Goal: Transaction & Acquisition: Register for event/course

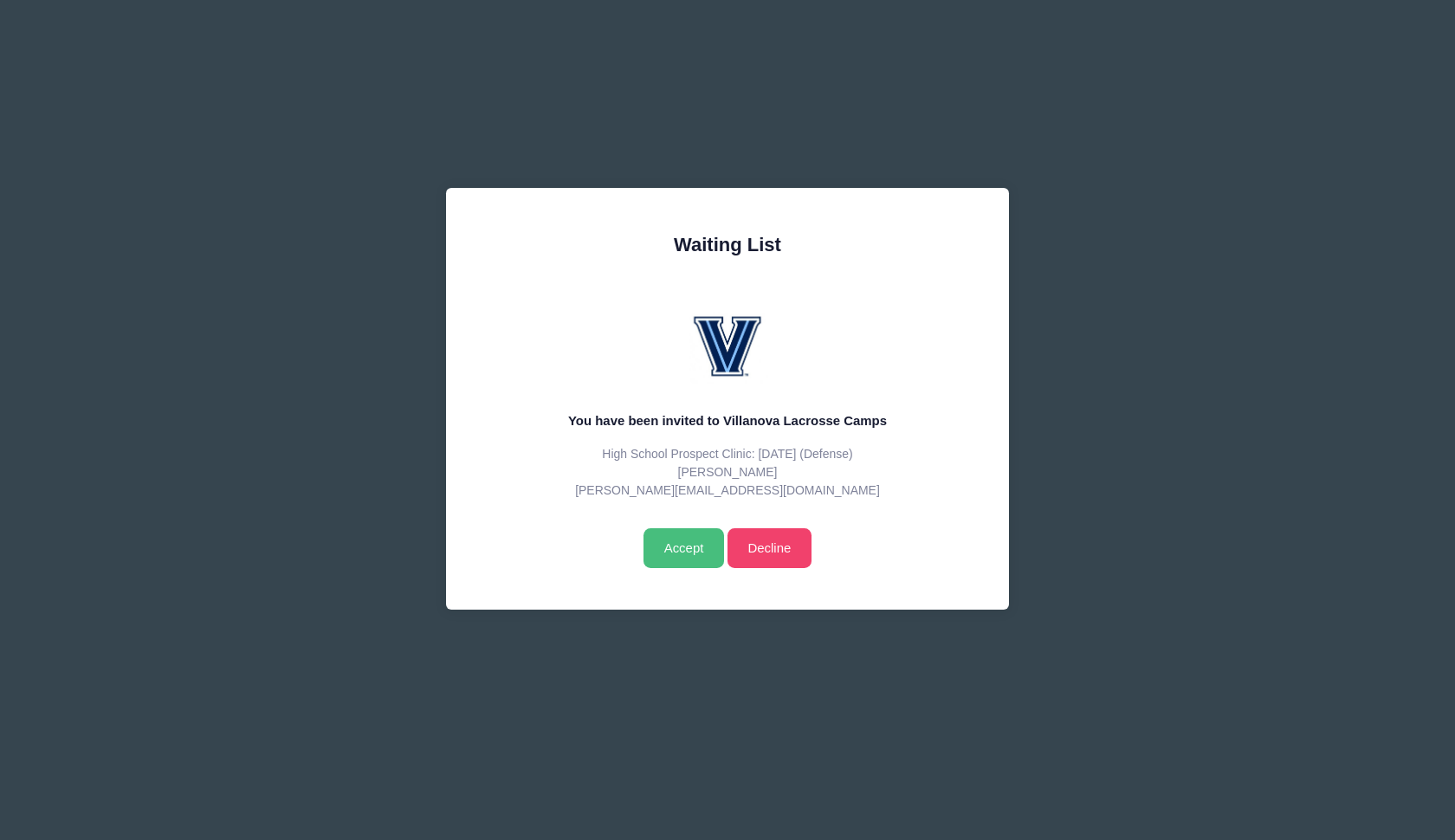
click at [678, 547] on input "Accept" at bounding box center [684, 549] width 81 height 40
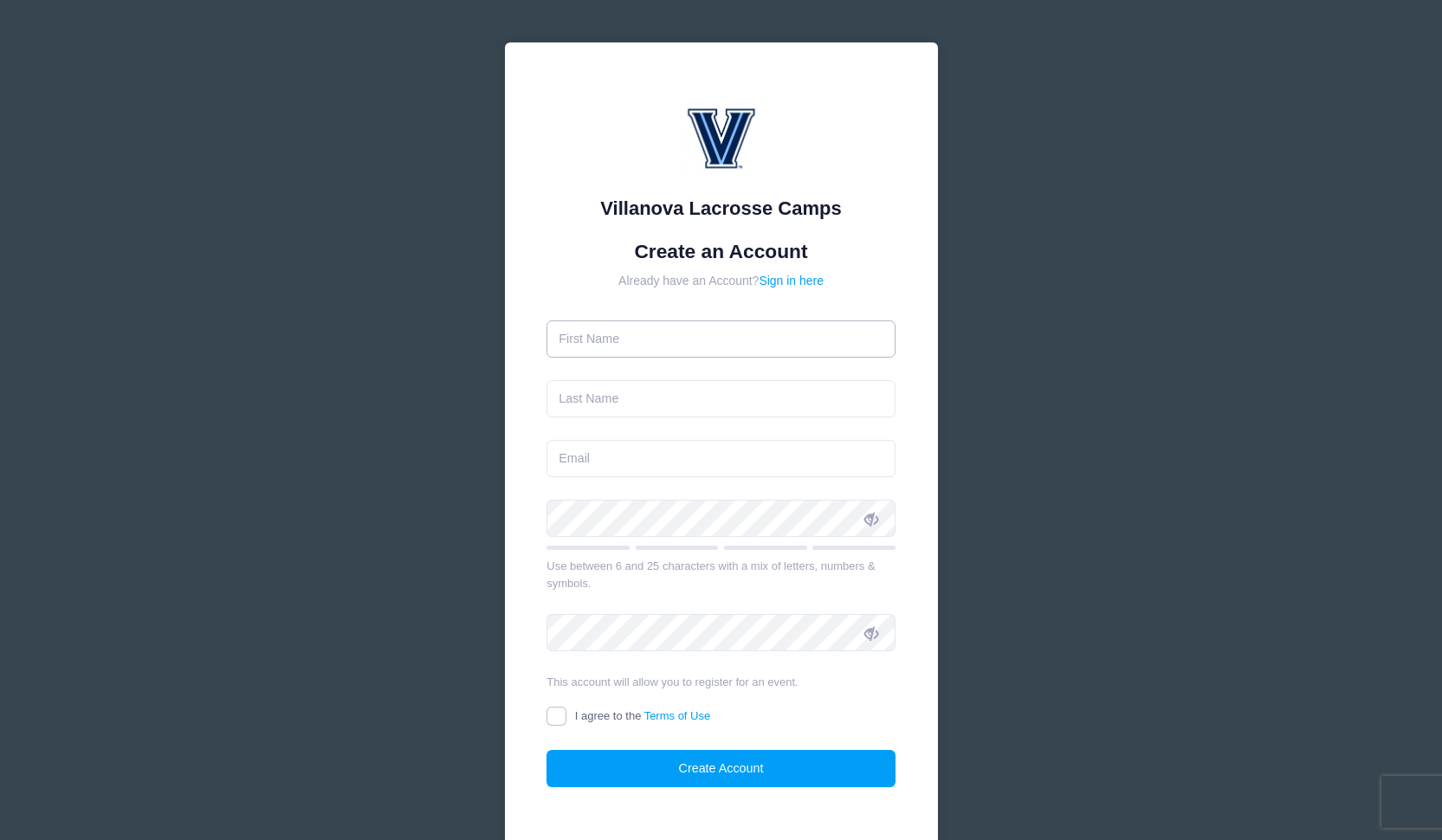
click at [681, 340] on input "text" at bounding box center [720, 339] width 349 height 38
type input "Cole"
click at [640, 382] on input "text" at bounding box center [720, 398] width 349 height 38
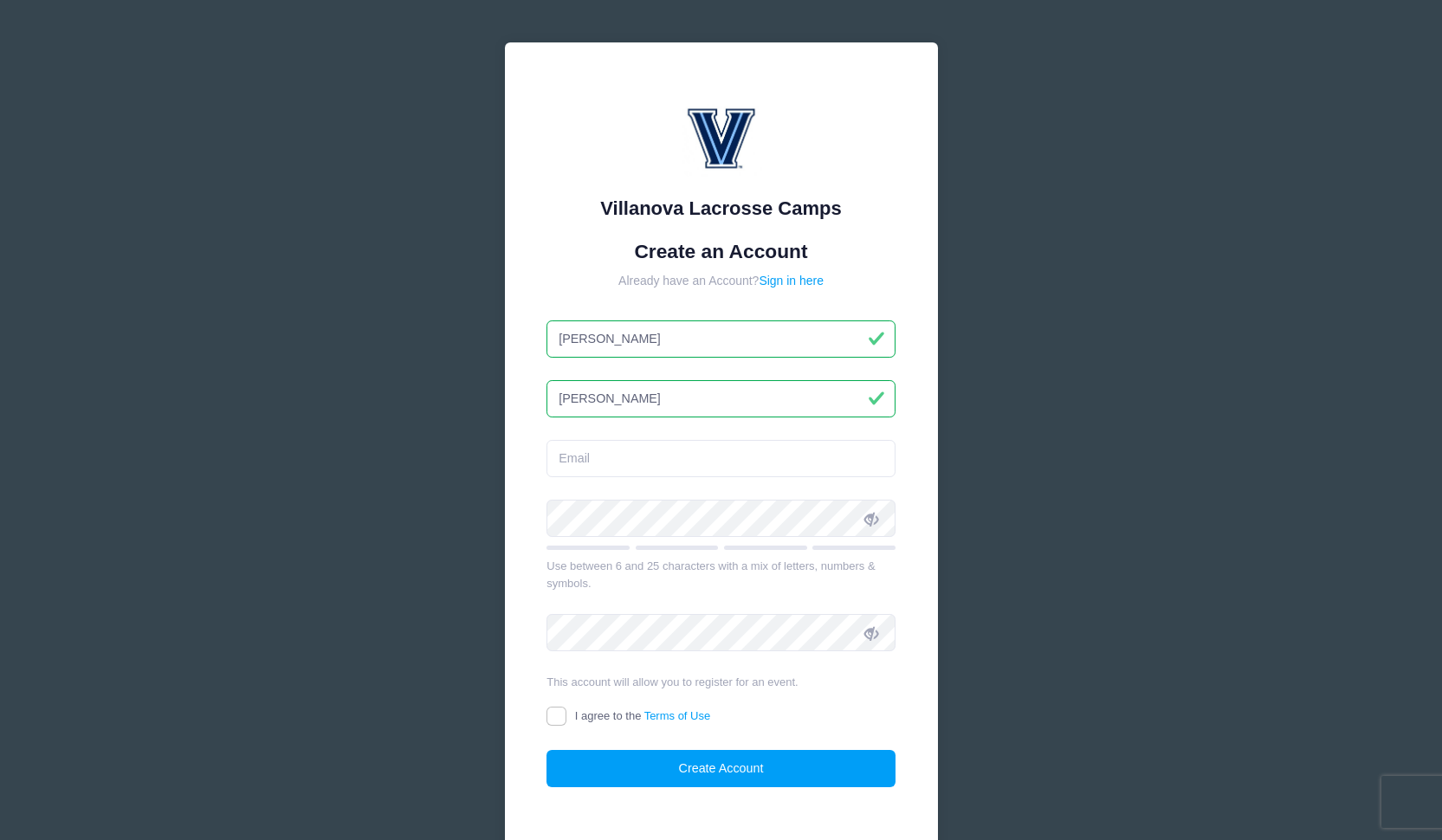
type input "Alleva"
click at [576, 459] on input "email" at bounding box center [720, 458] width 349 height 38
type input "cole.alleva1@gmail.com"
click at [762, 584] on div "Use between 6 and 25 characters with a mix of letters, numbers & symbols." at bounding box center [720, 574] width 349 height 34
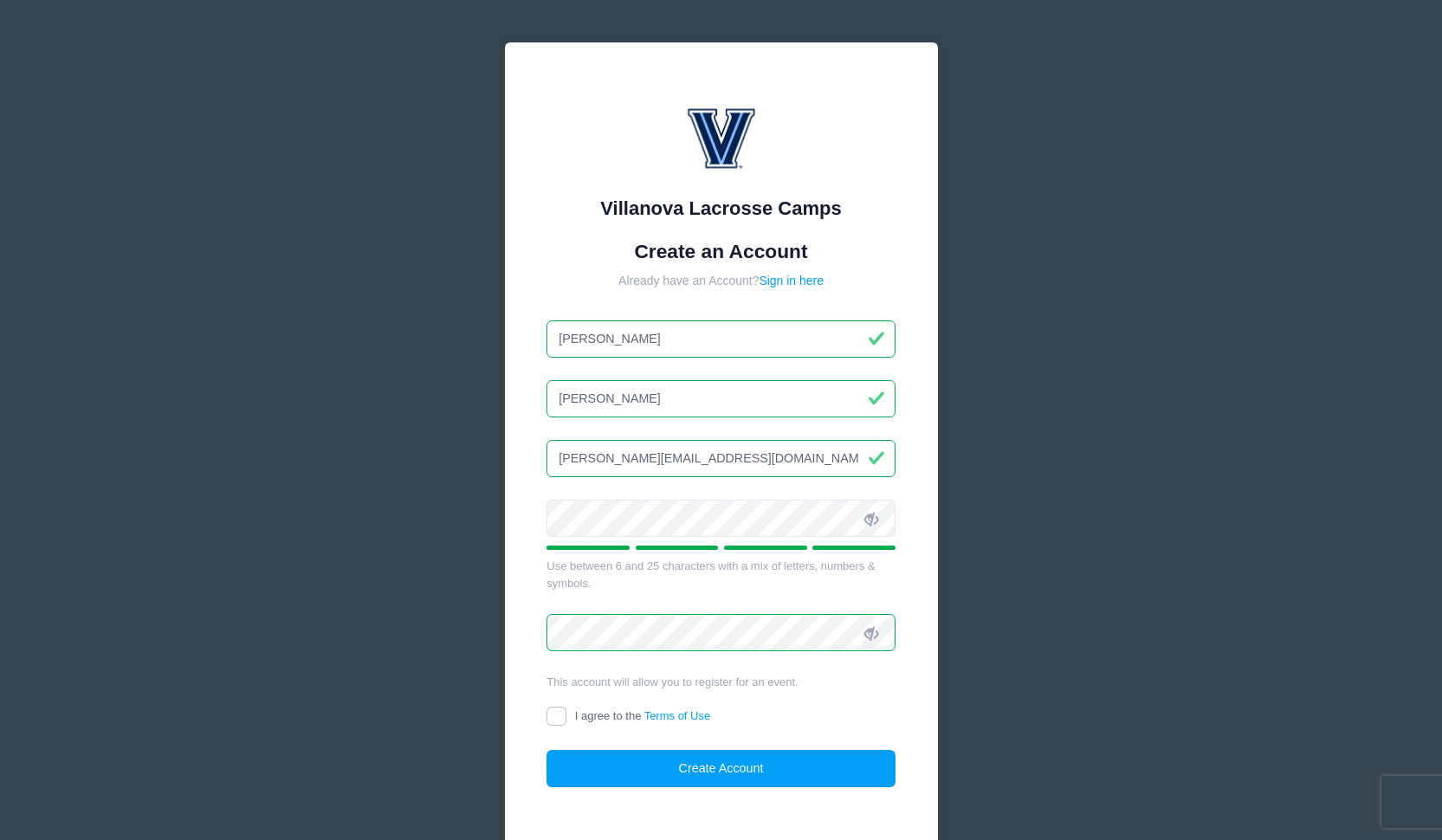
click at [552, 714] on input "I agree to the Terms of Use" at bounding box center [556, 716] width 20 height 20
checkbox input "true"
click at [595, 760] on button "Create Account" at bounding box center [720, 768] width 349 height 38
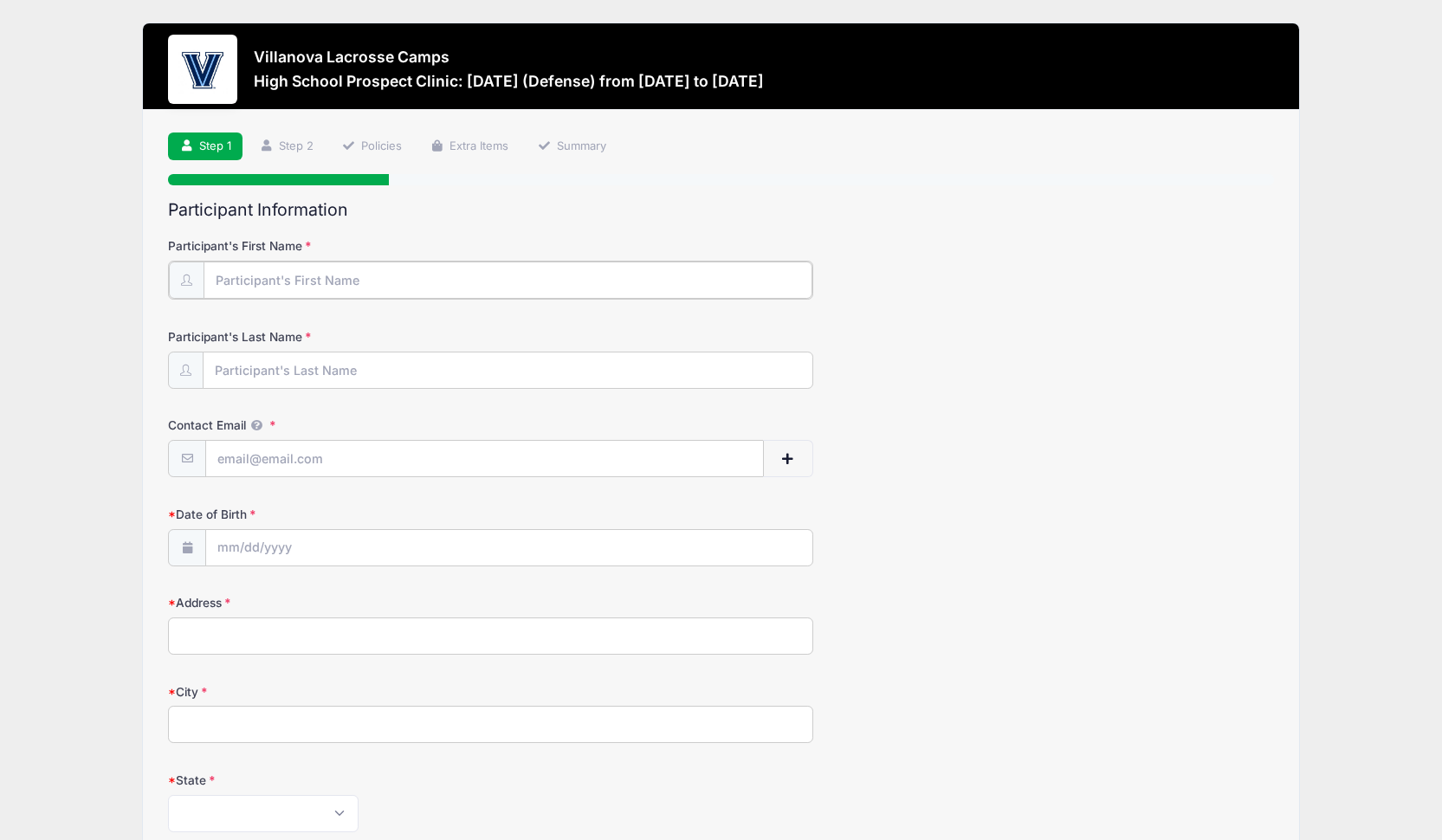
click at [322, 284] on input "Participant's First Name" at bounding box center [508, 280] width 609 height 38
type input "[PERSON_NAME]"
click at [273, 356] on input "Participant's Last Name" at bounding box center [508, 369] width 609 height 38
type input "[PERSON_NAME]"
click at [254, 452] on input "Contact Email" at bounding box center [485, 458] width 556 height 38
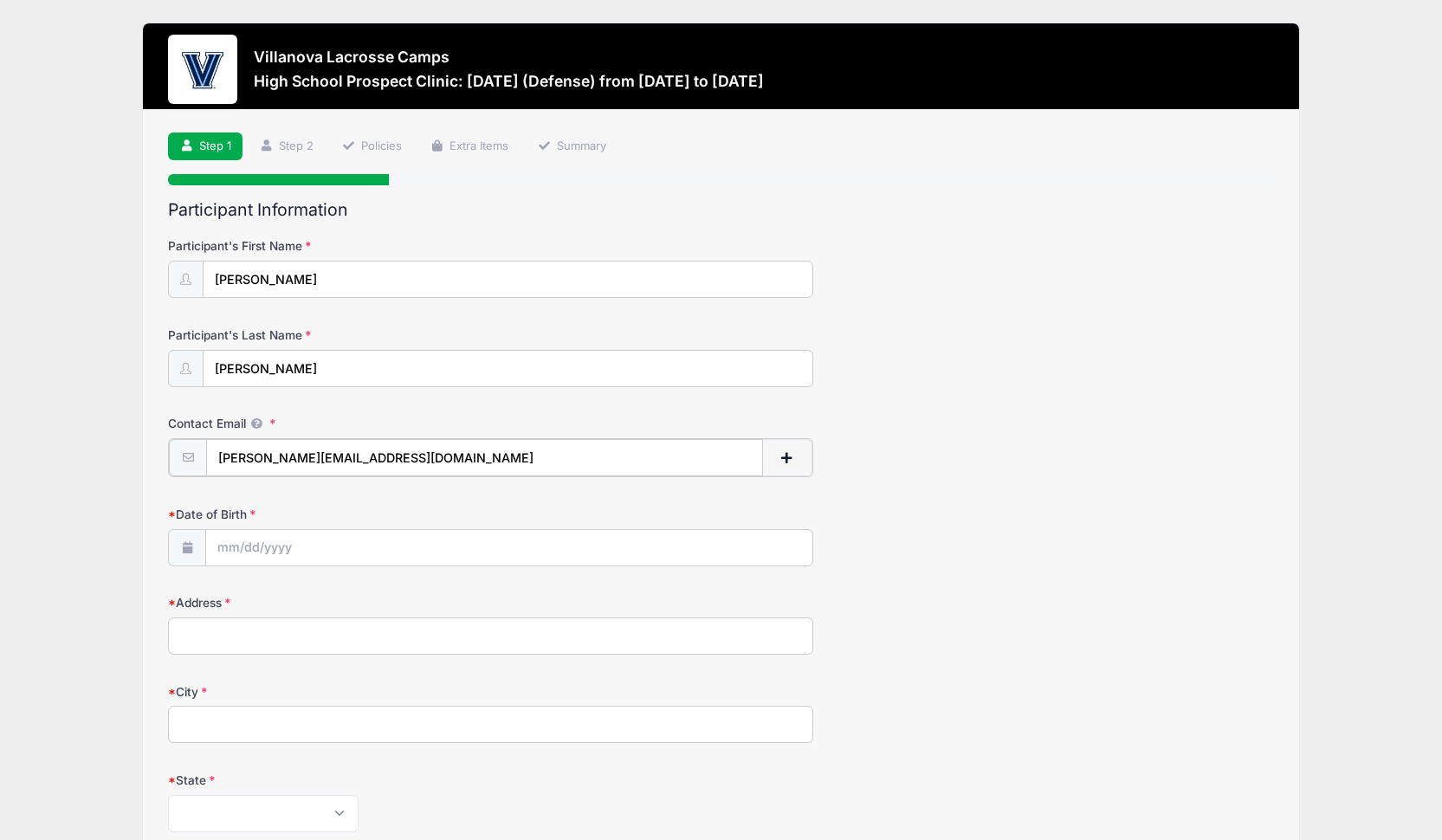
type input "[PERSON_NAME][EMAIL_ADDRESS][DOMAIN_NAME]"
click at [246, 546] on input "Date of Birth" at bounding box center [509, 547] width 606 height 38
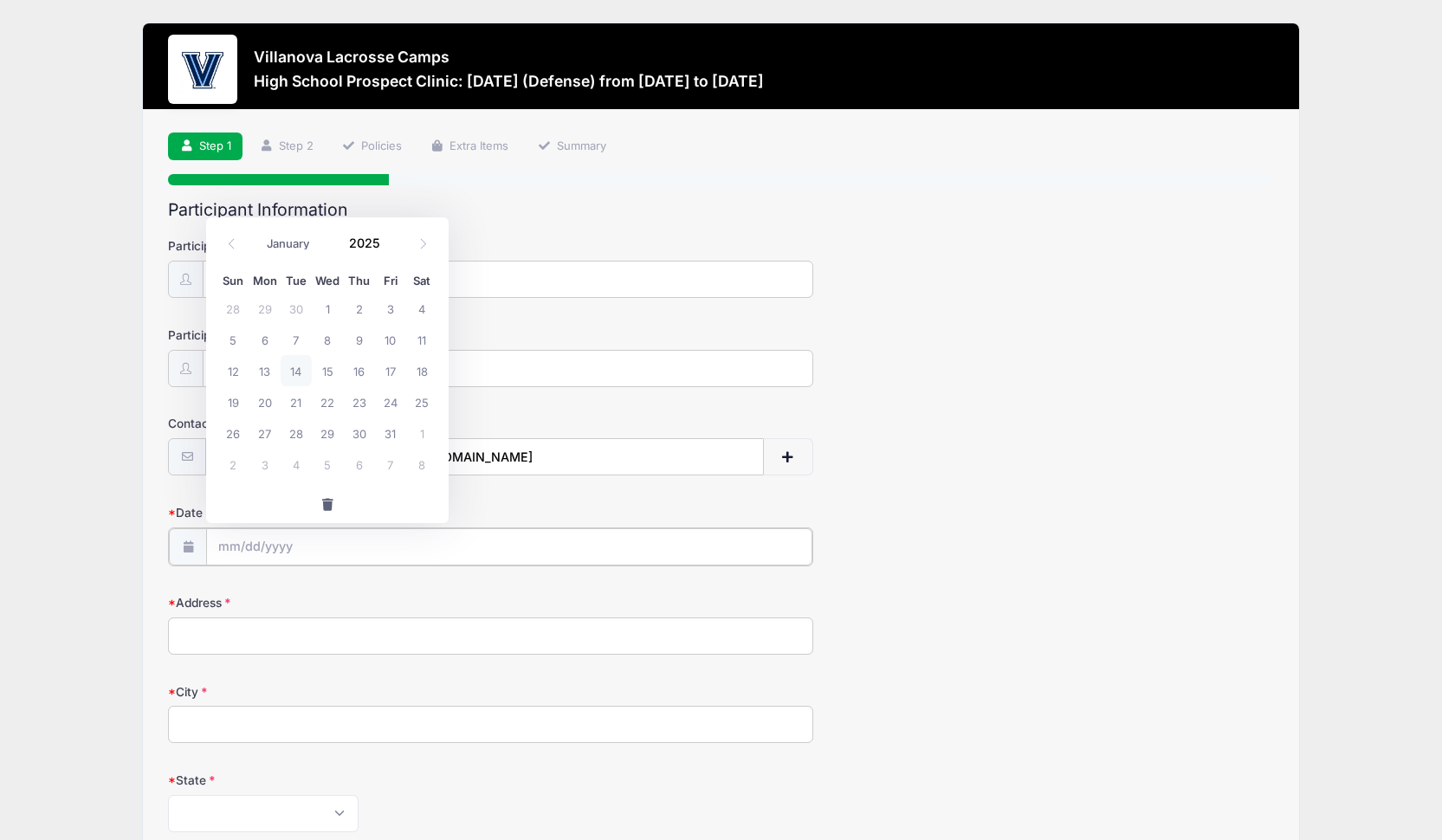
click at [246, 546] on input "Date of Birth" at bounding box center [509, 547] width 606 height 38
select select "11"
click at [330, 338] on span "10" at bounding box center [327, 340] width 32 height 32
type input "12/10/2025"
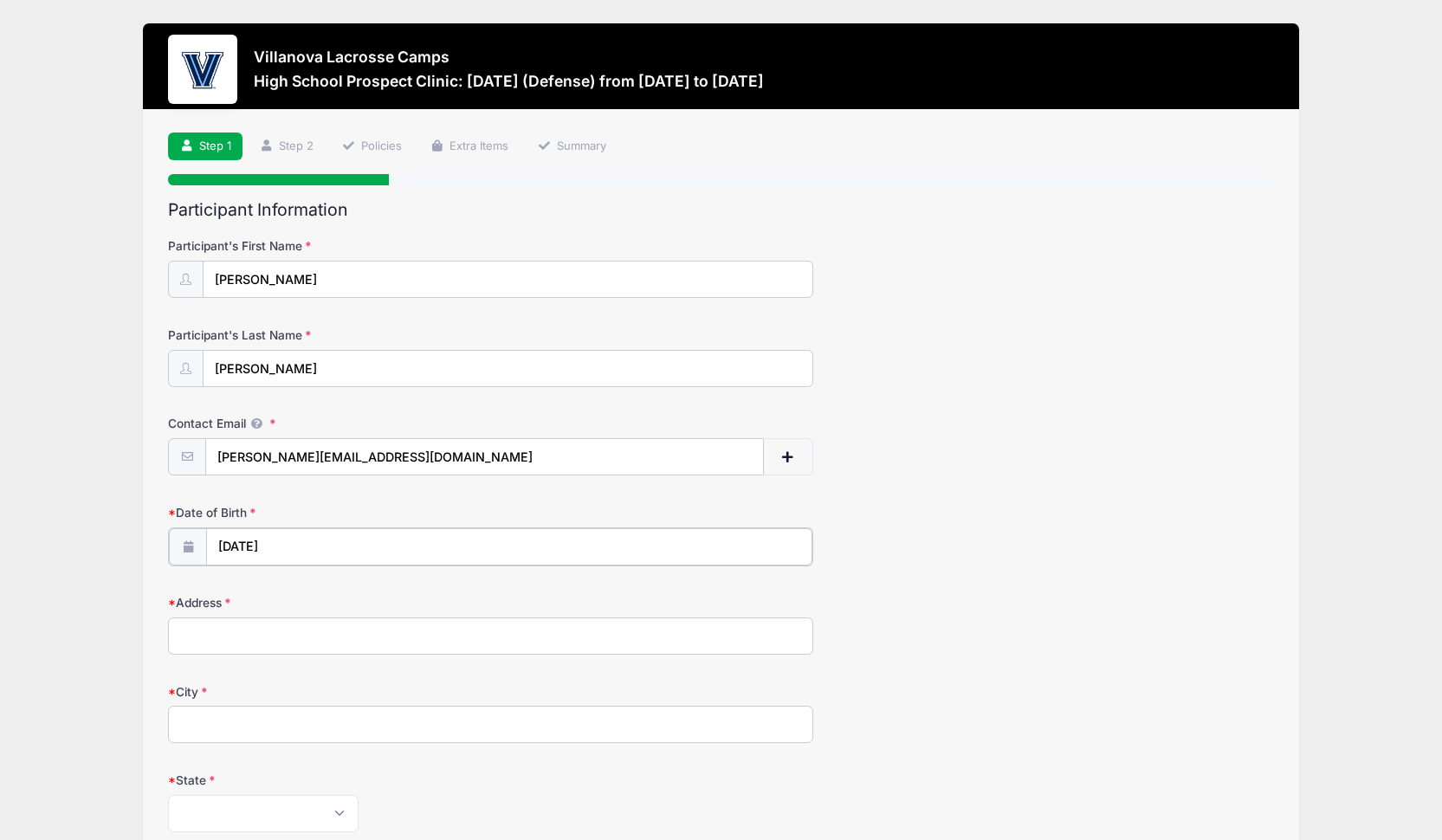
click at [309, 540] on input "12/10/2025" at bounding box center [509, 547] width 606 height 38
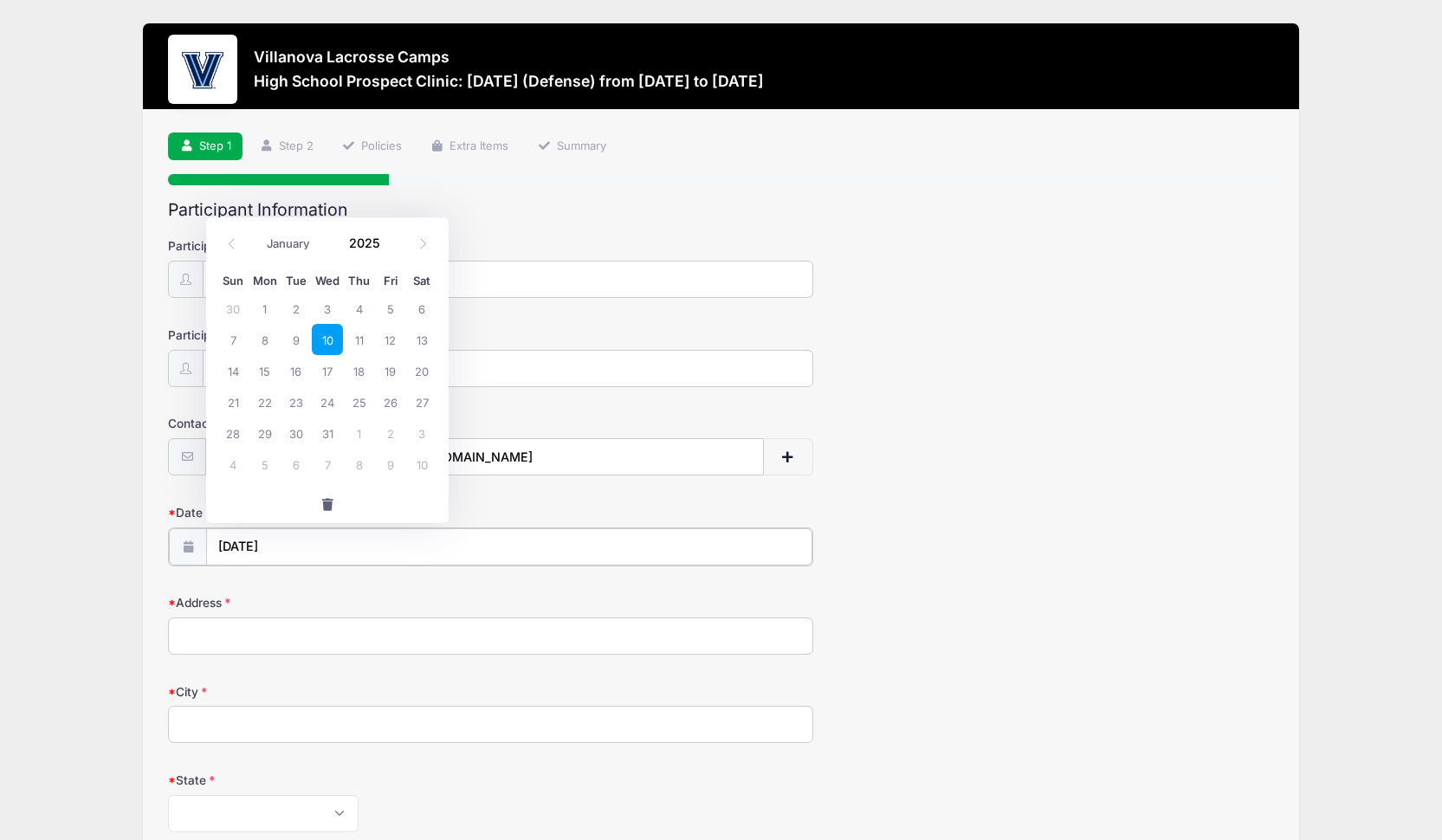
click at [280, 542] on input "12/10/2025" at bounding box center [509, 547] width 606 height 38
click at [298, 220] on div "January February March April May June July August September October November De…" at bounding box center [327, 240] width 242 height 46
click at [233, 241] on icon at bounding box center [231, 243] width 6 height 10
click at [181, 542] on icon at bounding box center [187, 545] width 14 height 11
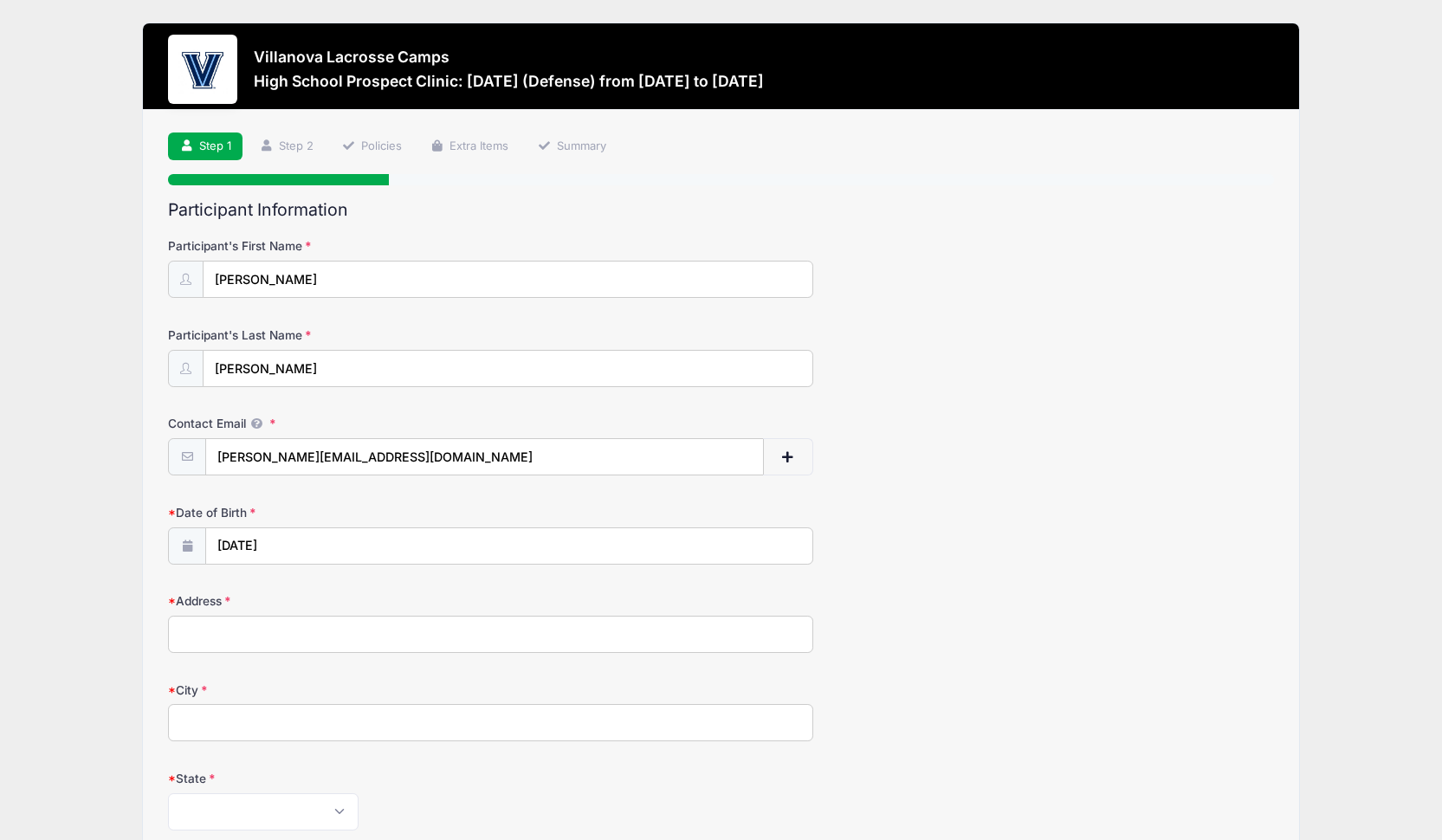
click at [181, 542] on icon at bounding box center [187, 545] width 14 height 11
click at [196, 546] on span at bounding box center [187, 546] width 38 height 38
click at [277, 554] on input "12/10/2025" at bounding box center [509, 547] width 606 height 38
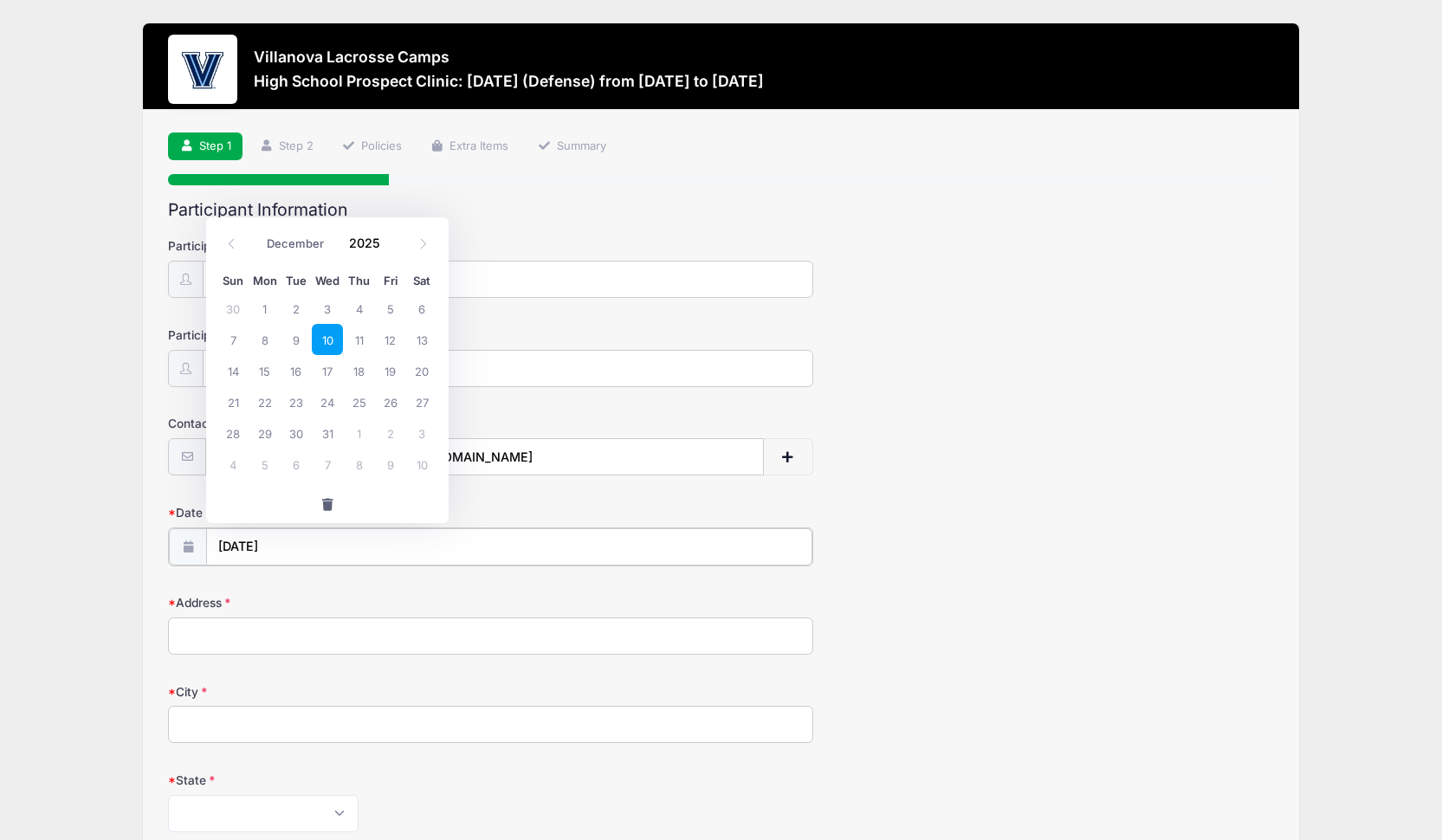
click at [297, 547] on input "12/10/2025" at bounding box center [509, 547] width 606 height 38
click at [235, 243] on icon at bounding box center [231, 243] width 11 height 11
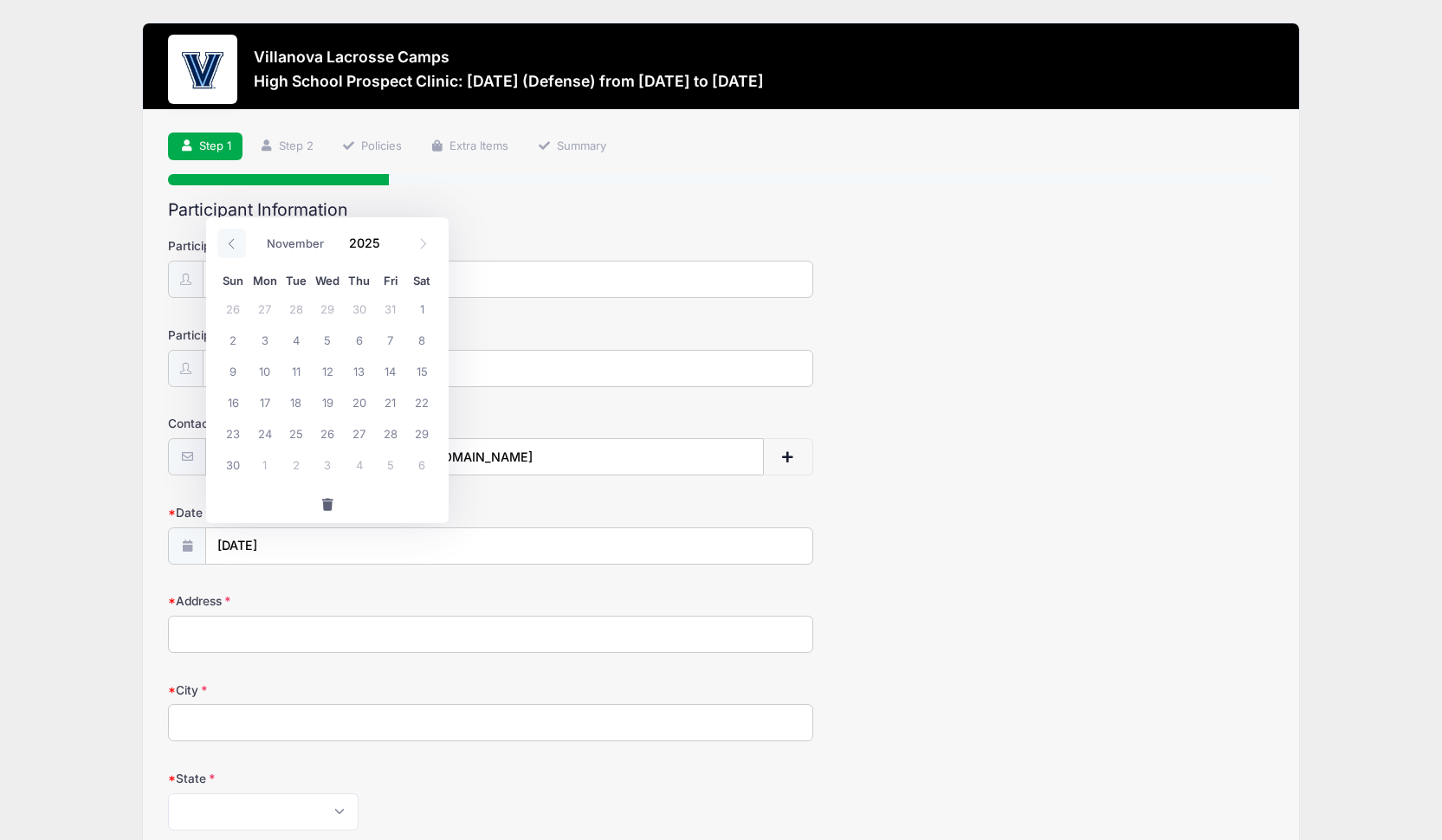
click at [235, 243] on icon at bounding box center [231, 243] width 11 height 11
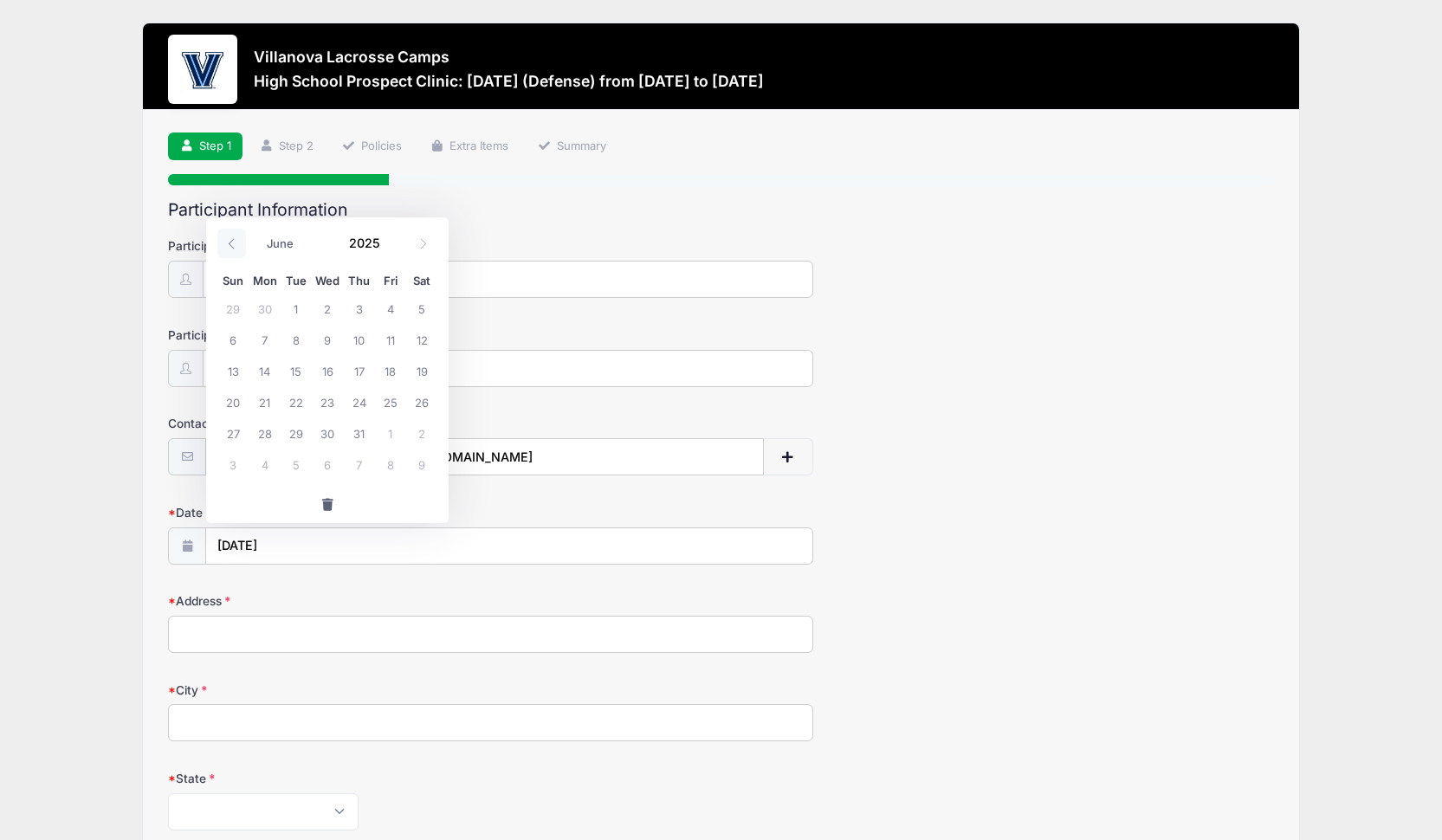
click at [235, 243] on icon at bounding box center [231, 243] width 11 height 11
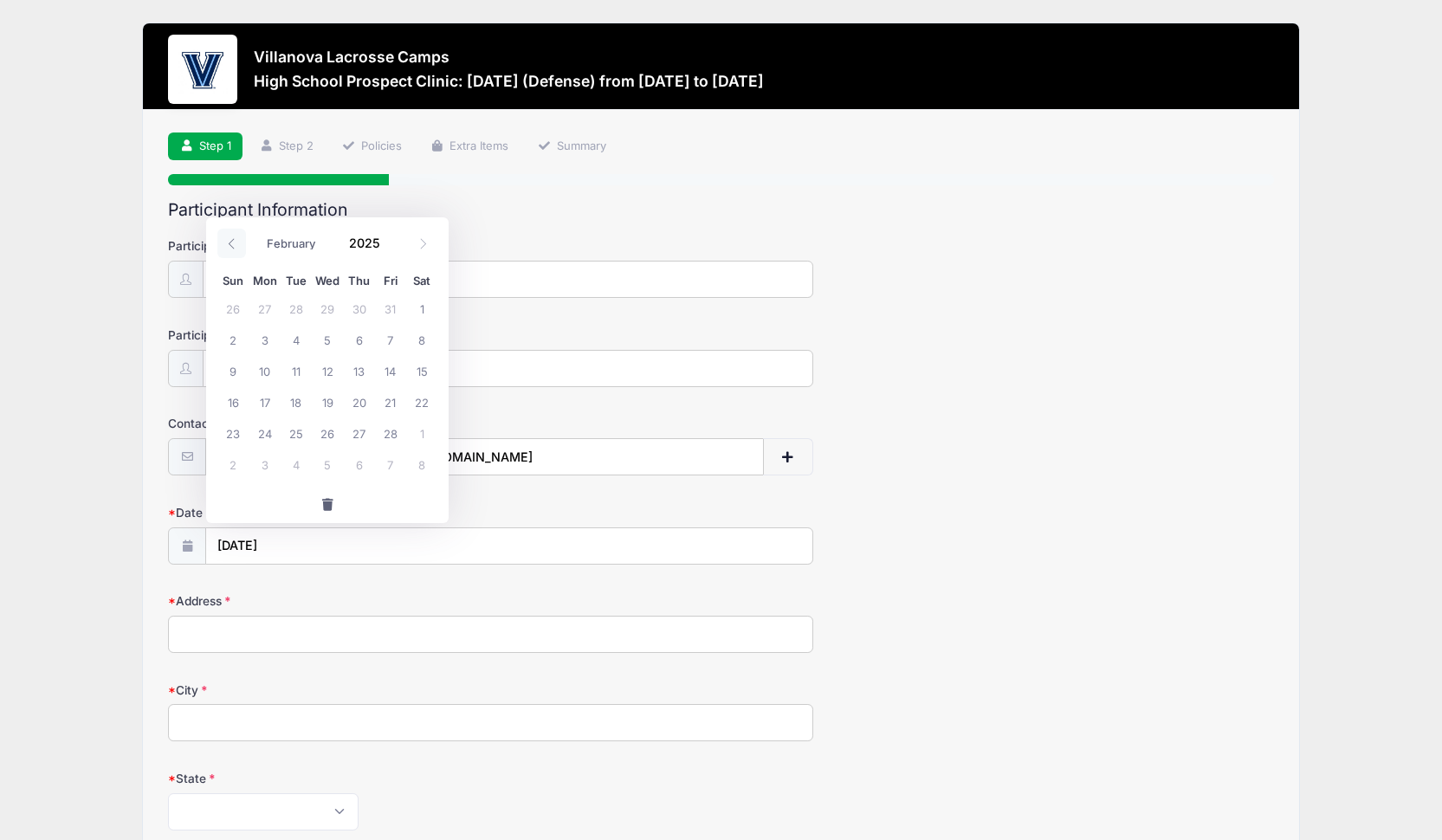
select select "0"
click at [235, 243] on icon at bounding box center [231, 243] width 11 height 11
type input "2024"
select select "11"
click at [360, 238] on input "2024" at bounding box center [368, 242] width 56 height 26
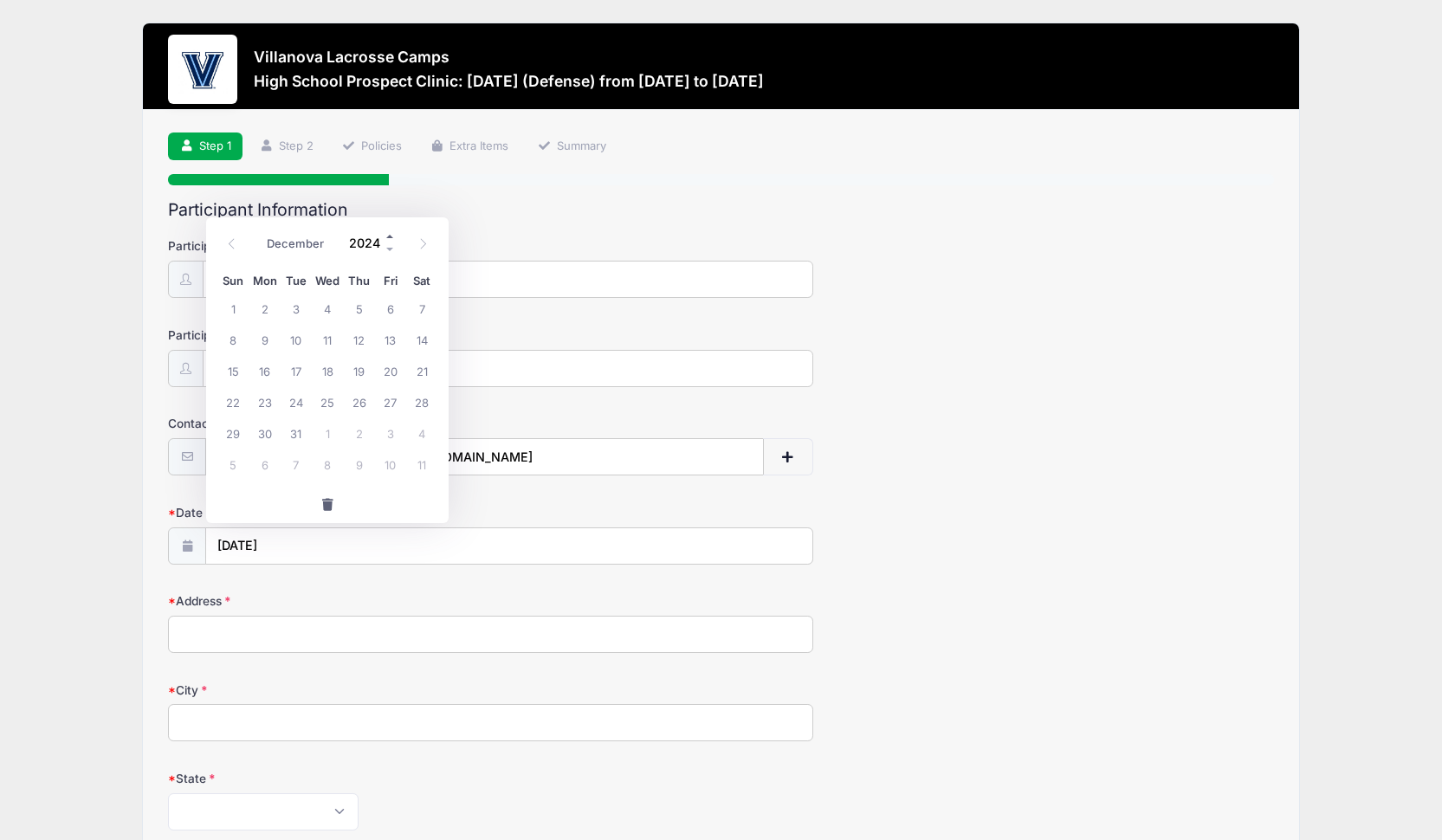
click at [389, 236] on span at bounding box center [390, 235] width 12 height 13
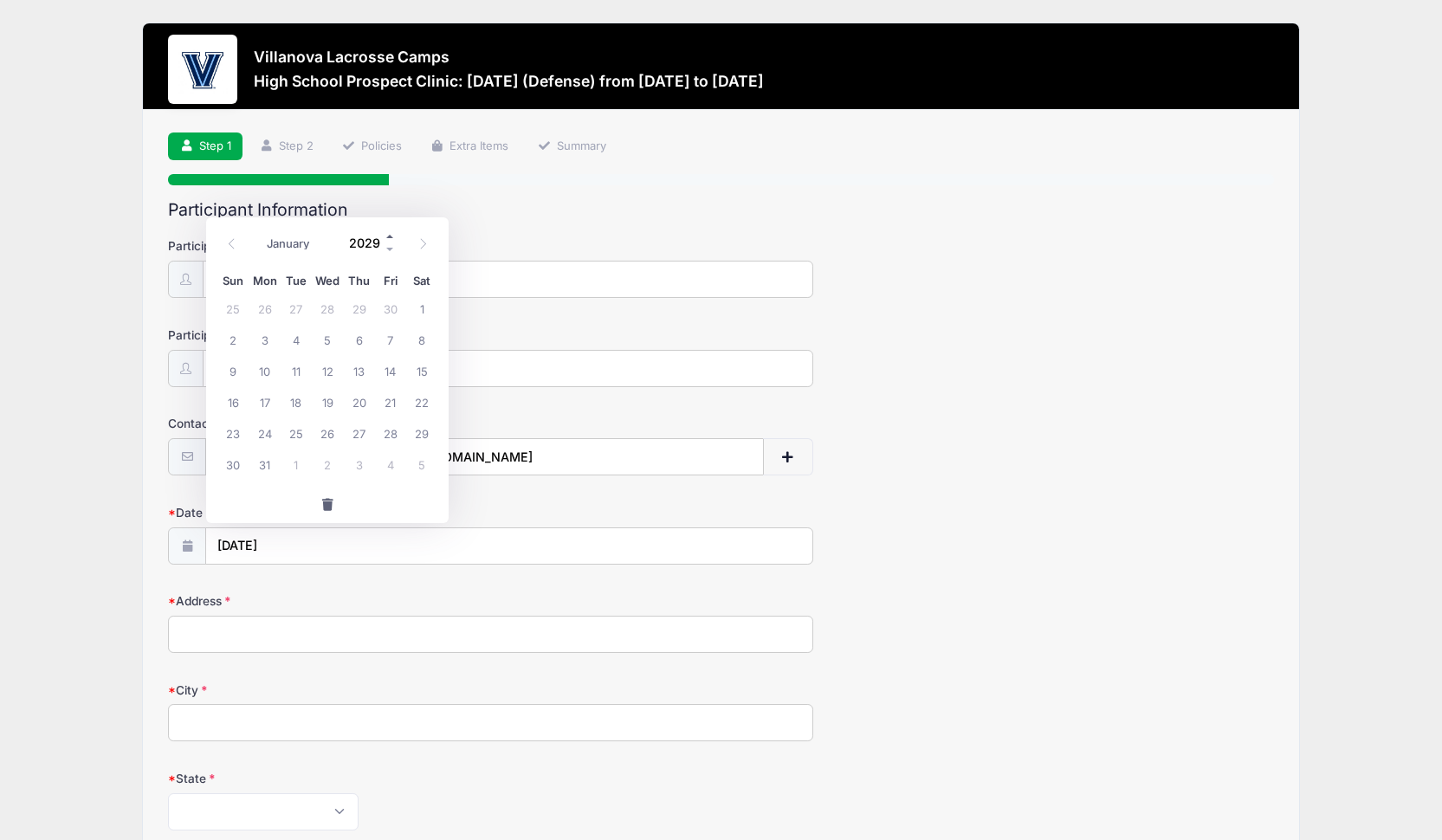
click at [389, 236] on span at bounding box center [390, 235] width 12 height 13
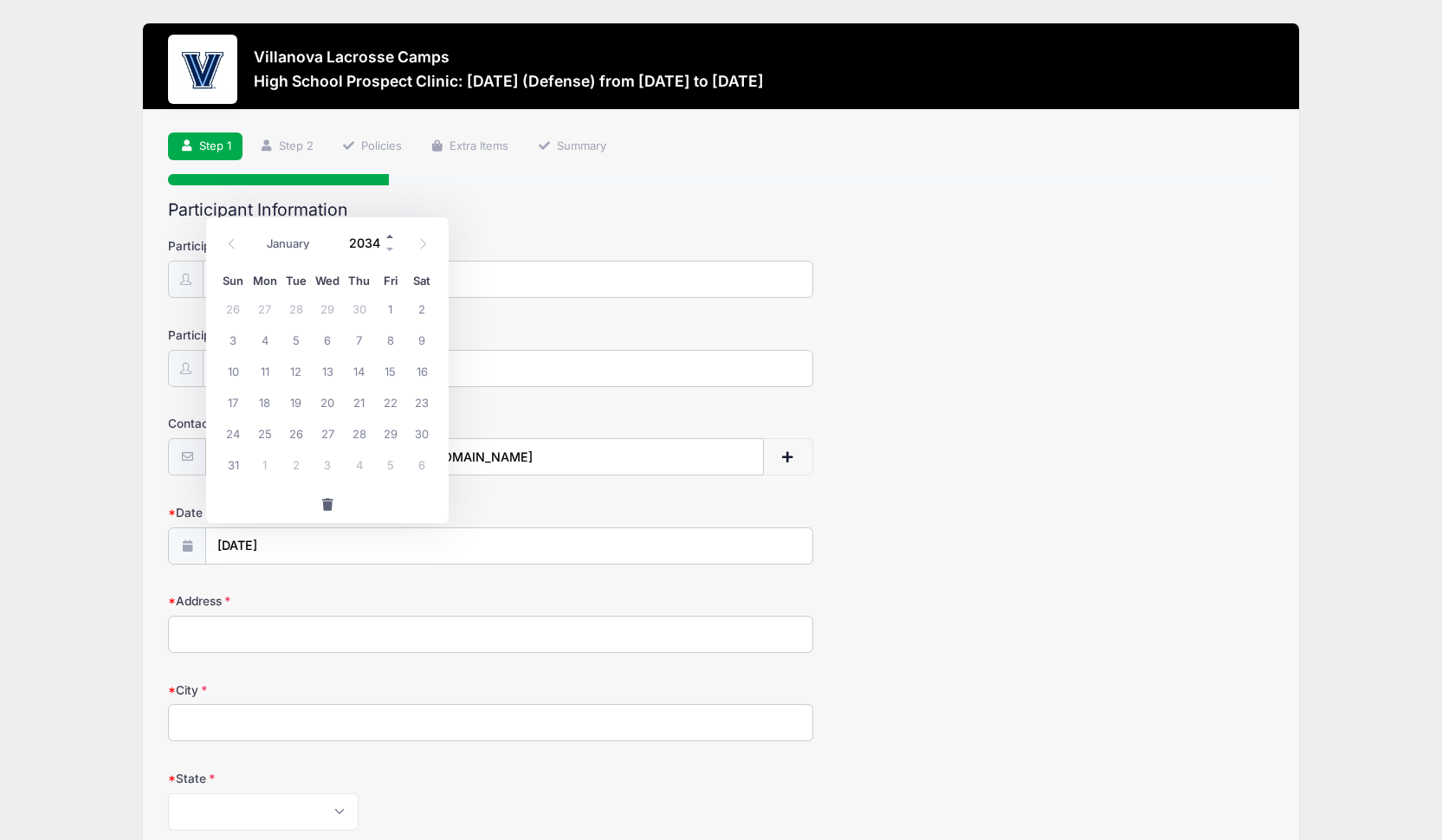
click at [389, 236] on span at bounding box center [390, 235] width 12 height 13
click at [388, 251] on span at bounding box center [390, 248] width 12 height 13
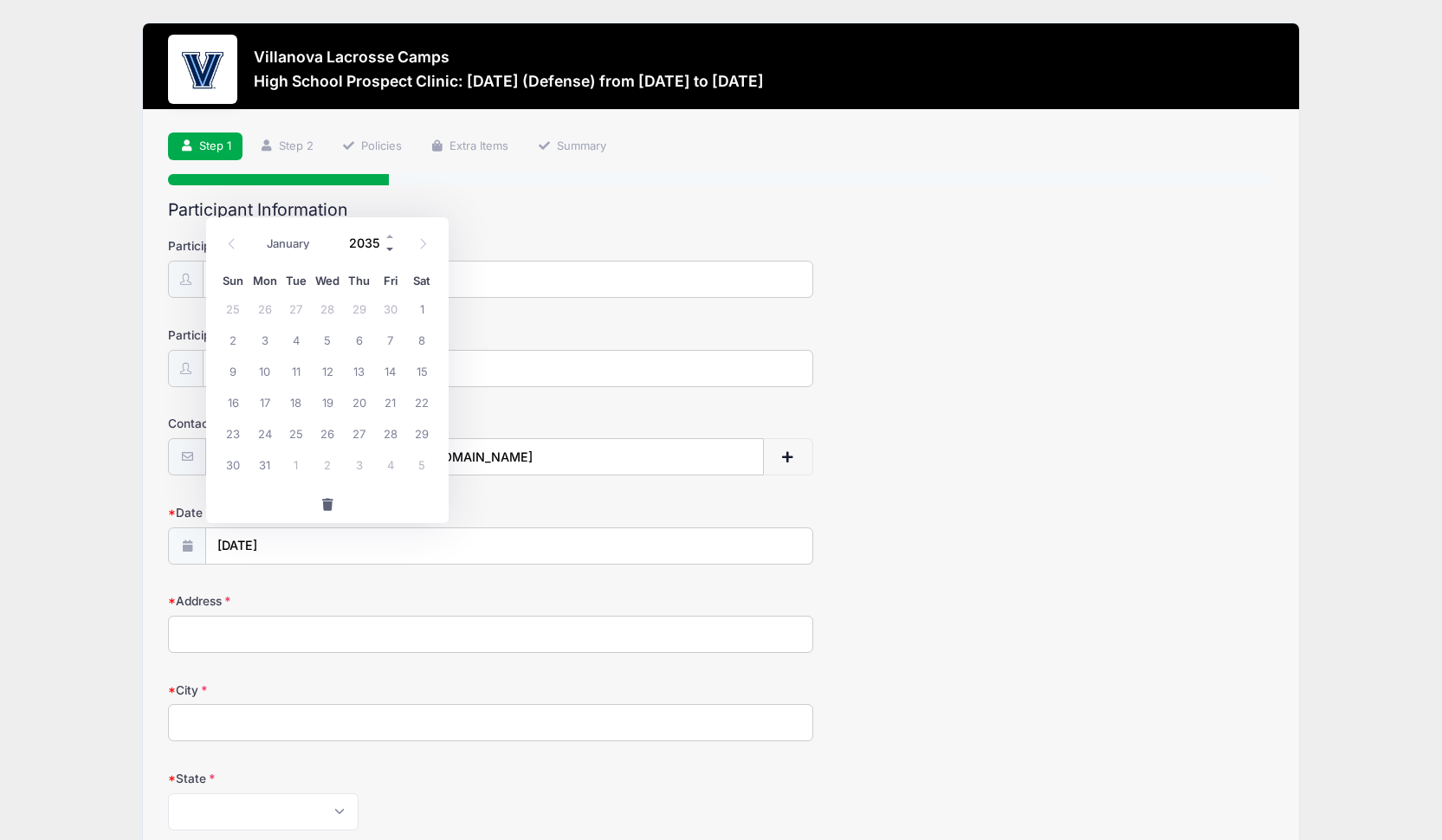
click at [388, 251] on span at bounding box center [390, 248] width 12 height 13
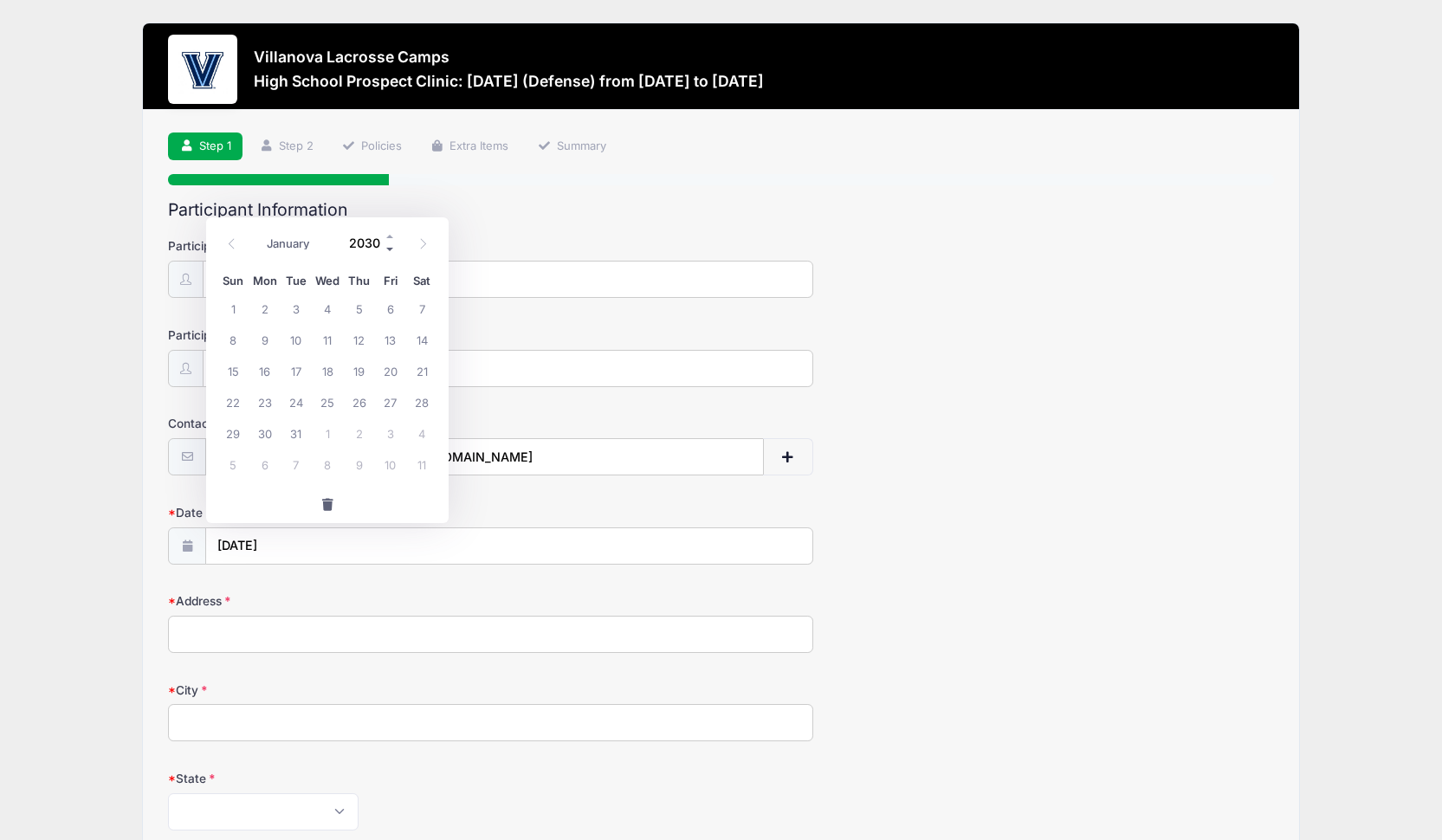
click at [388, 251] on span at bounding box center [390, 248] width 12 height 13
click at [390, 251] on span at bounding box center [390, 248] width 12 height 13
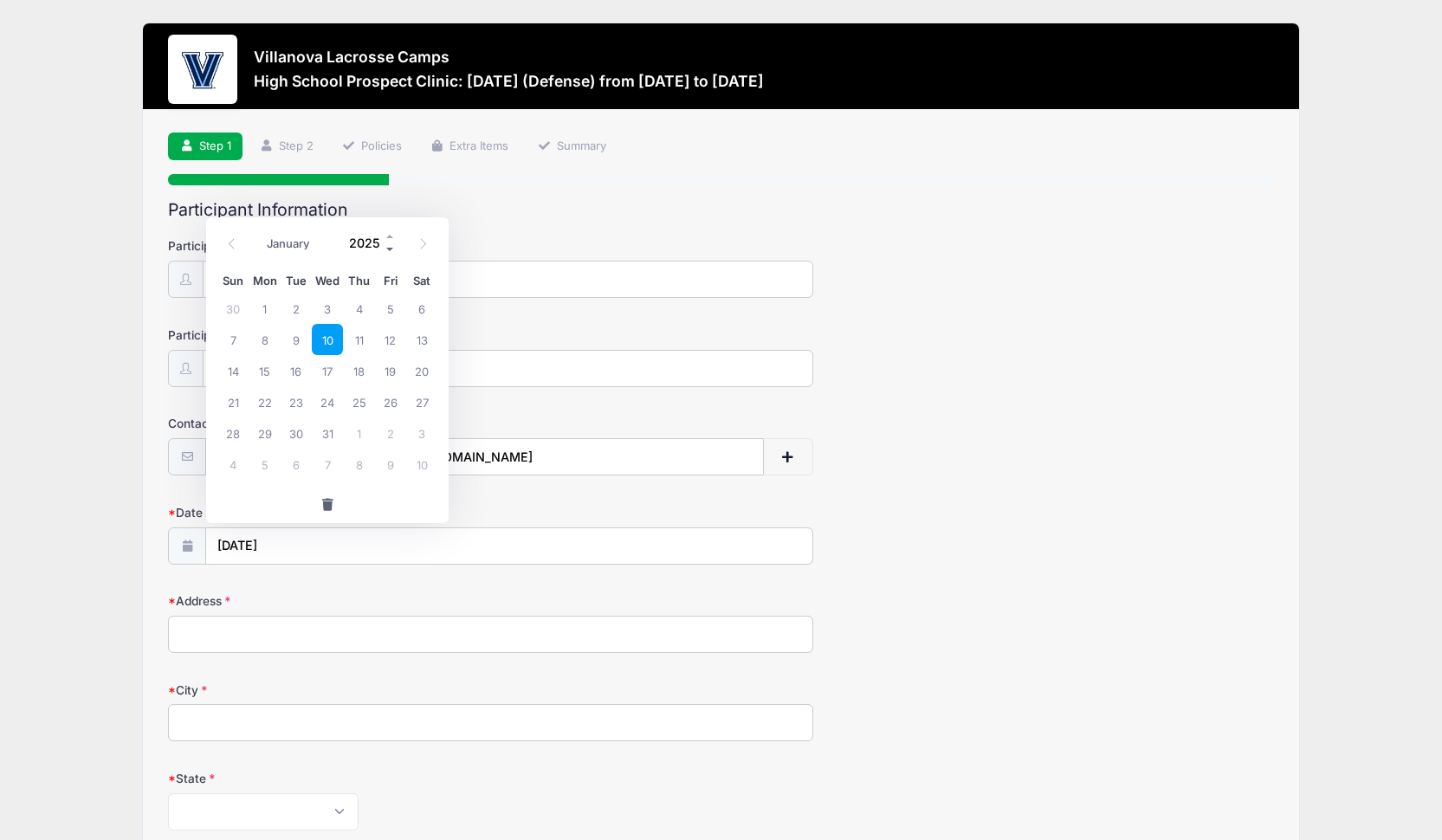
click at [390, 251] on span at bounding box center [390, 248] width 12 height 13
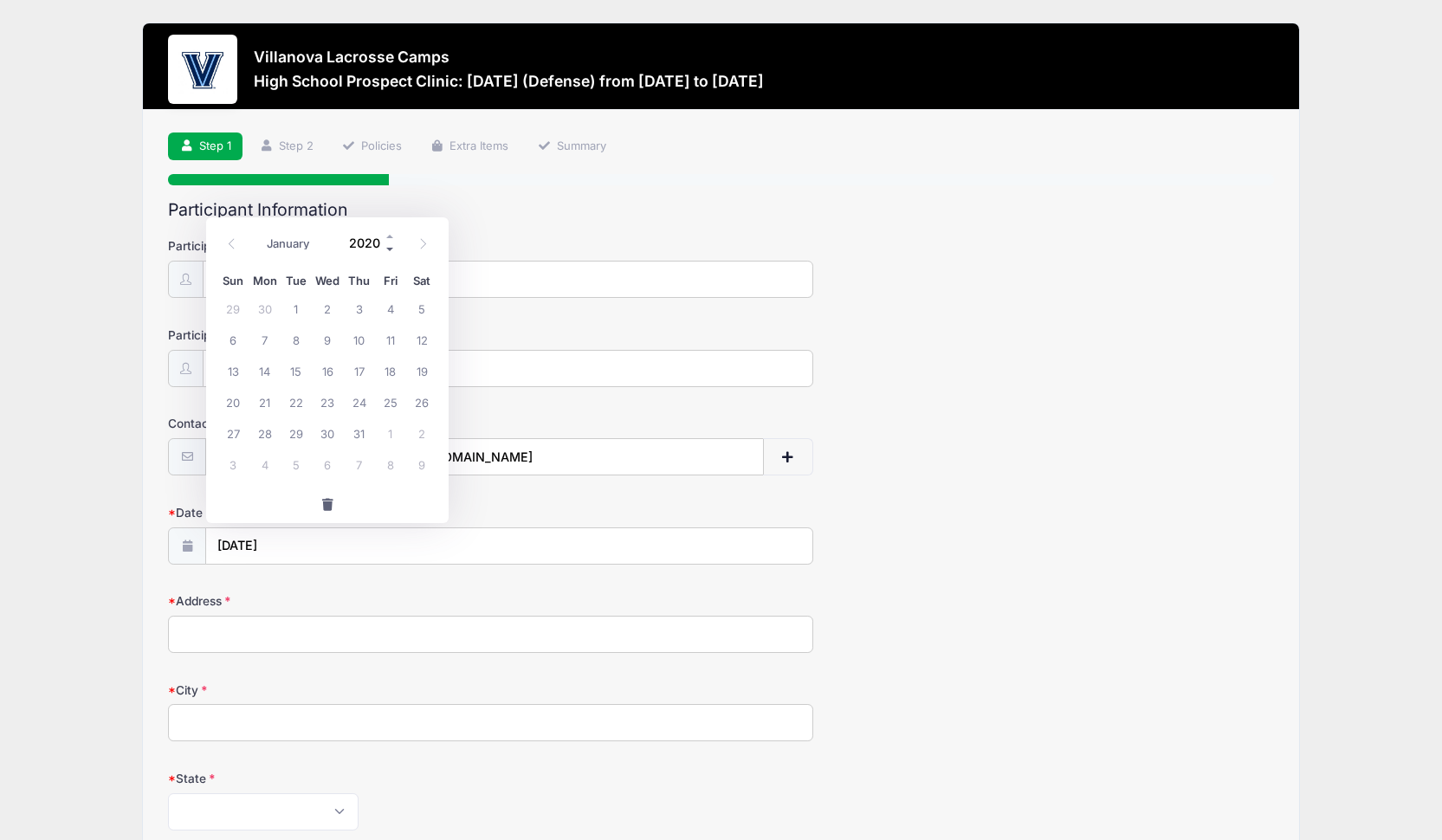
click at [390, 251] on span at bounding box center [390, 248] width 12 height 13
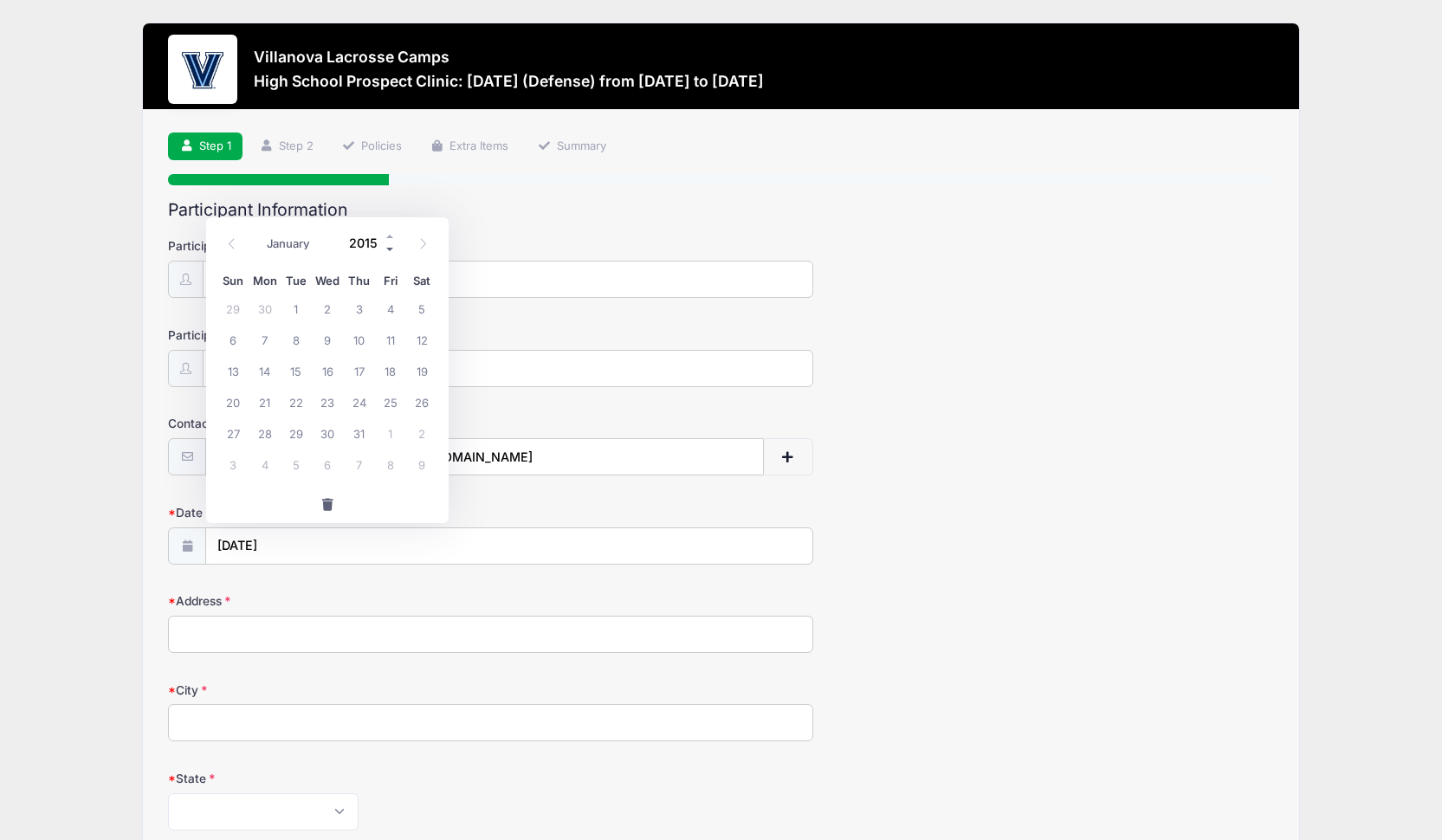
click at [391, 249] on span at bounding box center [390, 248] width 12 height 13
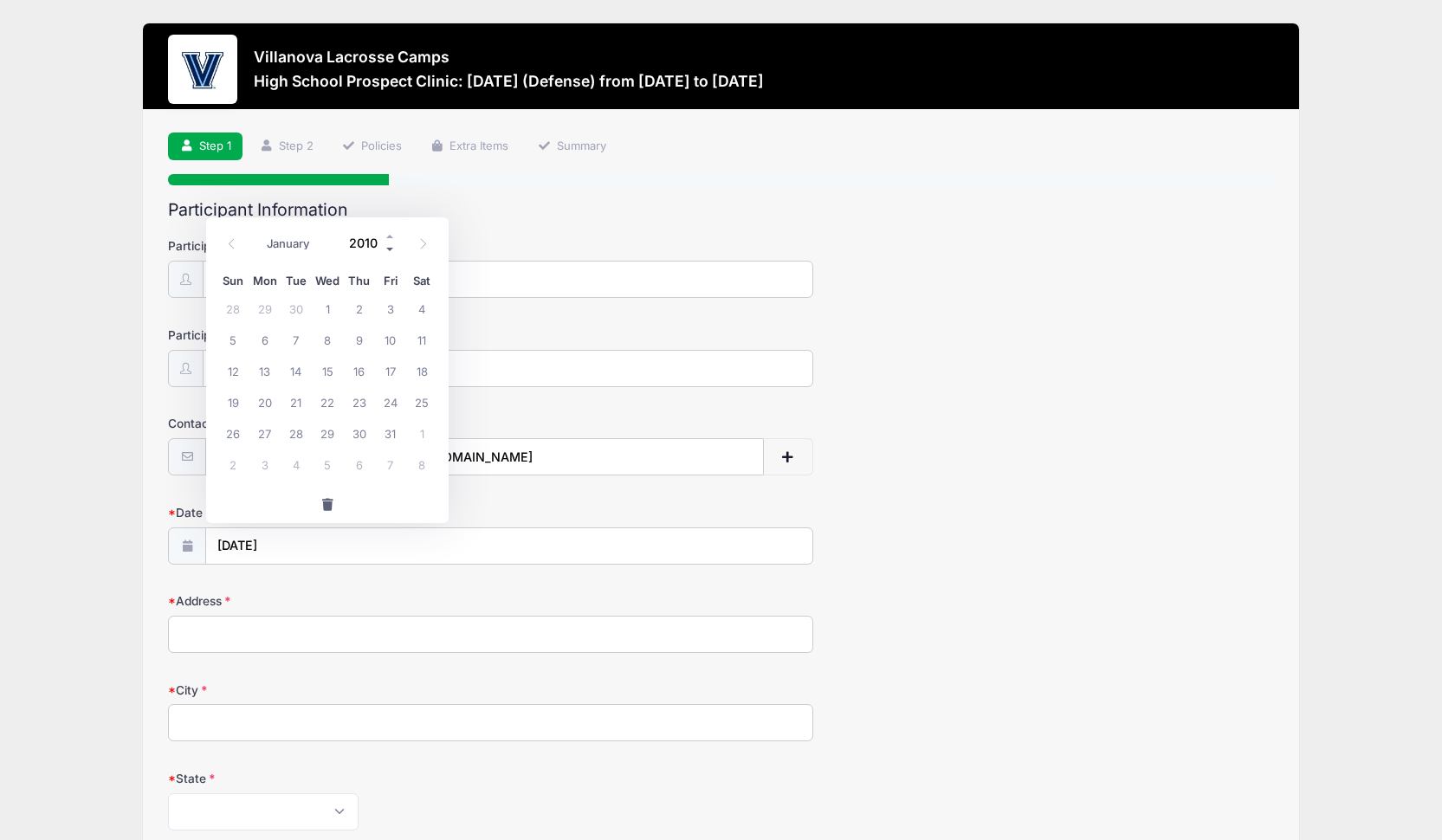
click at [391, 251] on span at bounding box center [390, 248] width 12 height 13
type input "2009"
click at [357, 339] on span "10" at bounding box center [359, 340] width 32 height 32
type input "12/10/2009"
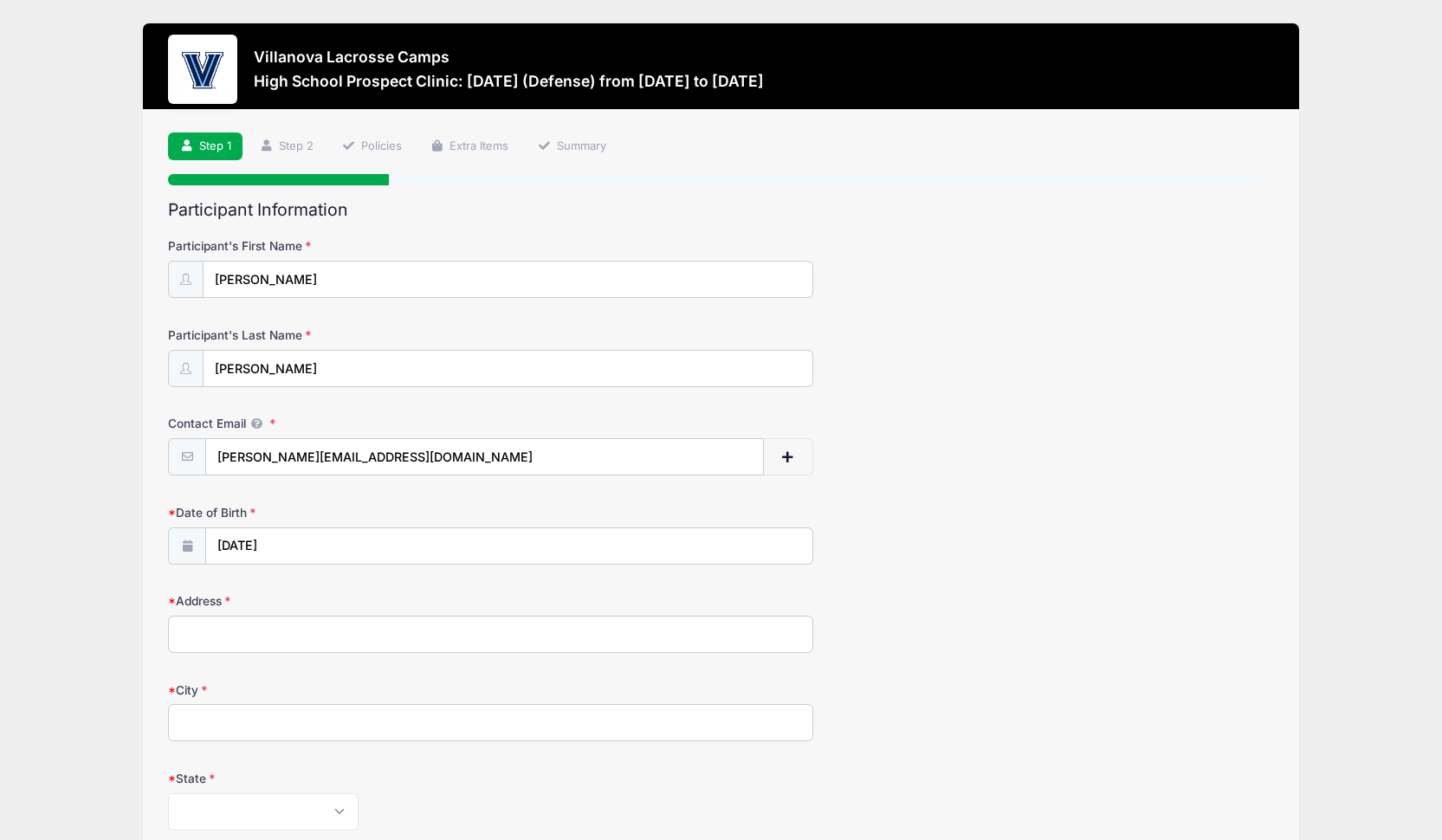
click at [245, 626] on input "Address" at bounding box center [490, 634] width 645 height 38
type input "215 Bella Vista Rd"
click at [214, 715] on input "City" at bounding box center [490, 723] width 645 height 38
type input "Devon"
select select "PA"
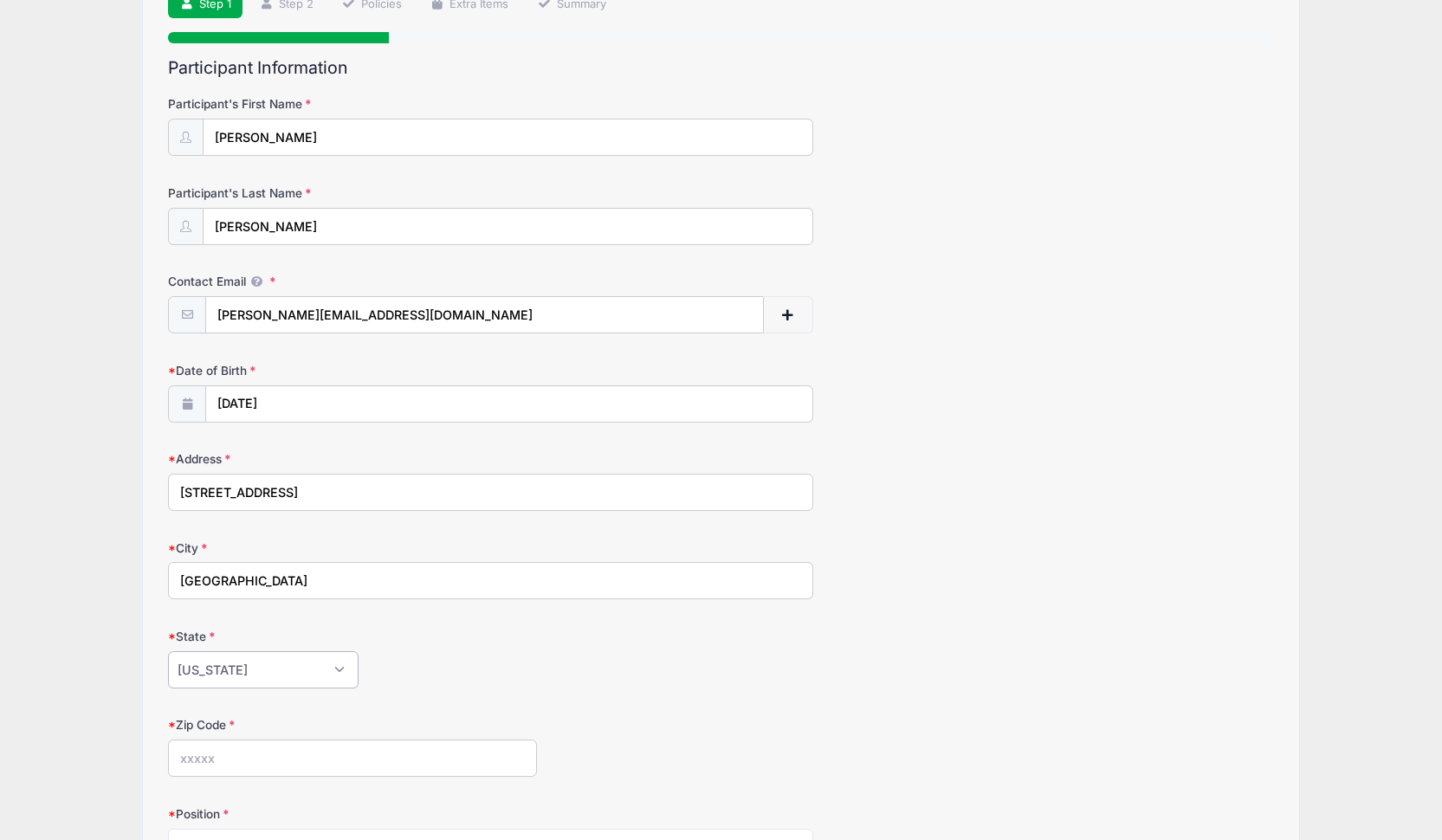
scroll to position [379, 0]
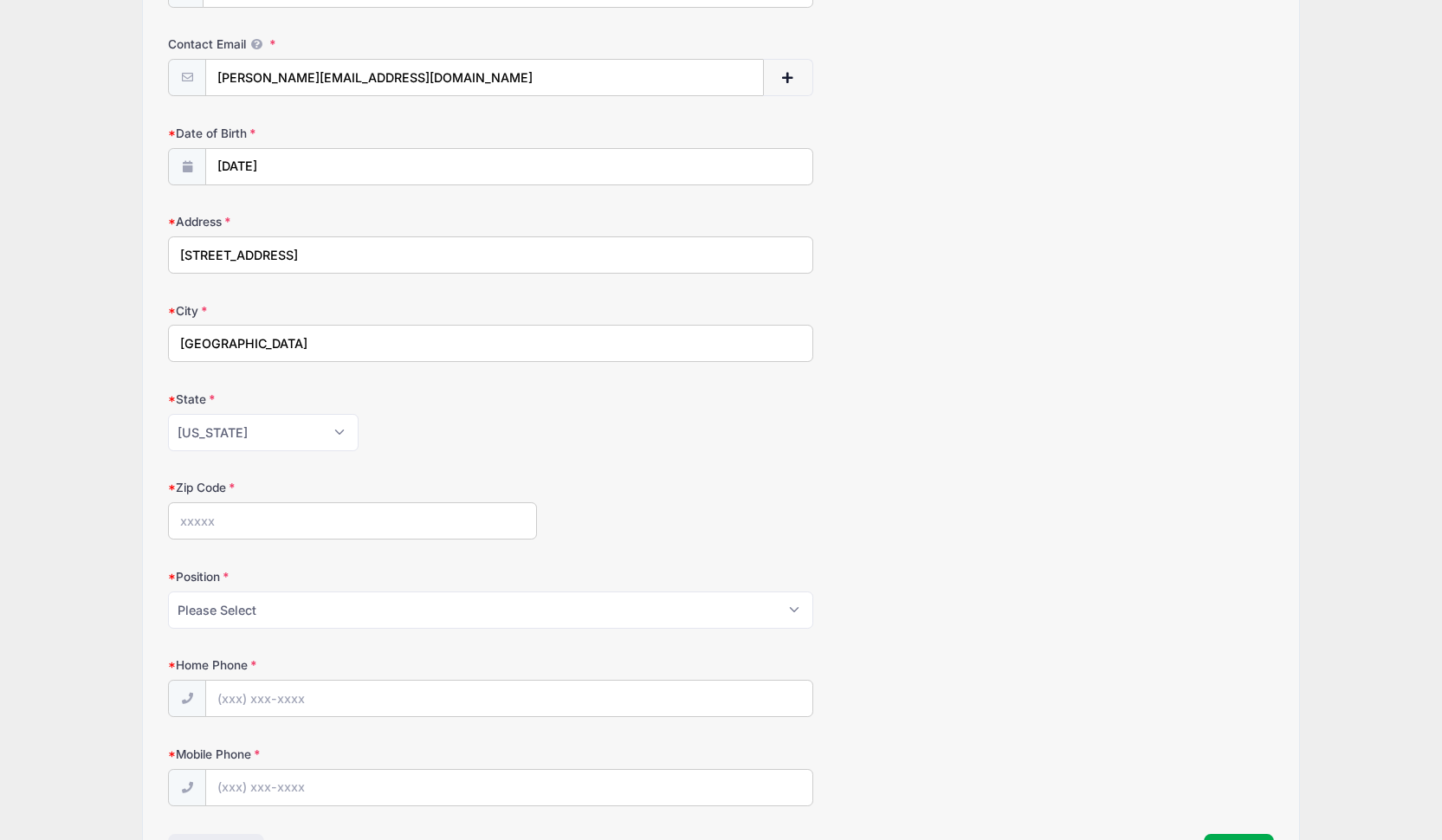
click at [244, 524] on input "Zip Code" at bounding box center [353, 521] width 369 height 38
type input "19333"
select select "Defense"
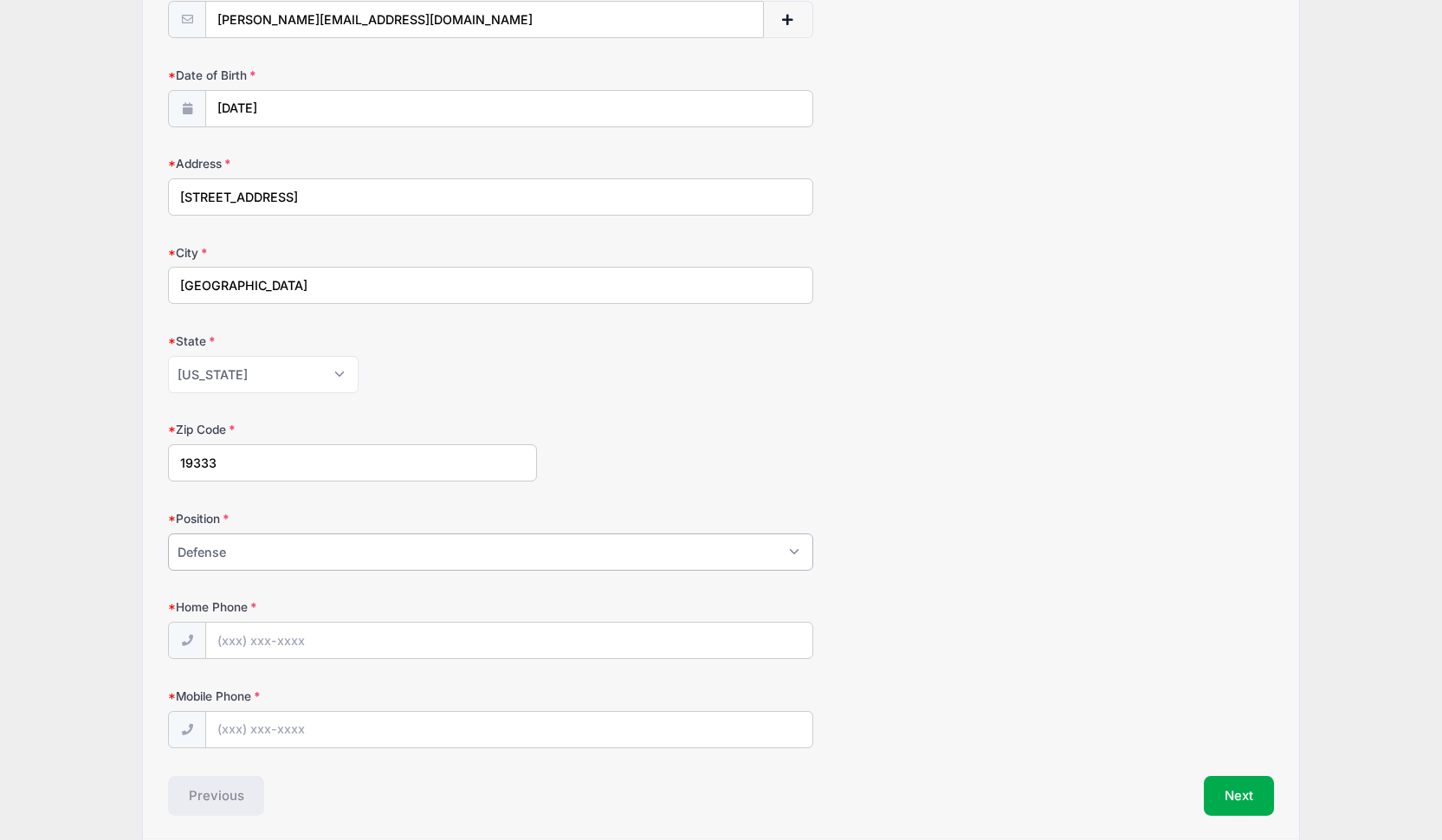
scroll to position [498, 0]
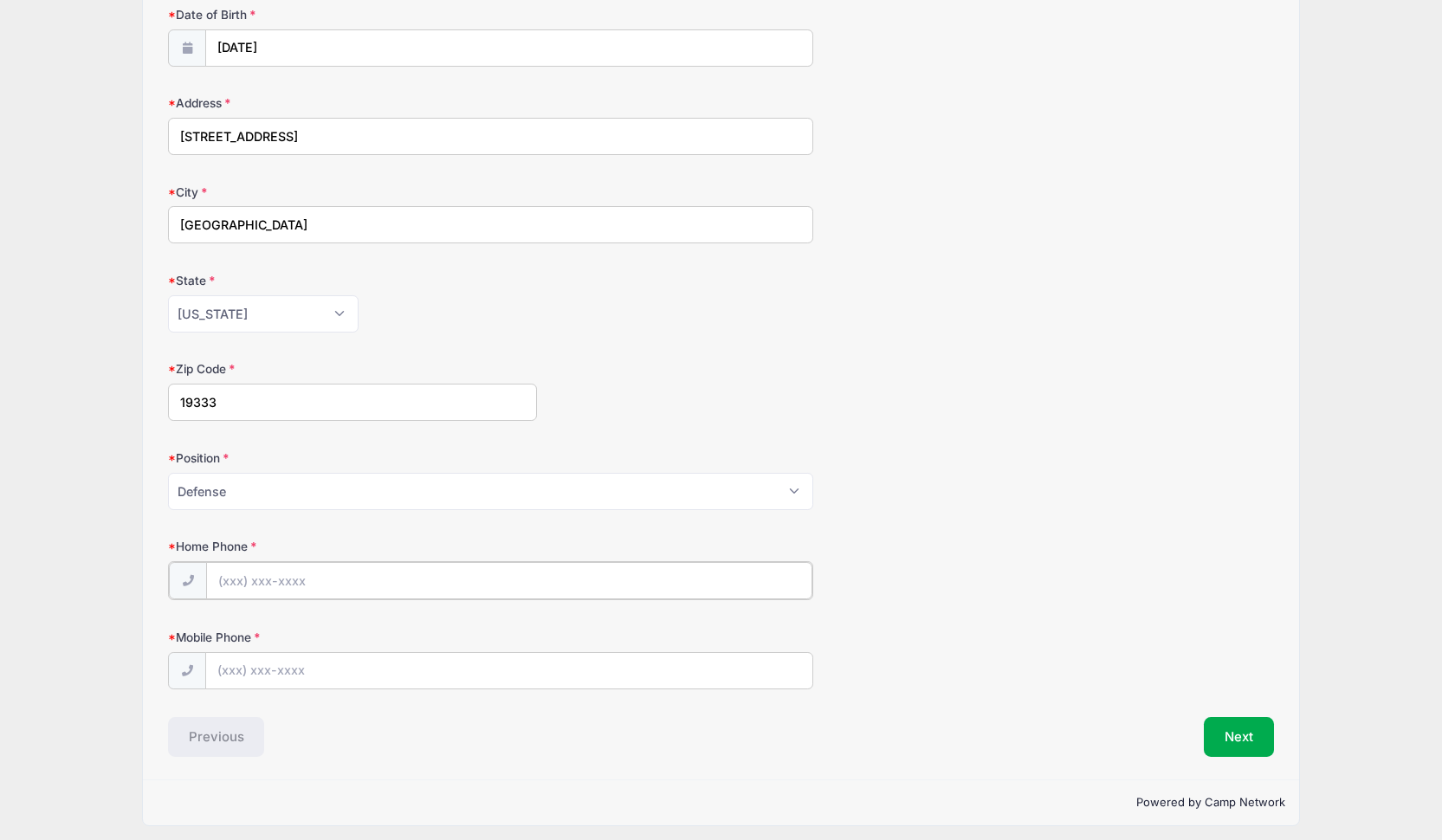
click at [244, 570] on input "Home Phone" at bounding box center [509, 580] width 606 height 38
type input "(484) 653-7785"
click at [262, 666] on input "Mobile Phone" at bounding box center [509, 669] width 606 height 38
type input "(484) 653-7785"
click at [1237, 736] on button "Next" at bounding box center [1239, 735] width 70 height 40
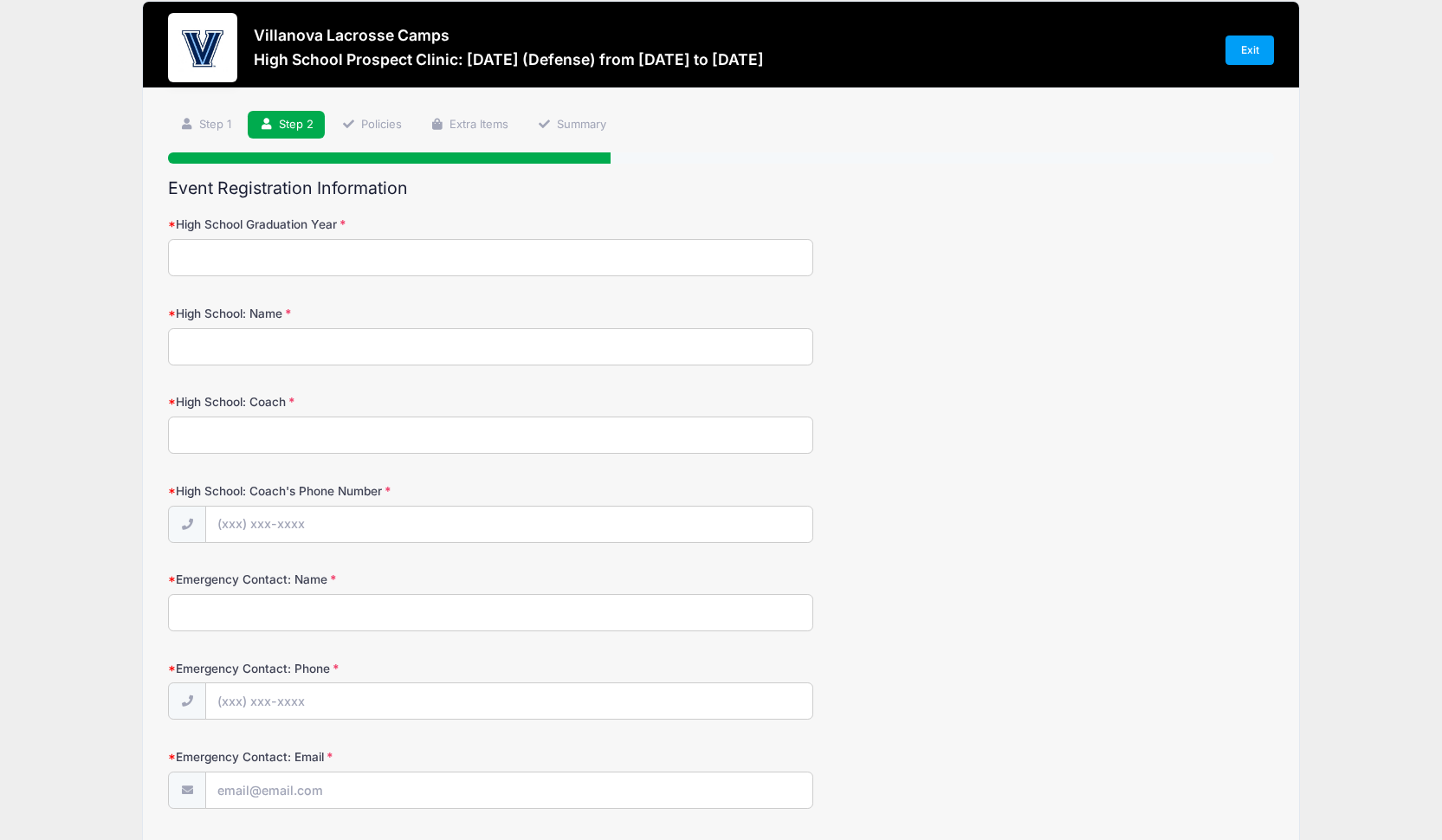
scroll to position [0, 0]
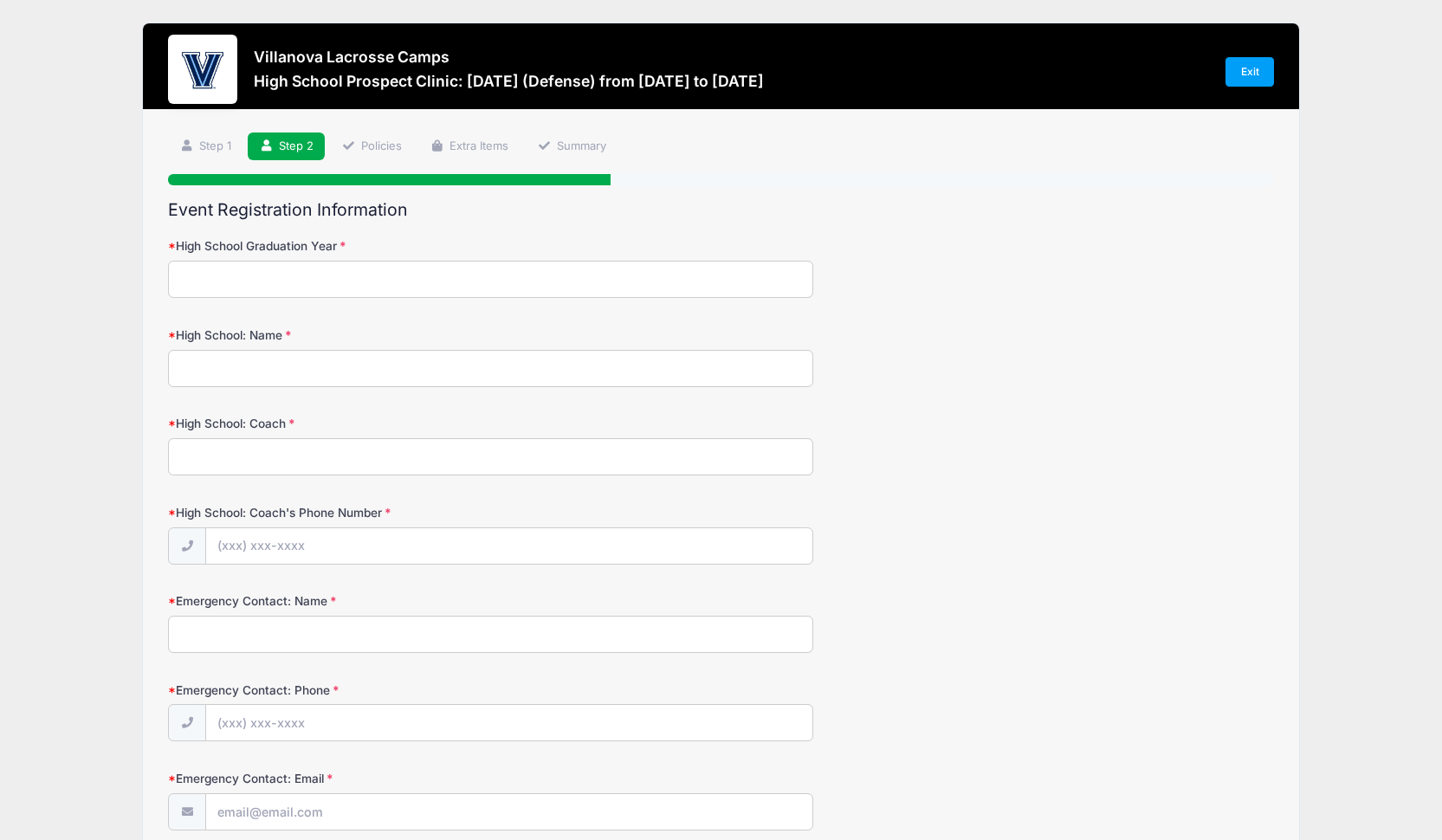
click at [258, 282] on input "High School Graduation Year" at bounding box center [490, 279] width 645 height 38
type input "2028"
click at [234, 372] on input "High School: Name" at bounding box center [490, 368] width 645 height 38
type input "Conestoga"
click at [223, 458] on input "High School: Coach" at bounding box center [490, 457] width 645 height 38
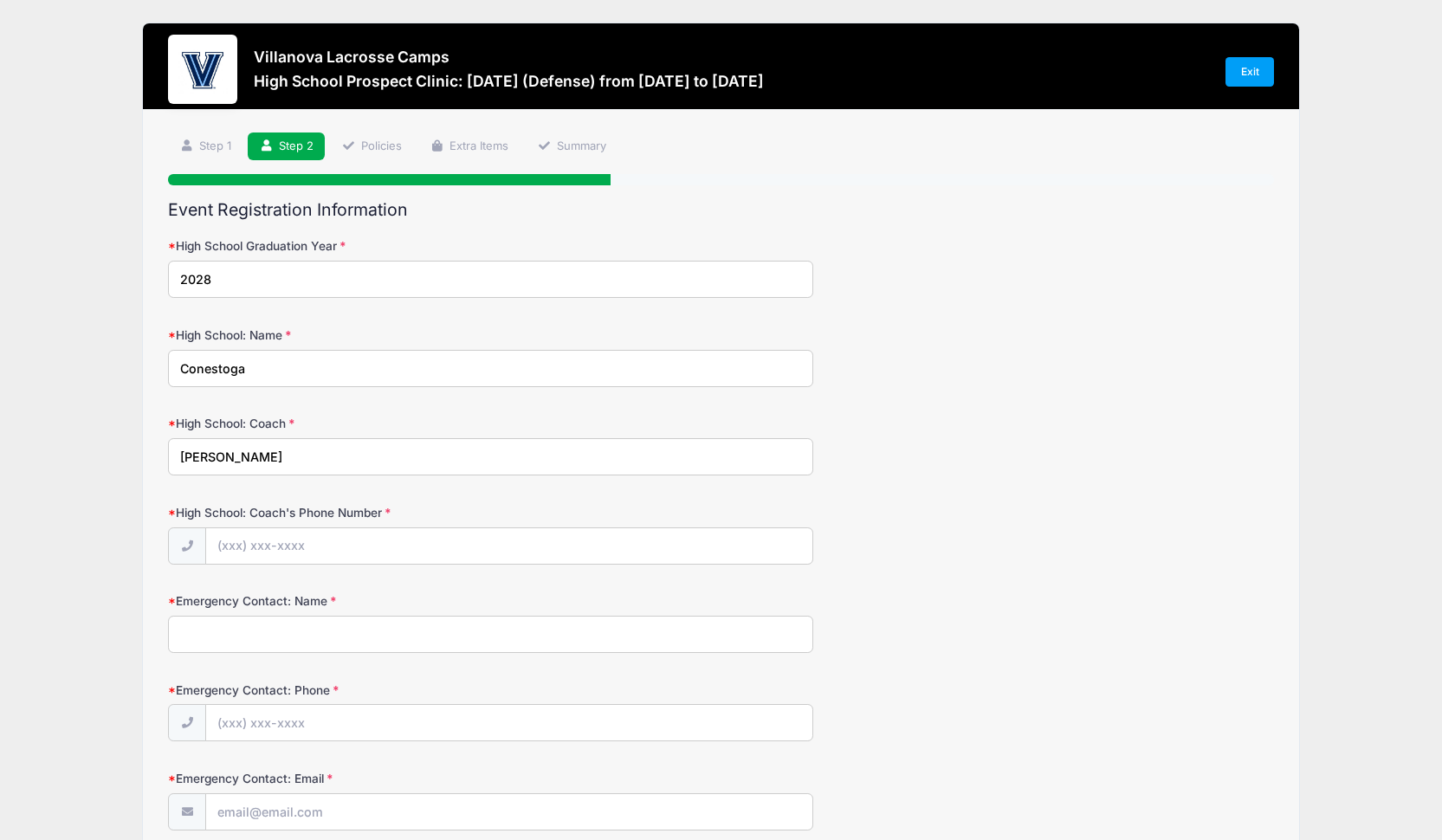
click at [208, 455] on input "Samson" at bounding box center [490, 457] width 645 height 38
type input "Samson"
click at [290, 551] on input "High School: Coach's Phone Number" at bounding box center [509, 547] width 606 height 38
click at [249, 642] on input "Emergency Contact: Name" at bounding box center [490, 634] width 645 height 38
type input "Lindsey Alleva"
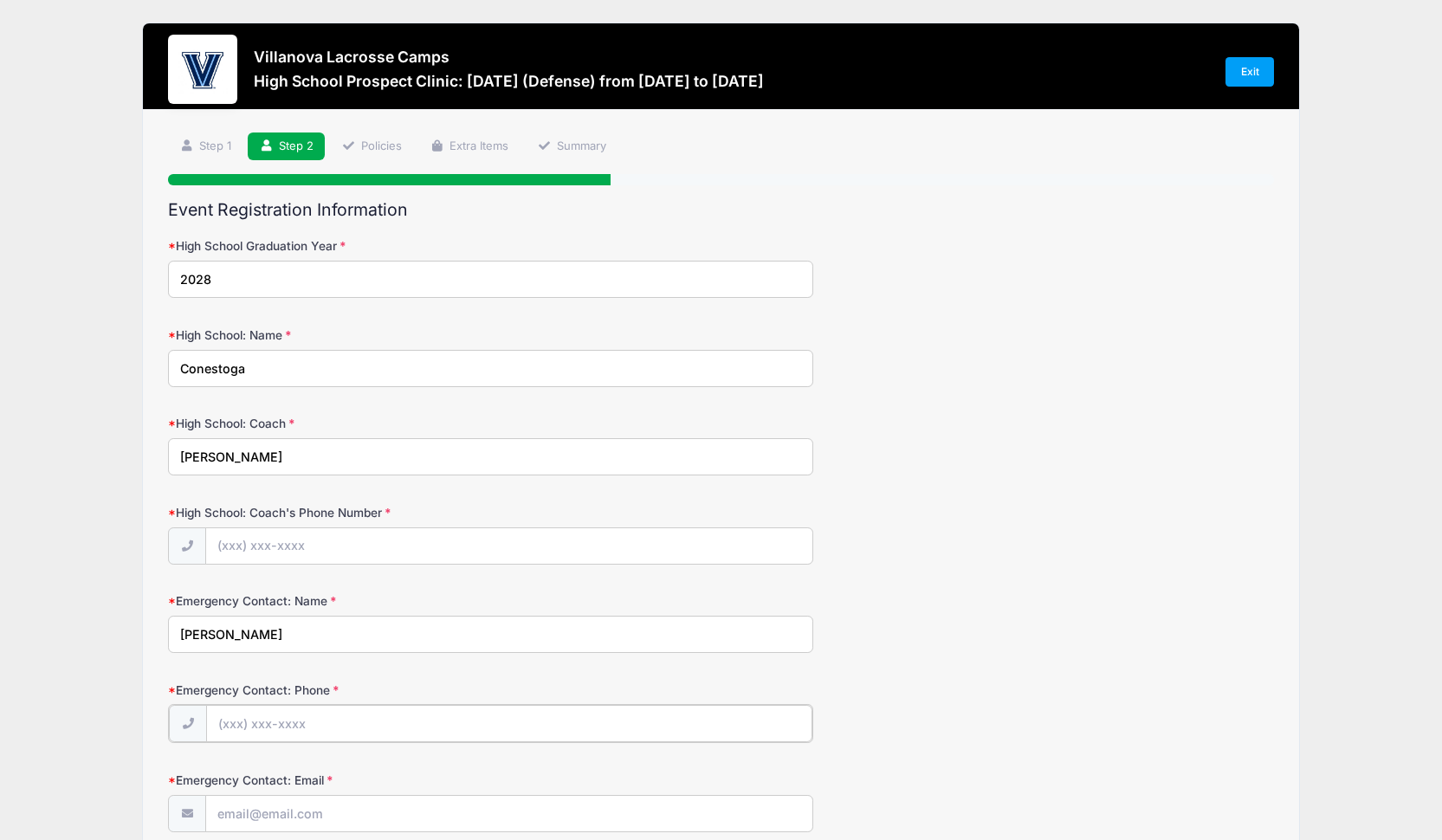
click at [243, 730] on input "Emergency Contact: Phone" at bounding box center [509, 724] width 606 height 38
click at [251, 545] on input "High School: Coach's Phone Number" at bounding box center [509, 547] width 606 height 38
click at [252, 711] on input "Emergency Contact: Phone" at bounding box center [509, 724] width 606 height 38
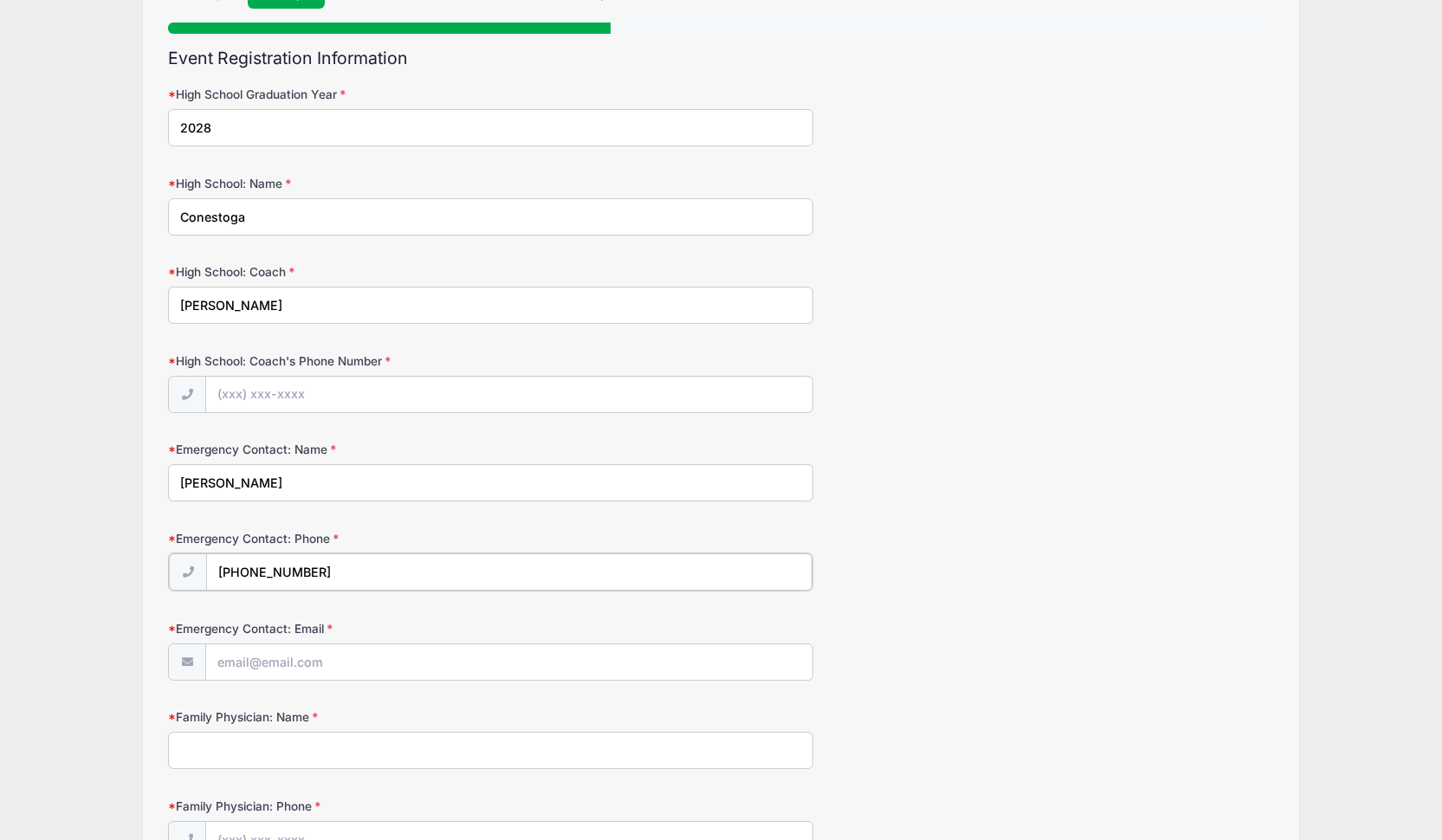
scroll to position [229, 0]
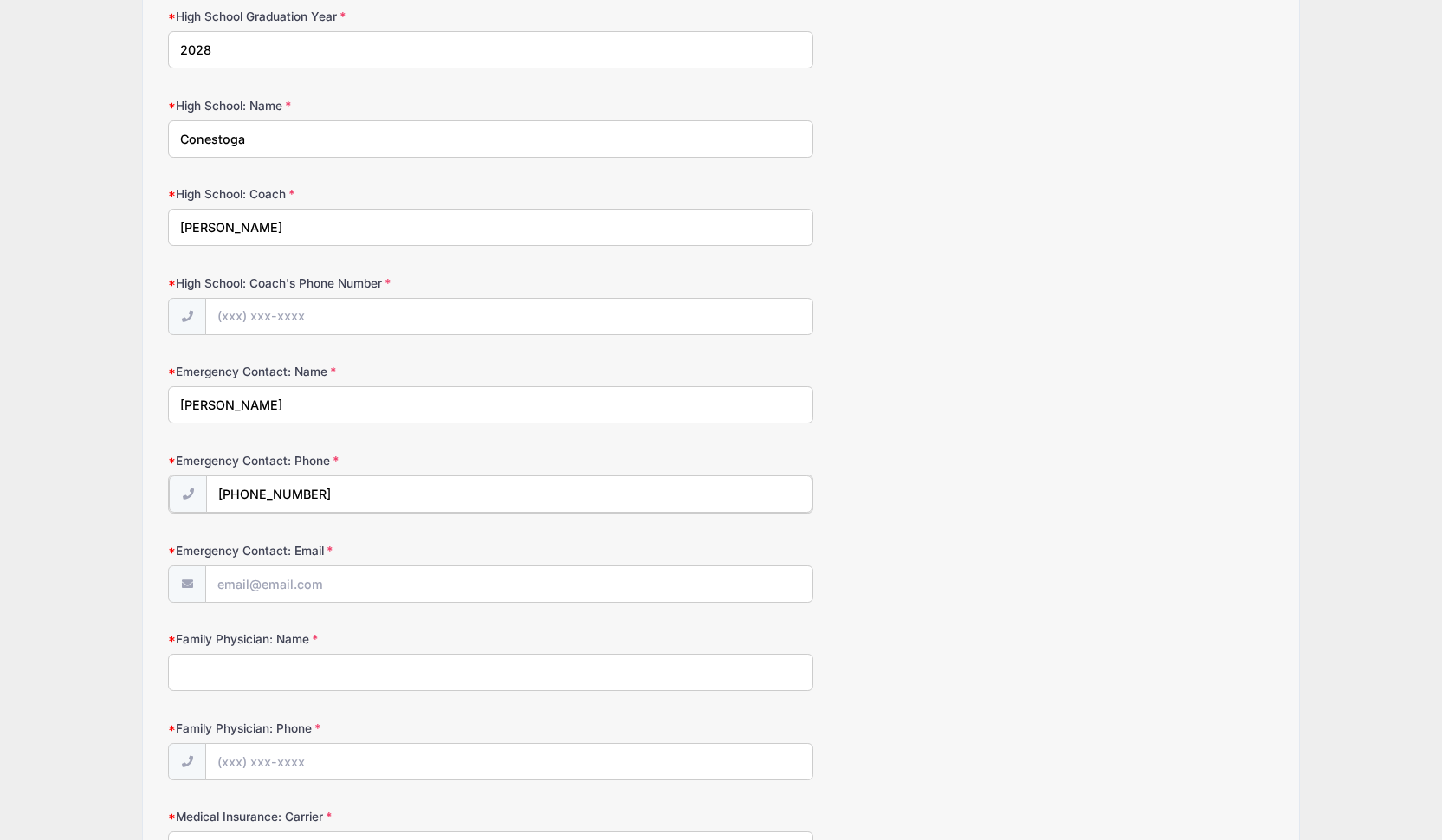
type input "(484) 354-0378"
click at [281, 598] on div at bounding box center [490, 583] width 645 height 39
type input "lindsey.urban@gmail.com"
click at [262, 667] on input "Family Physician: Name" at bounding box center [490, 670] width 645 height 38
click at [259, 757] on input "Family Physician: Phone" at bounding box center [509, 760] width 606 height 38
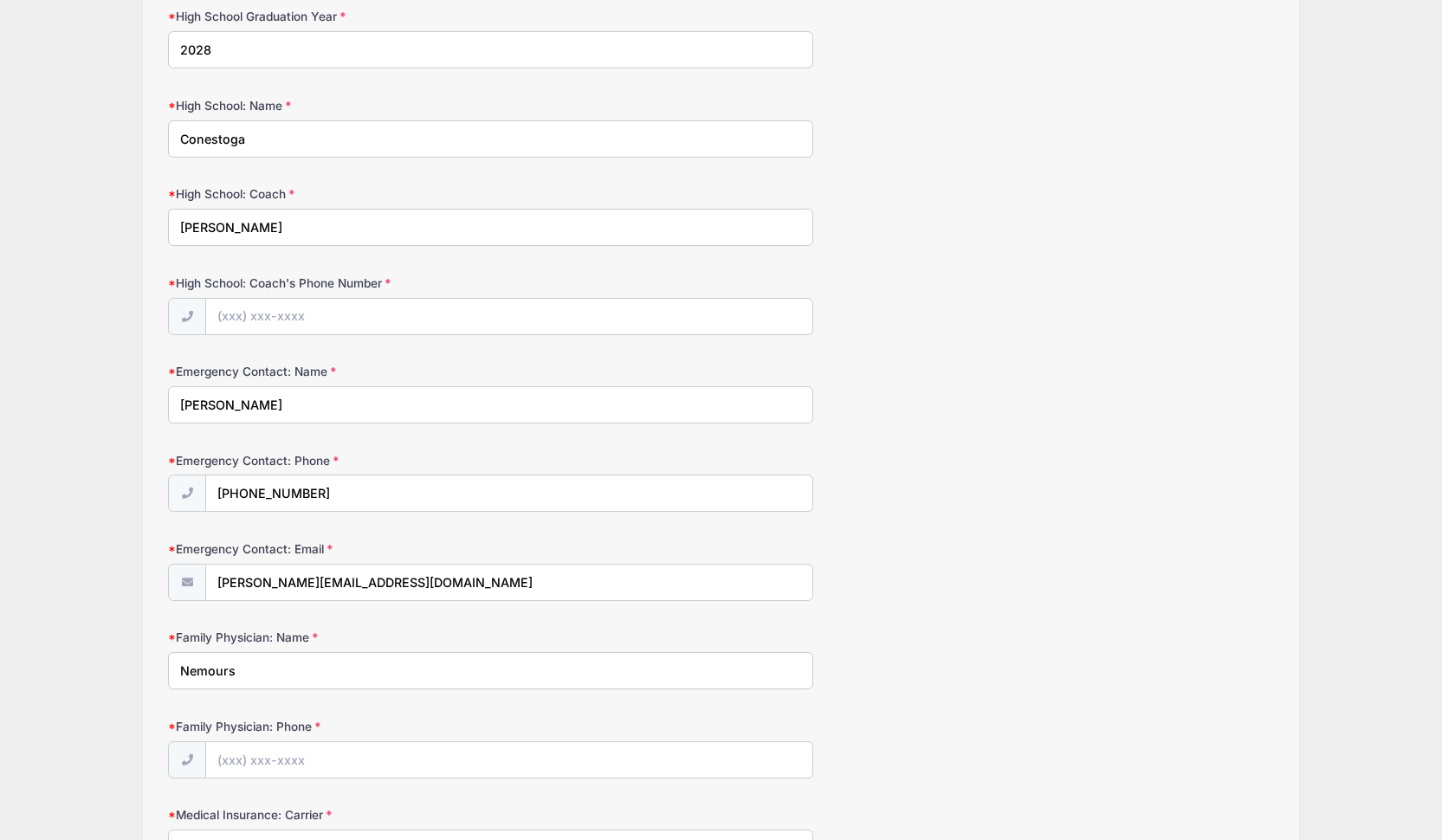
click at [280, 664] on input "Nemours" at bounding box center [490, 670] width 645 height 38
type input "Nemours Children's Health"
click at [285, 760] on input "Family Physician: Phone" at bounding box center [509, 760] width 606 height 38
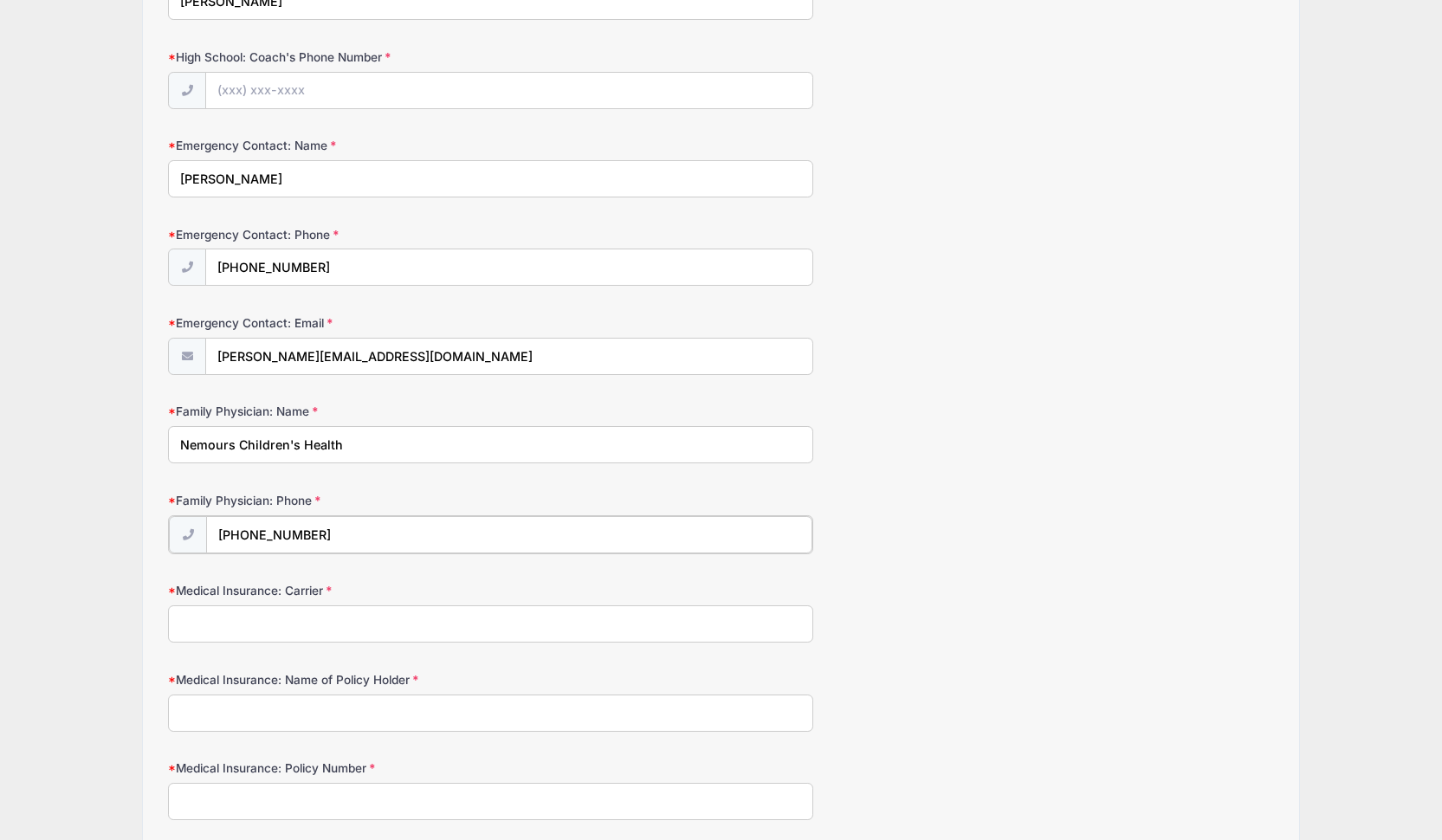
scroll to position [503, 0]
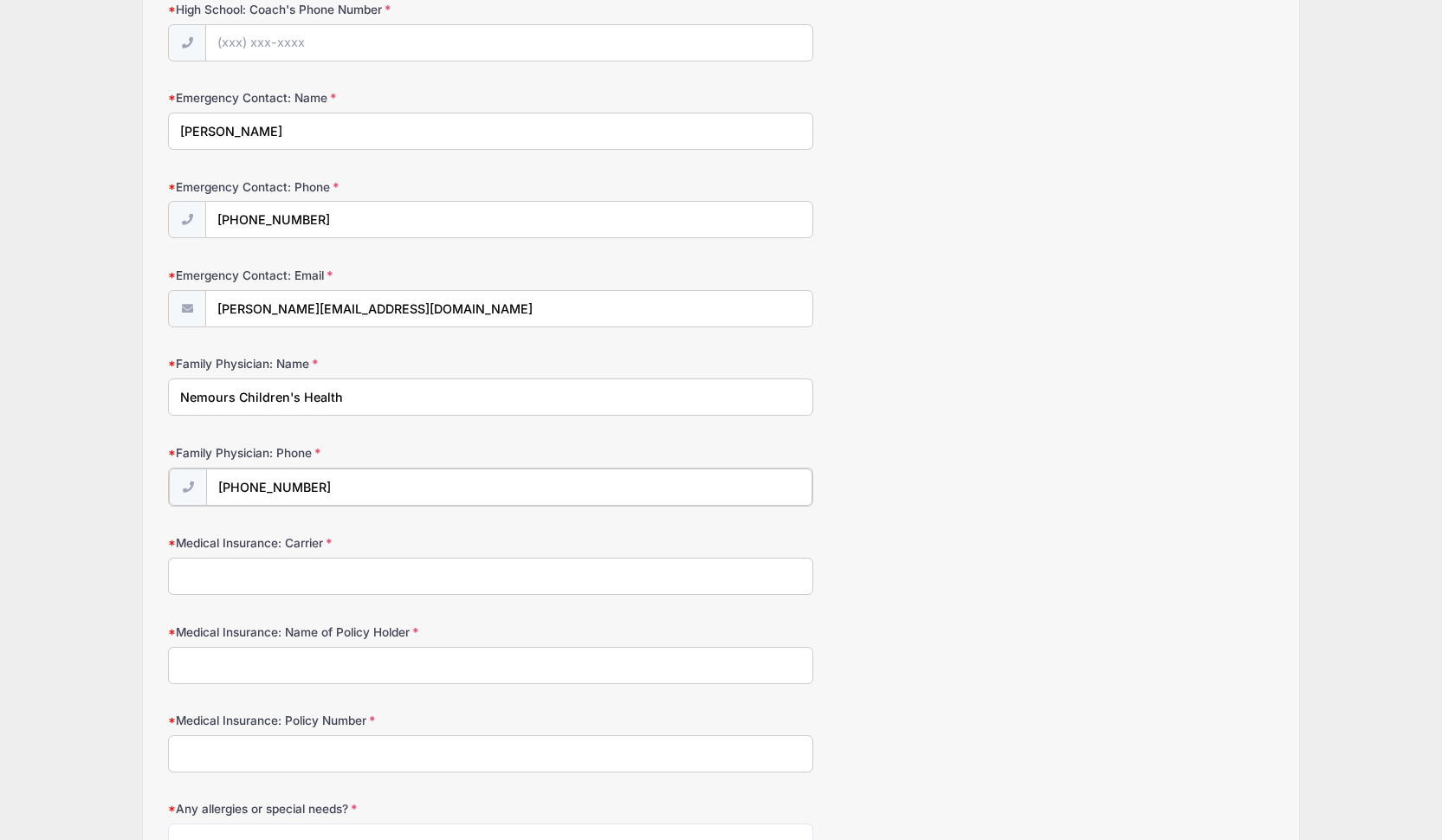
type input "(610) 644-9233"
click at [261, 573] on input "Medical Insurance: Carrier" at bounding box center [490, 574] width 645 height 38
type input "IBX Keystone Health Plan East"
click at [256, 668] on input "Medical Insurance: Name of Policy Holder" at bounding box center [490, 663] width 645 height 38
type input "Cole Alleva"
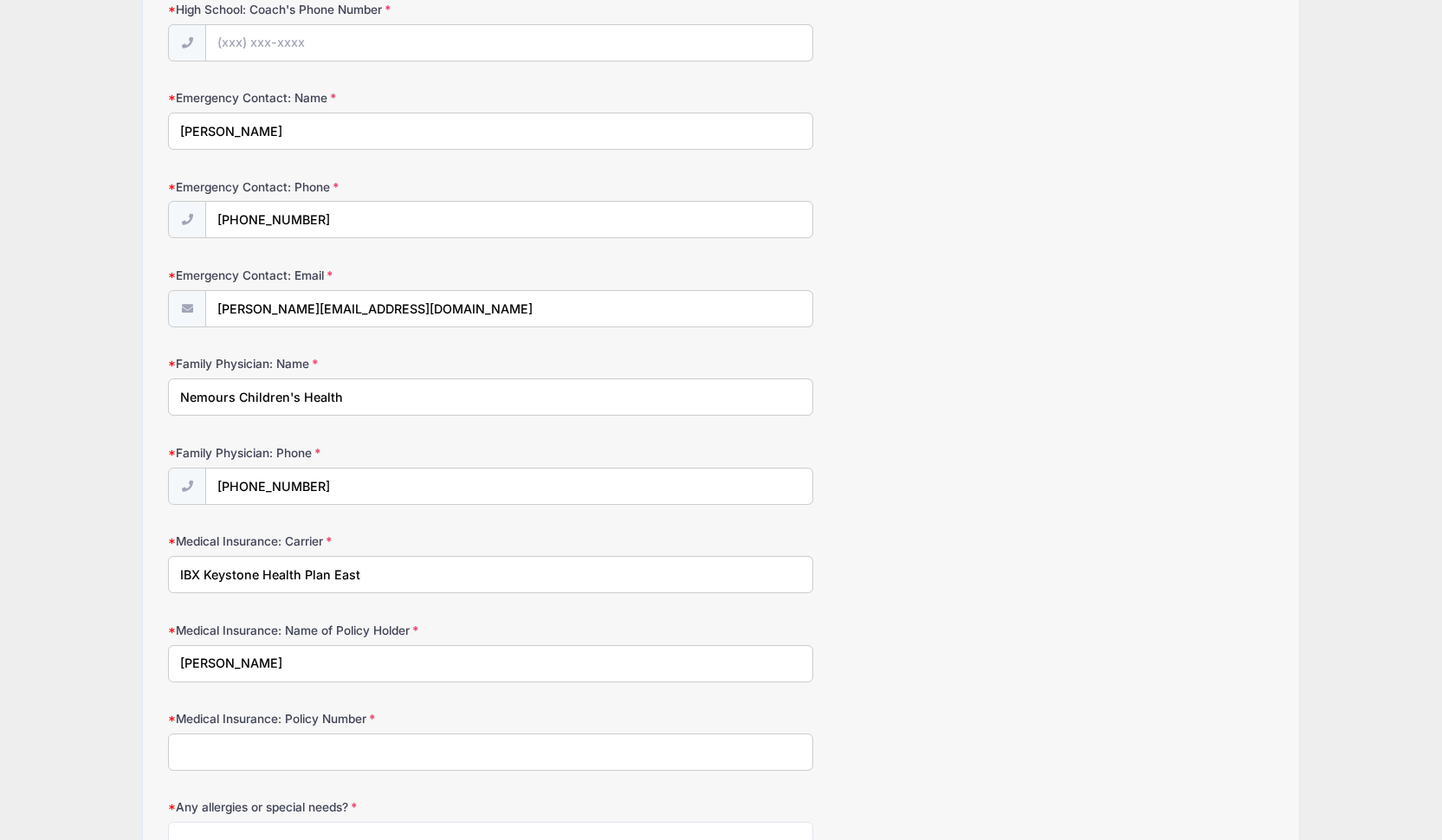
click at [229, 738] on input "Medical Insurance: Policy Number" at bounding box center [490, 752] width 645 height 38
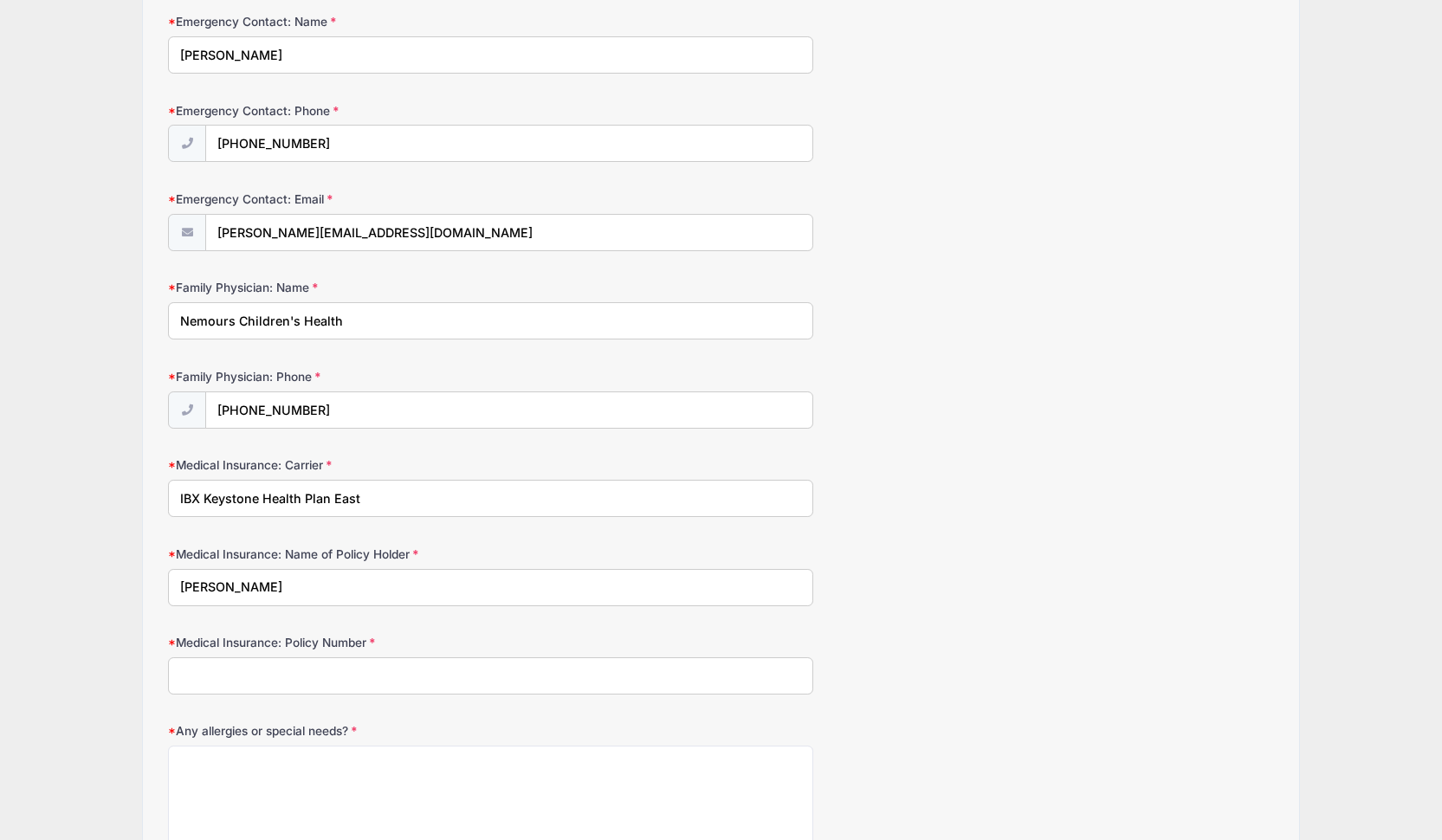
scroll to position [640, 0]
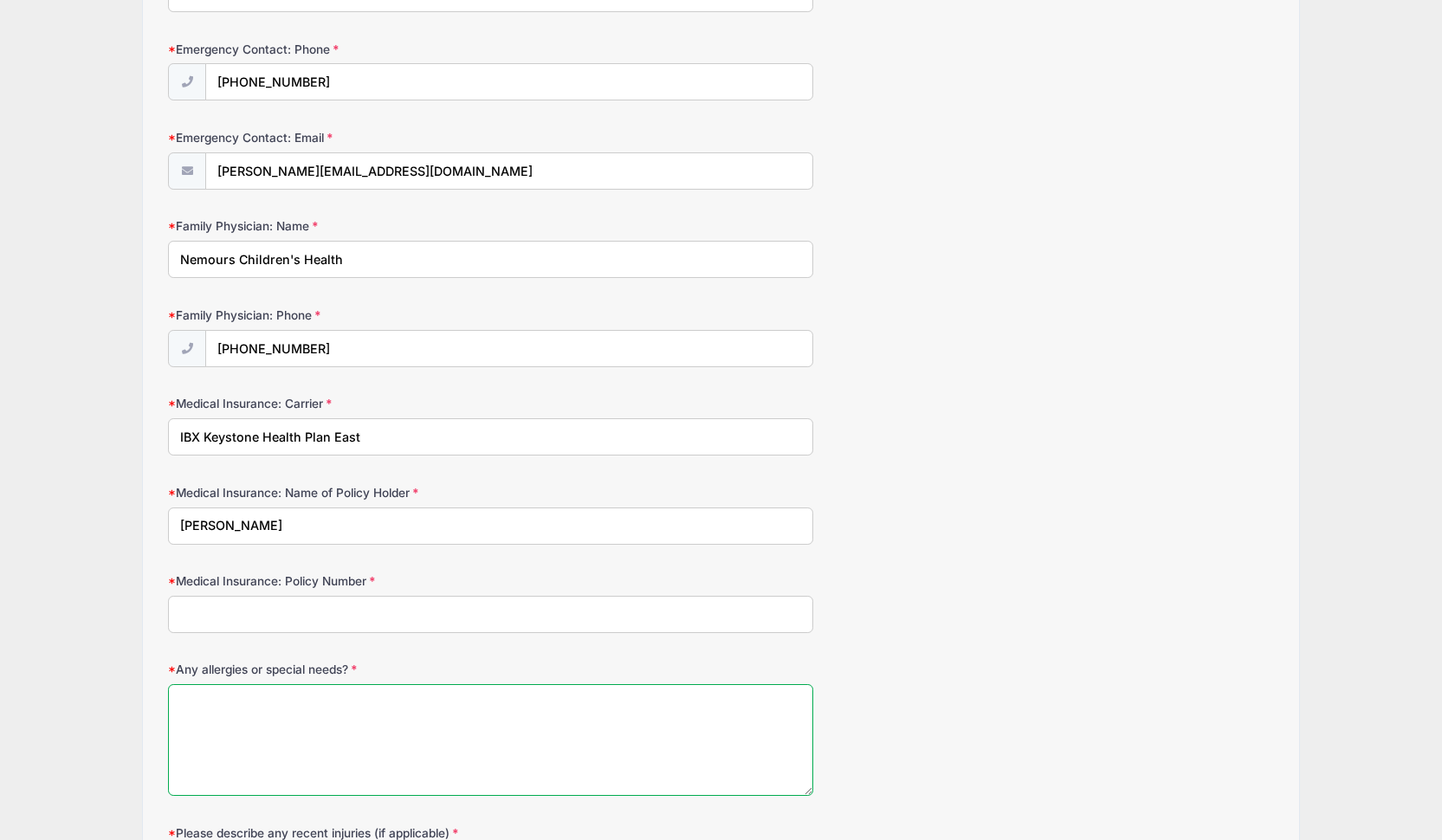
click at [290, 726] on textarea "Any allergies or special needs?" at bounding box center [490, 740] width 645 height 112
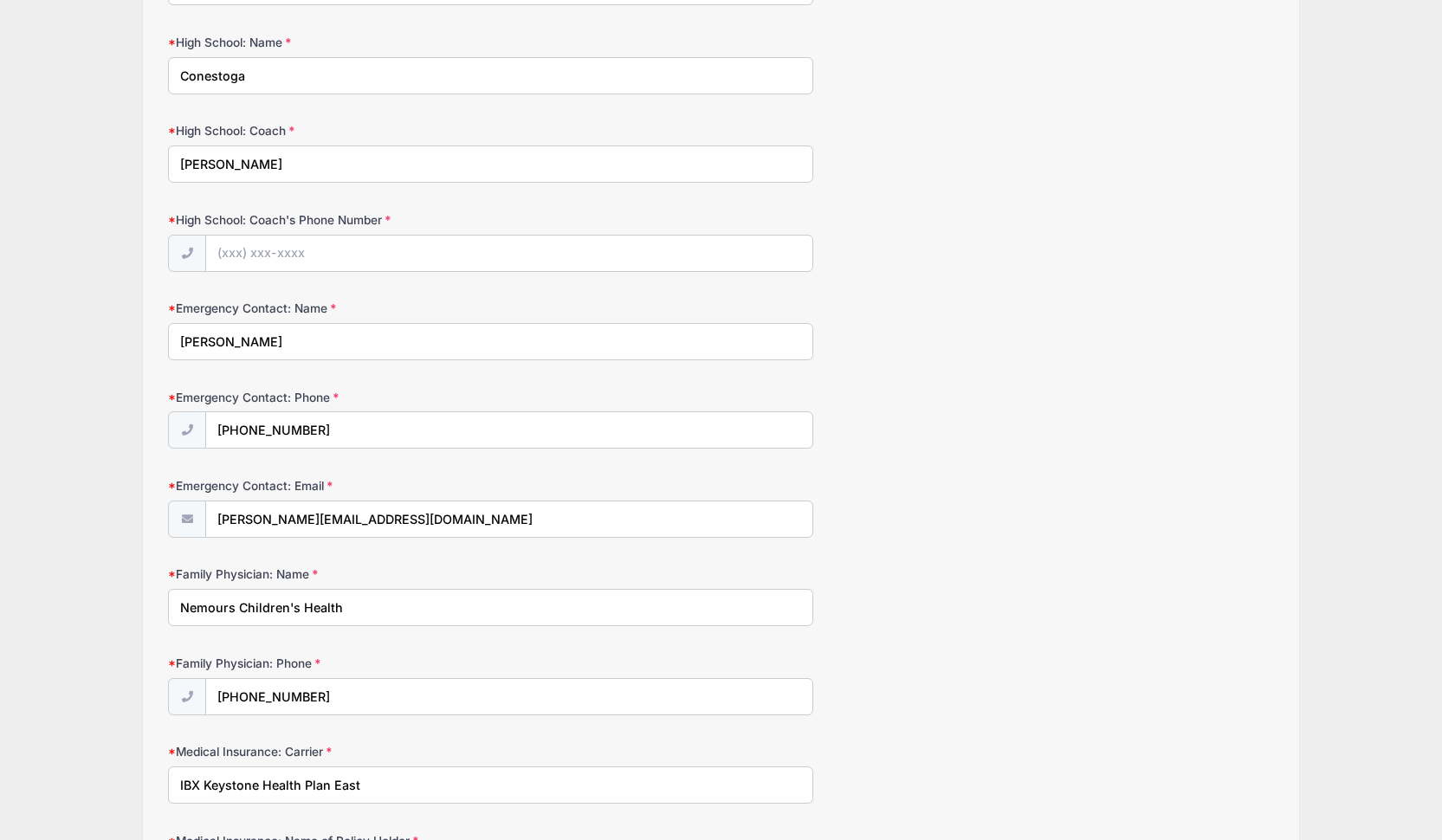
scroll to position [290, 0]
type textarea "No"
click at [254, 250] on input "High School: Coach's Phone Number" at bounding box center [509, 256] width 606 height 38
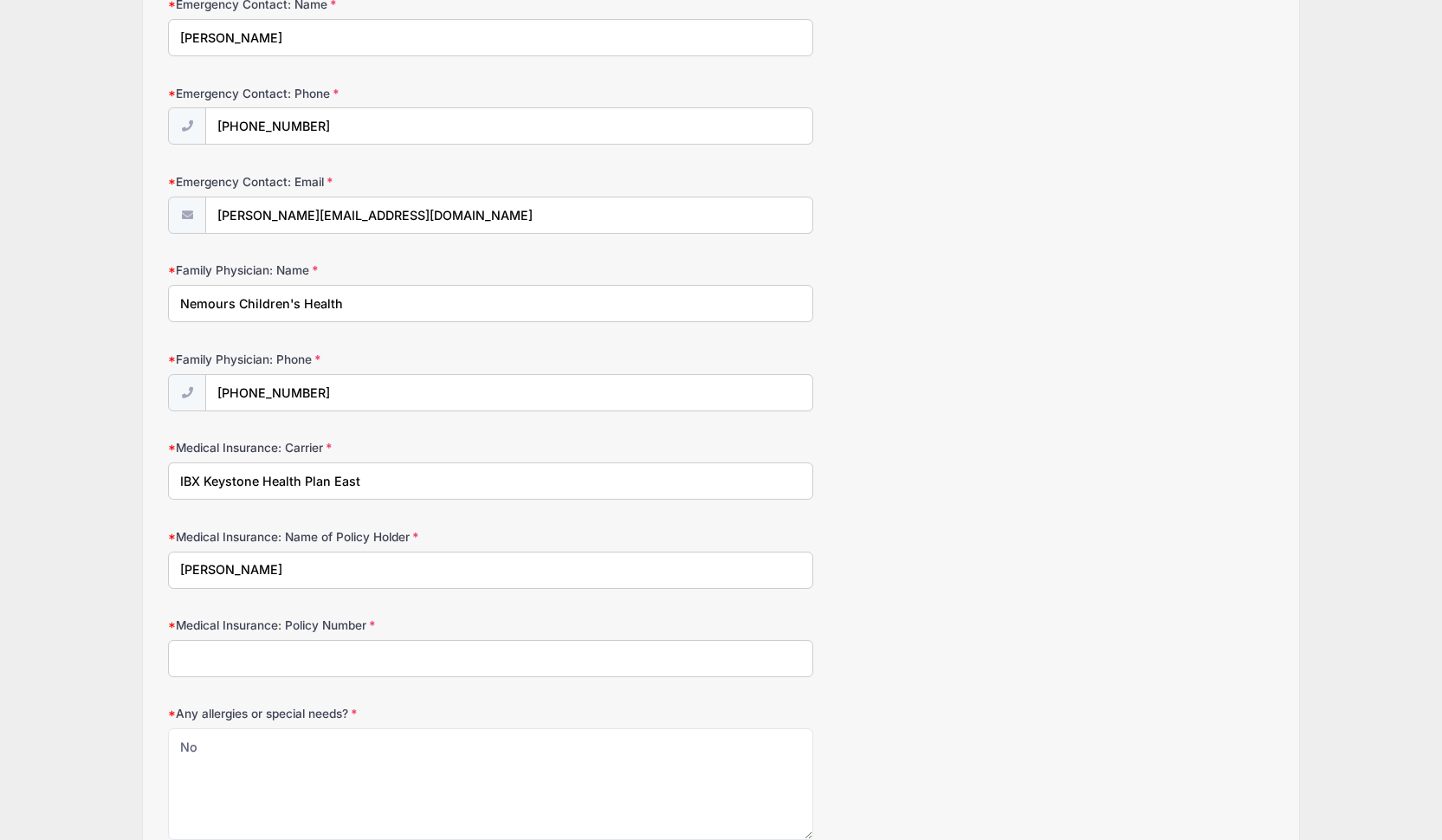
scroll to position [612, 0]
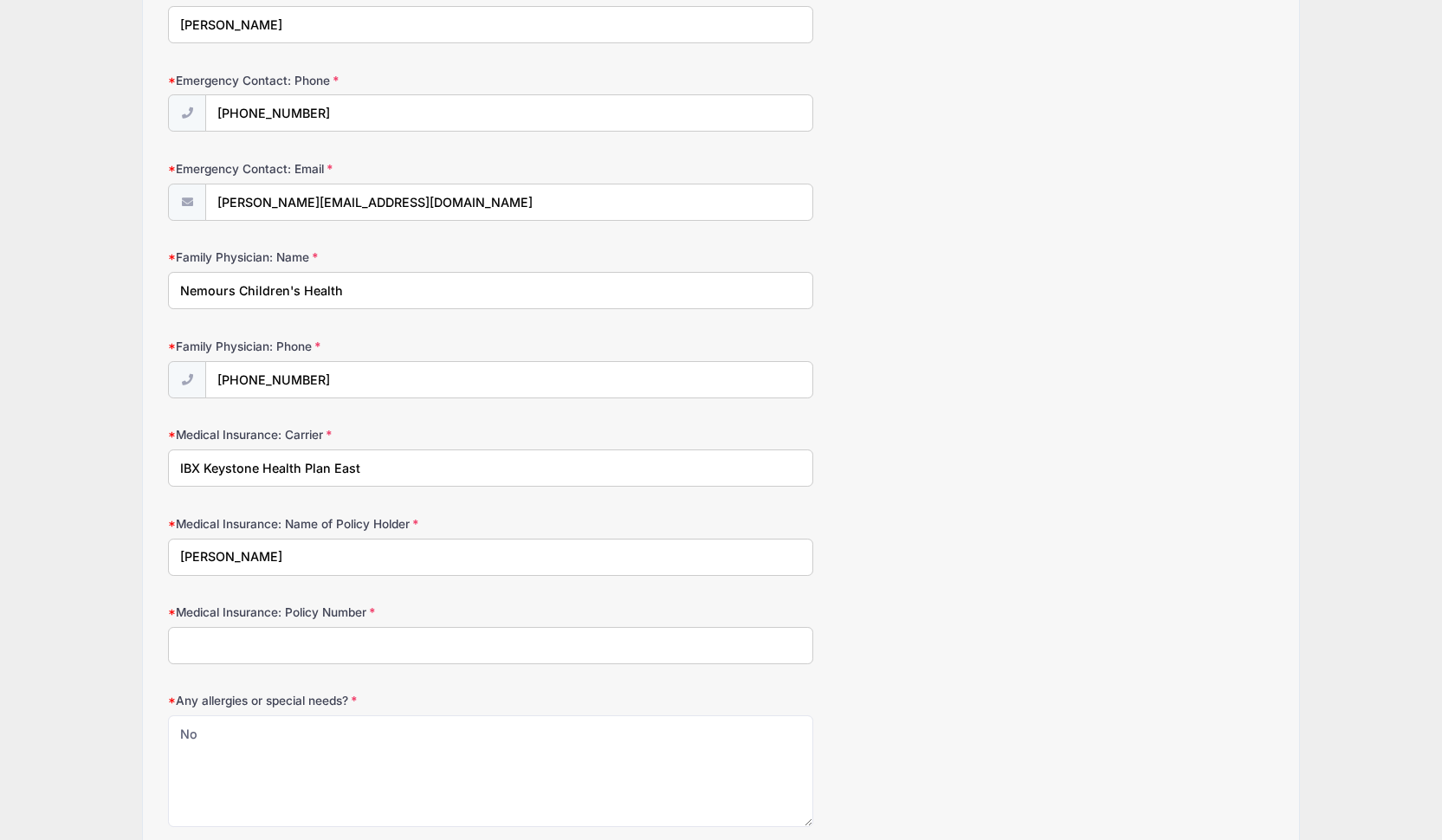
type input "(610) 804-7050"
click at [225, 642] on input "Medical Insurance: Policy Number" at bounding box center [490, 643] width 645 height 38
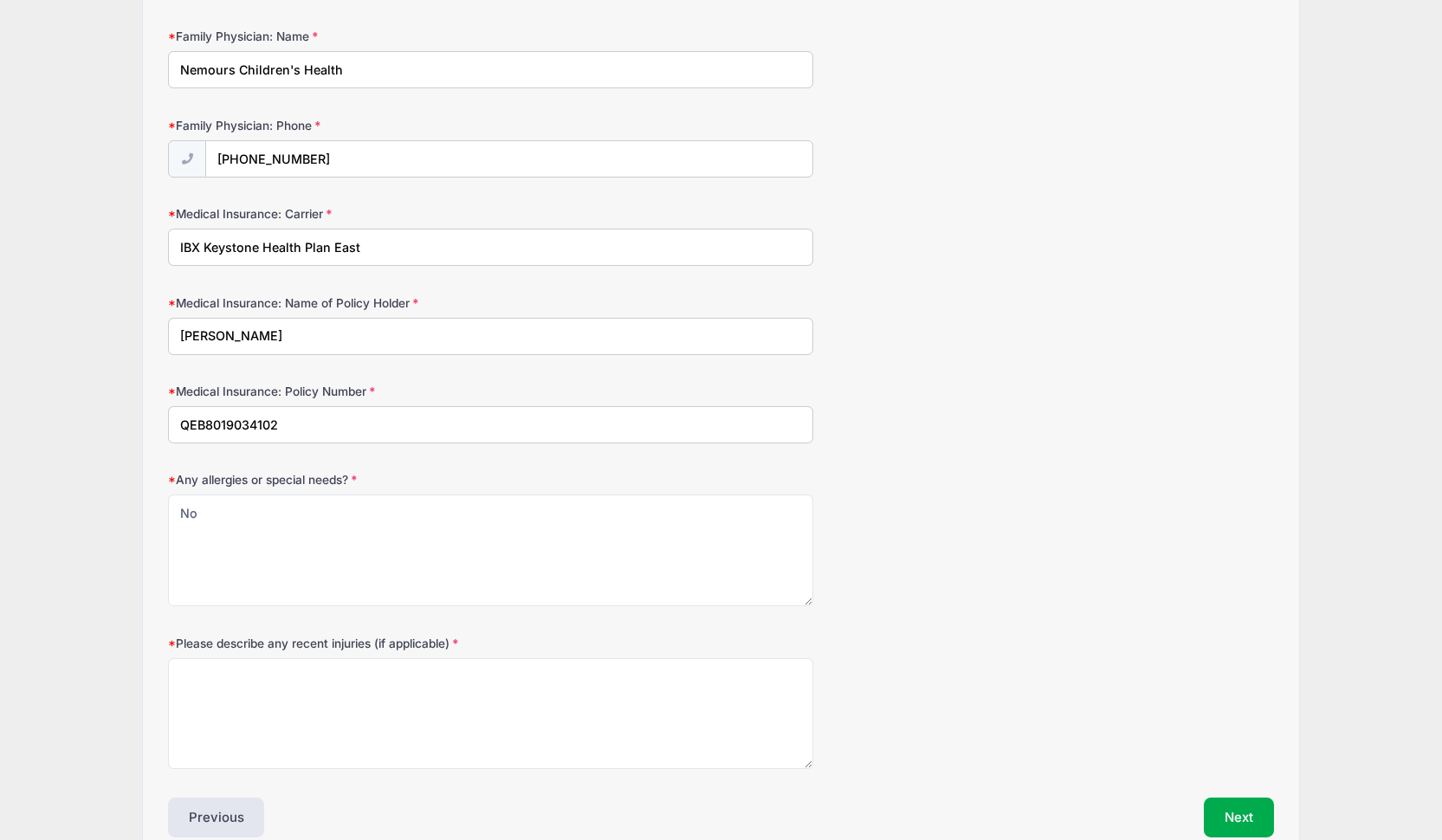
scroll to position [912, 0]
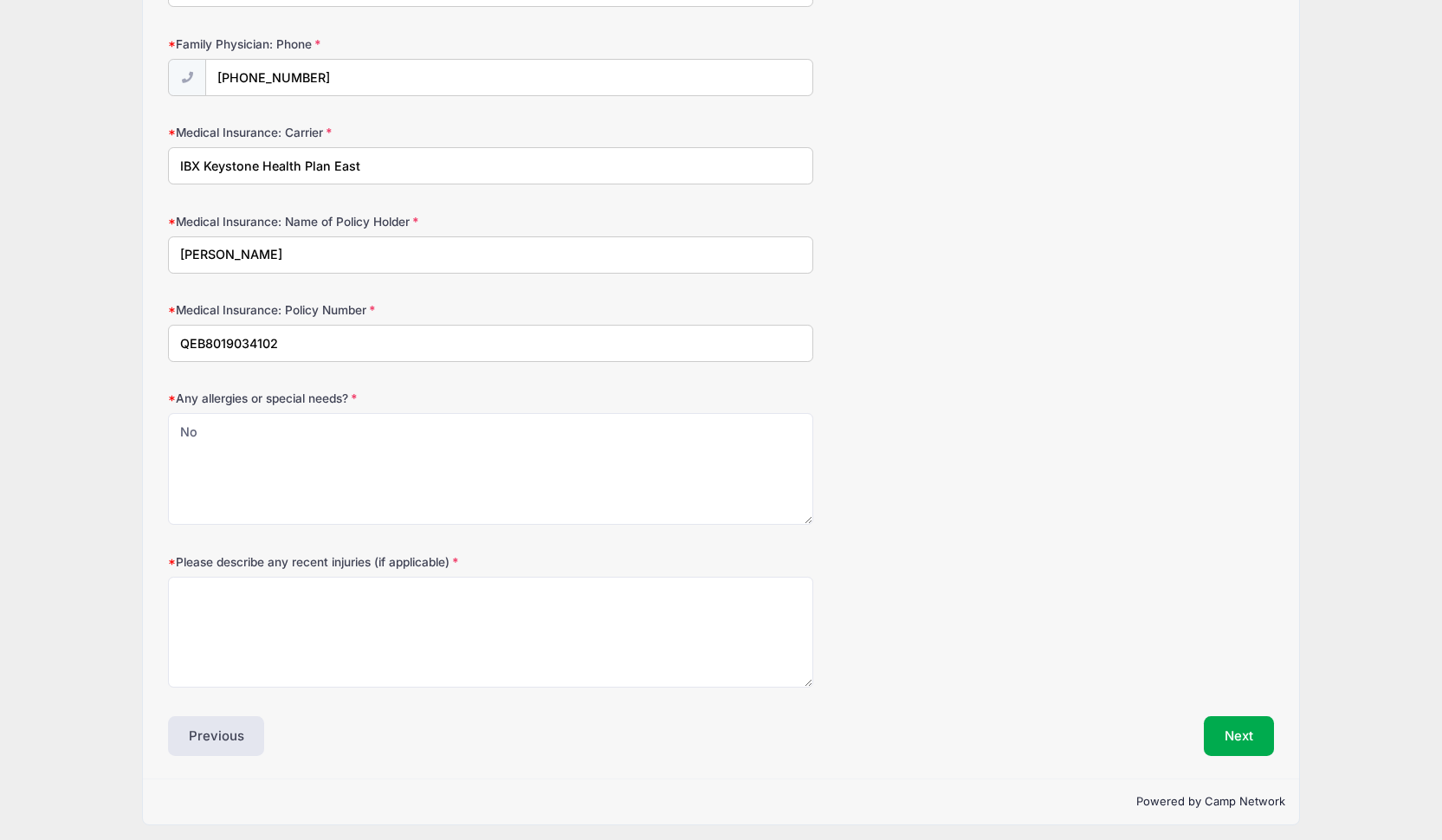
type input "QEB8019034102"
click at [360, 631] on textarea "Please describe any recent injuries (if applicable)" at bounding box center [490, 633] width 645 height 112
click at [1222, 728] on button "Next" at bounding box center [1239, 736] width 70 height 40
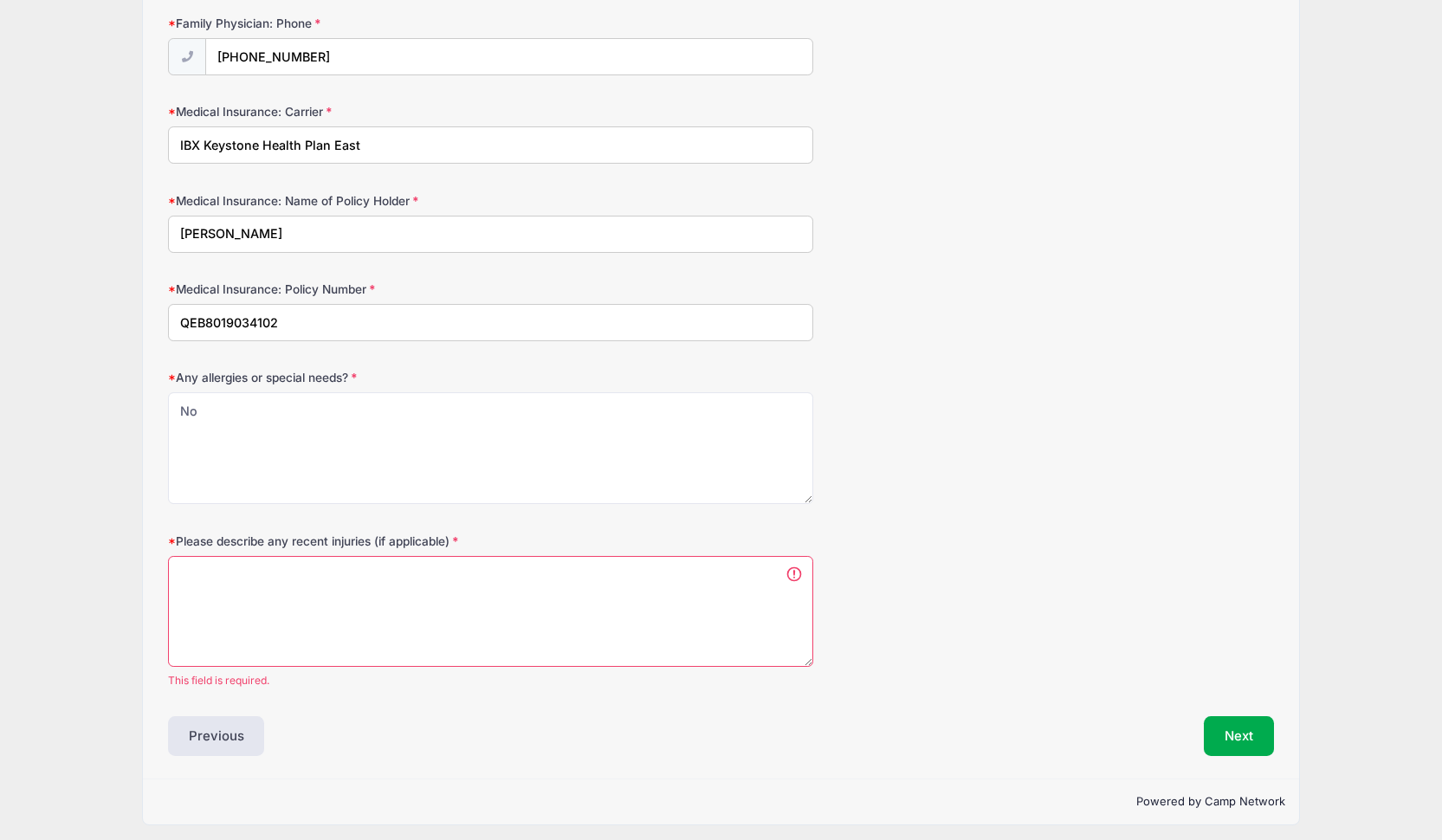
scroll to position [0, 0]
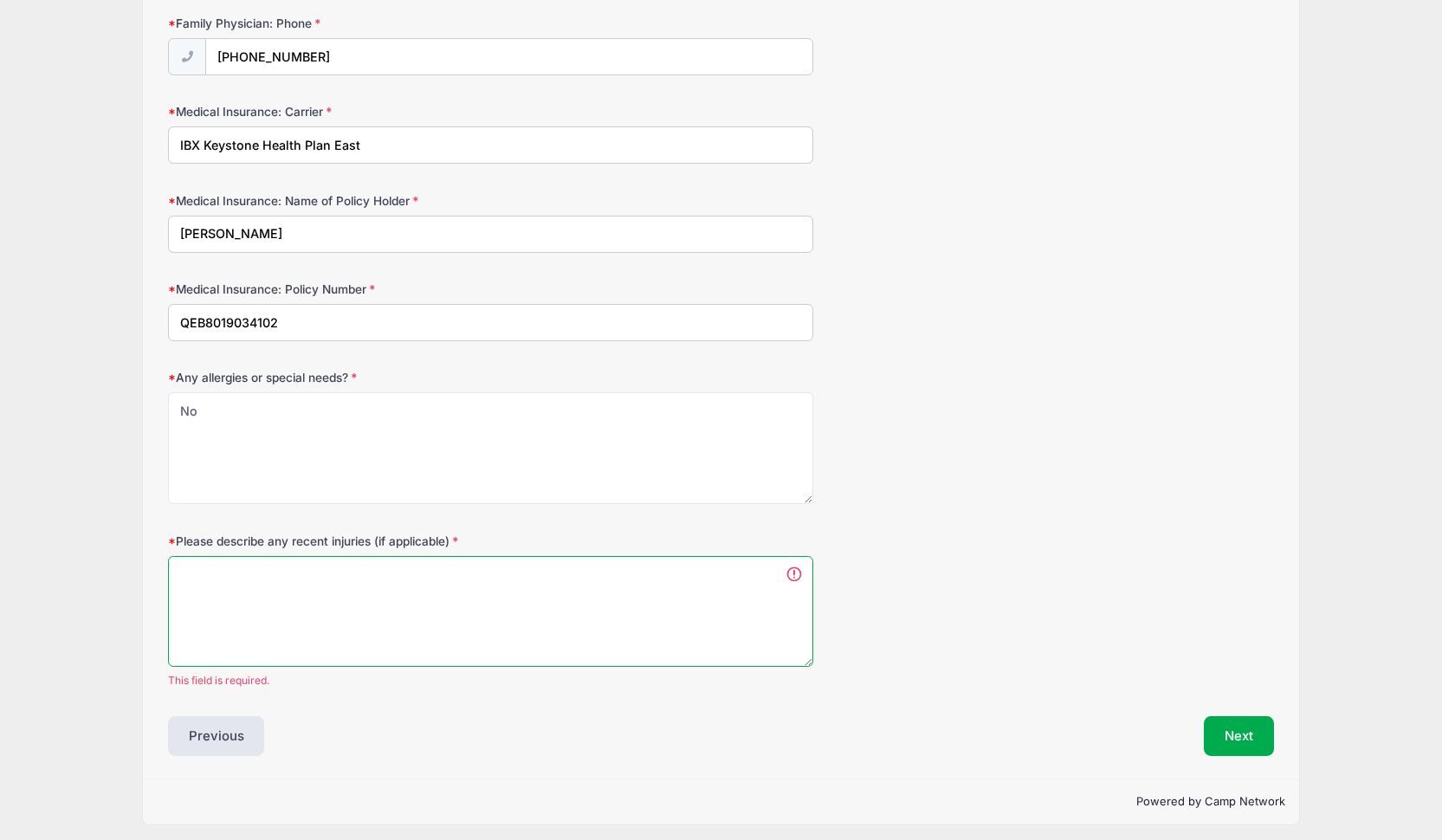
click at [301, 593] on textarea "Please describe any recent injuries (if applicable)" at bounding box center [490, 612] width 645 height 112
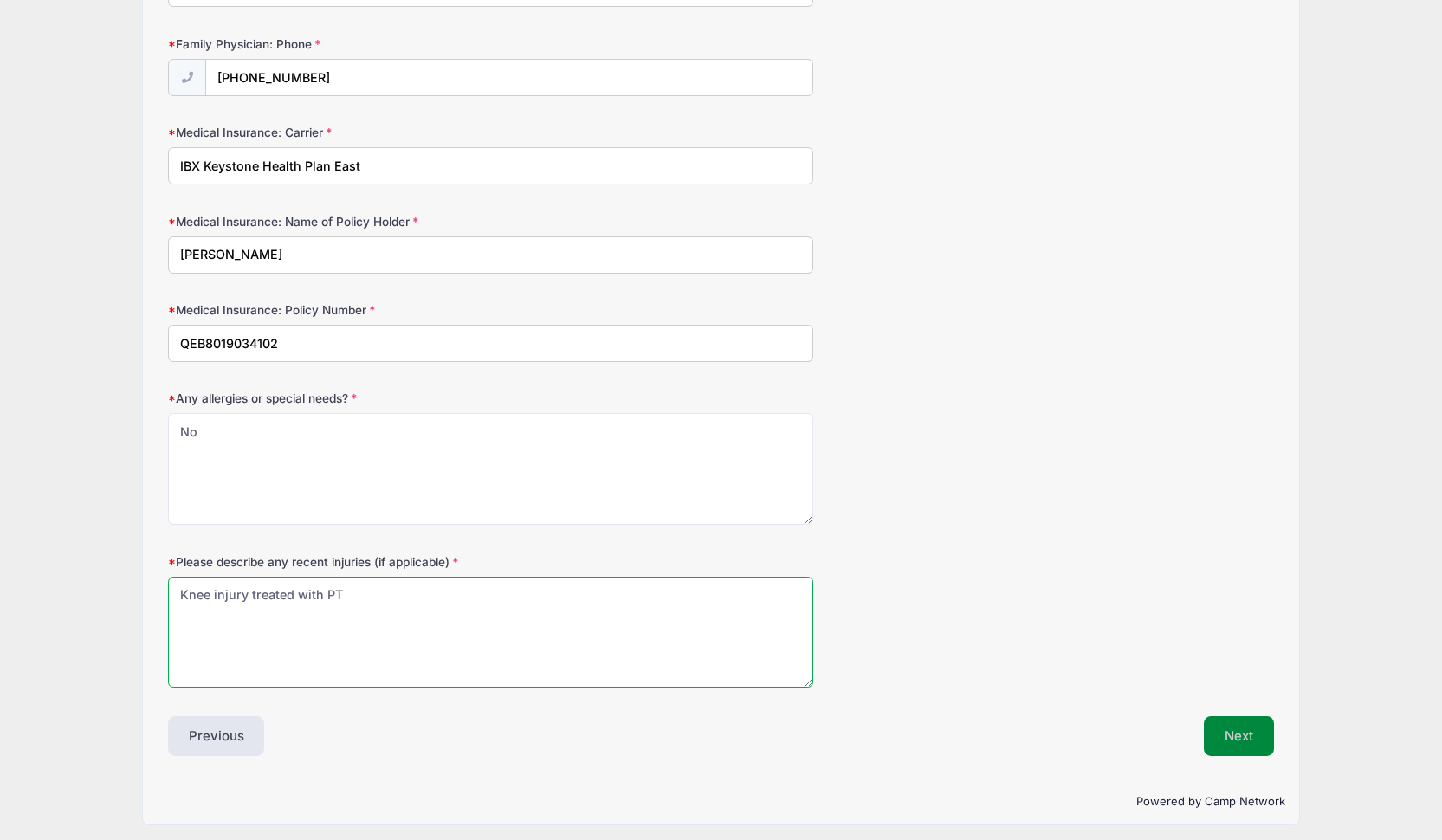
type textarea "Knee injury treated with PT"
click at [1248, 732] on button "Next" at bounding box center [1239, 736] width 70 height 40
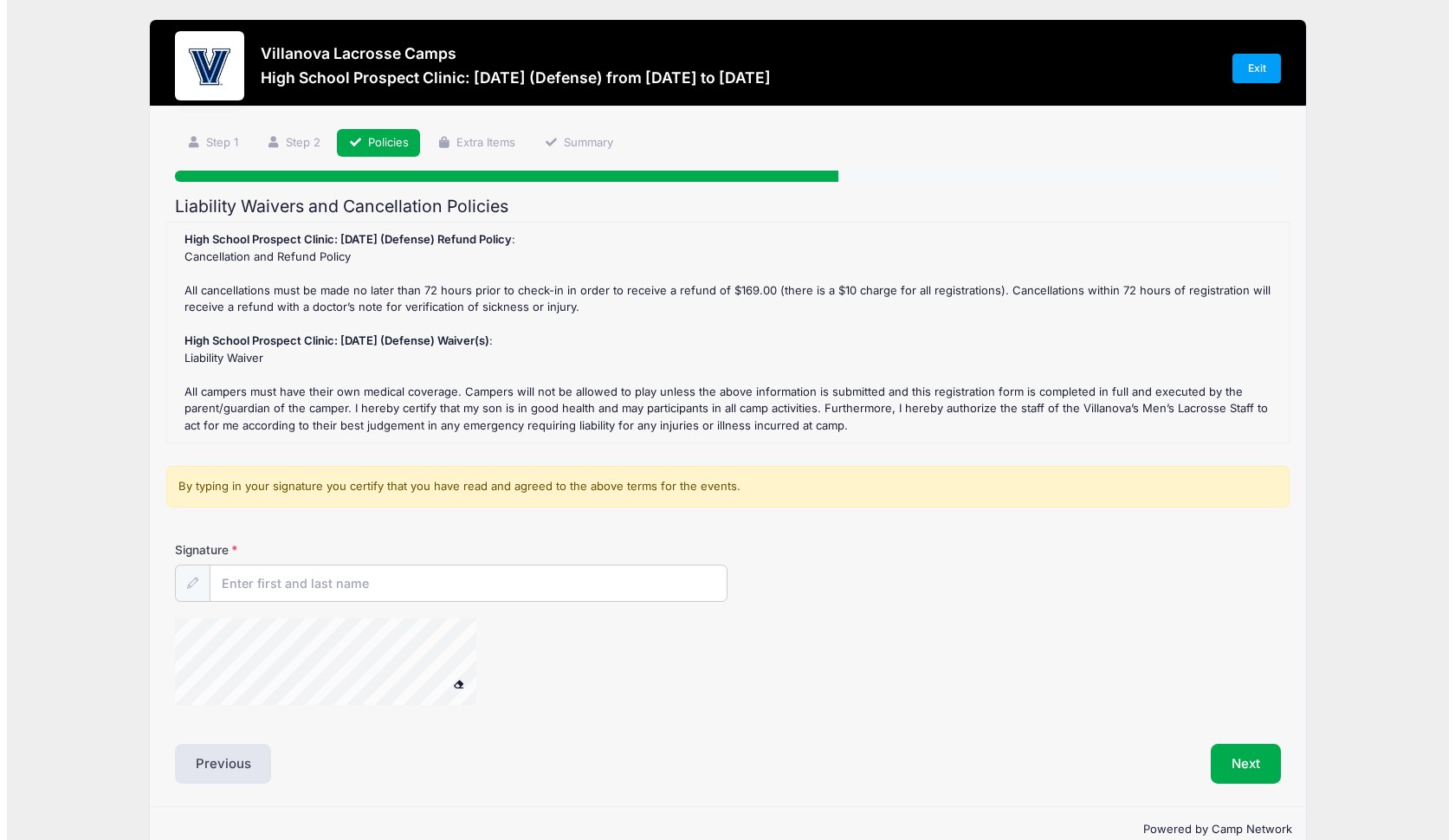
scroll to position [0, 0]
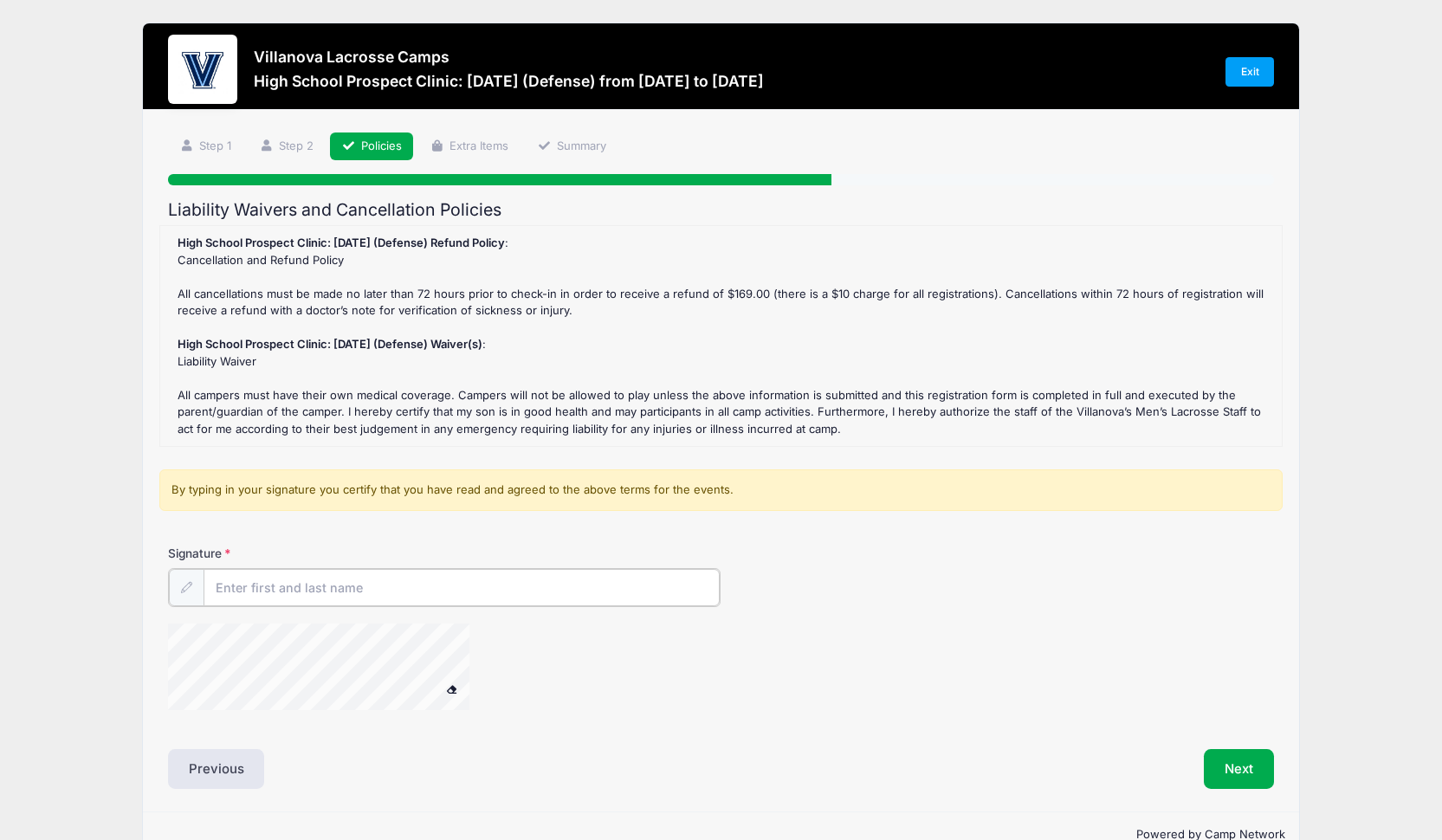
click at [323, 584] on input "Signature" at bounding box center [462, 587] width 517 height 38
type input "Cole Alleva"
click at [1221, 762] on button "Next" at bounding box center [1239, 767] width 70 height 40
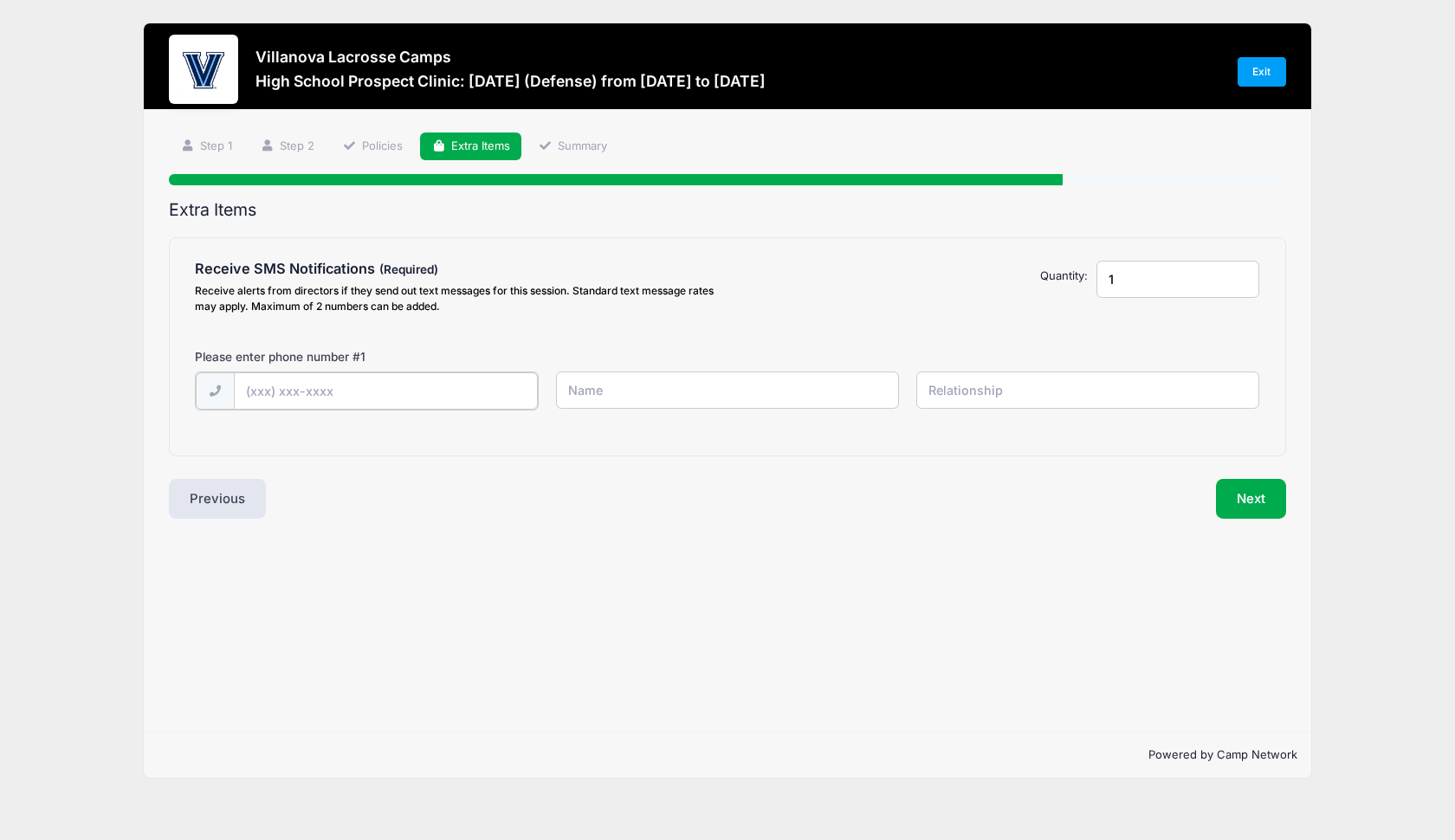
click at [299, 394] on input "text" at bounding box center [385, 391] width 304 height 38
type input "(484) 653-7785"
click at [810, 398] on input "text" at bounding box center [728, 390] width 344 height 38
type input "Cole"
drag, startPoint x: 348, startPoint y: 396, endPoint x: 144, endPoint y: 388, distance: 204.2
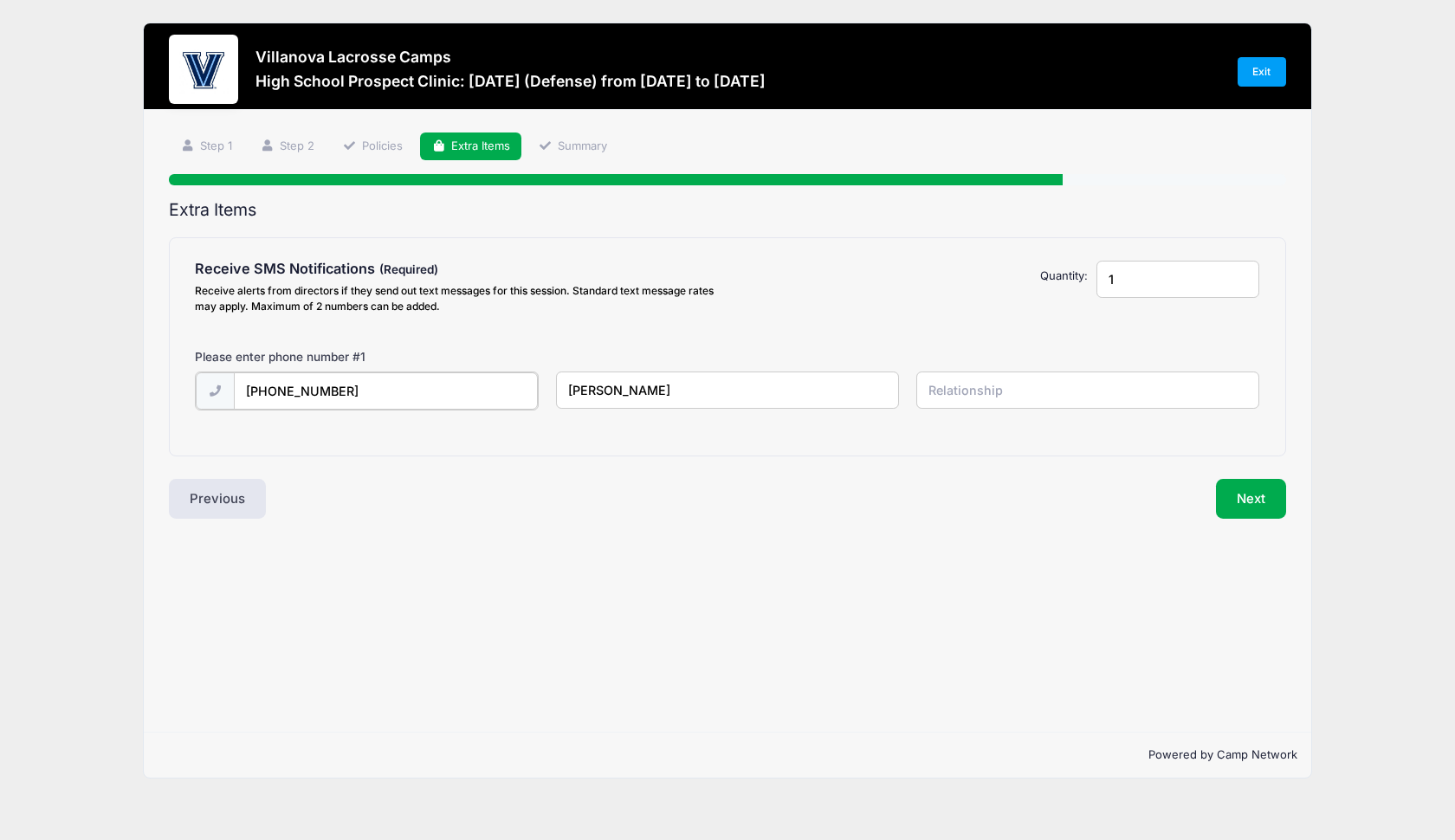
click at [144, 388] on div "Step 4 /7 Step 1 Step 2 Policies Extra Items Summary Participant Information Pa…" at bounding box center [728, 422] width 1168 height 623
type input "(484) 354-0378"
drag, startPoint x: 623, startPoint y: 396, endPoint x: 480, endPoint y: 382, distance: 143.7
click at [487, 388] on div "(484) 354-0378 Cole" at bounding box center [728, 402] width 1082 height 60
type input "Lindsey"
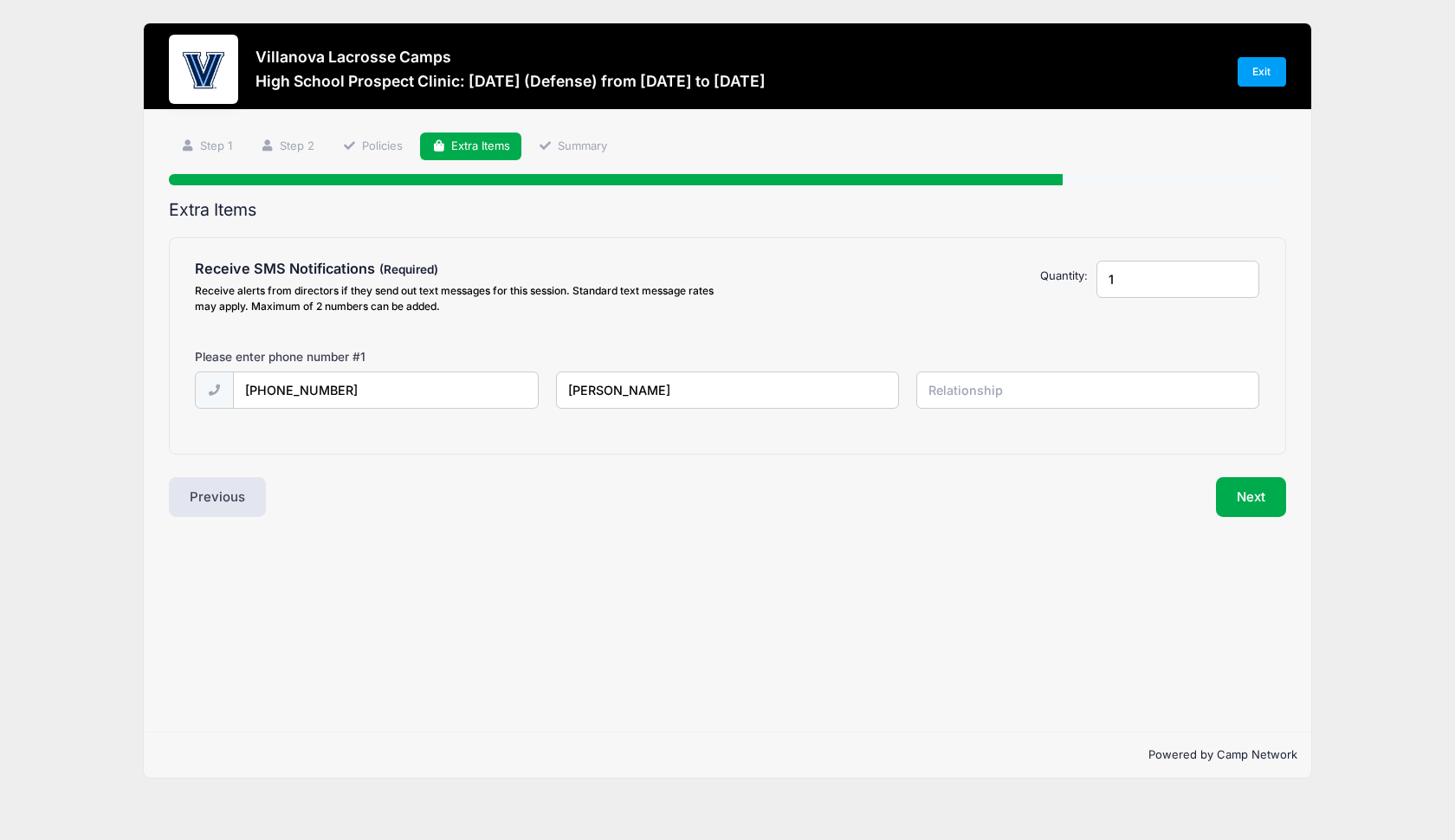
click at [966, 402] on input "text" at bounding box center [1088, 390] width 344 height 38
type input "Parent"
click at [1257, 501] on button "Next" at bounding box center [1251, 497] width 70 height 40
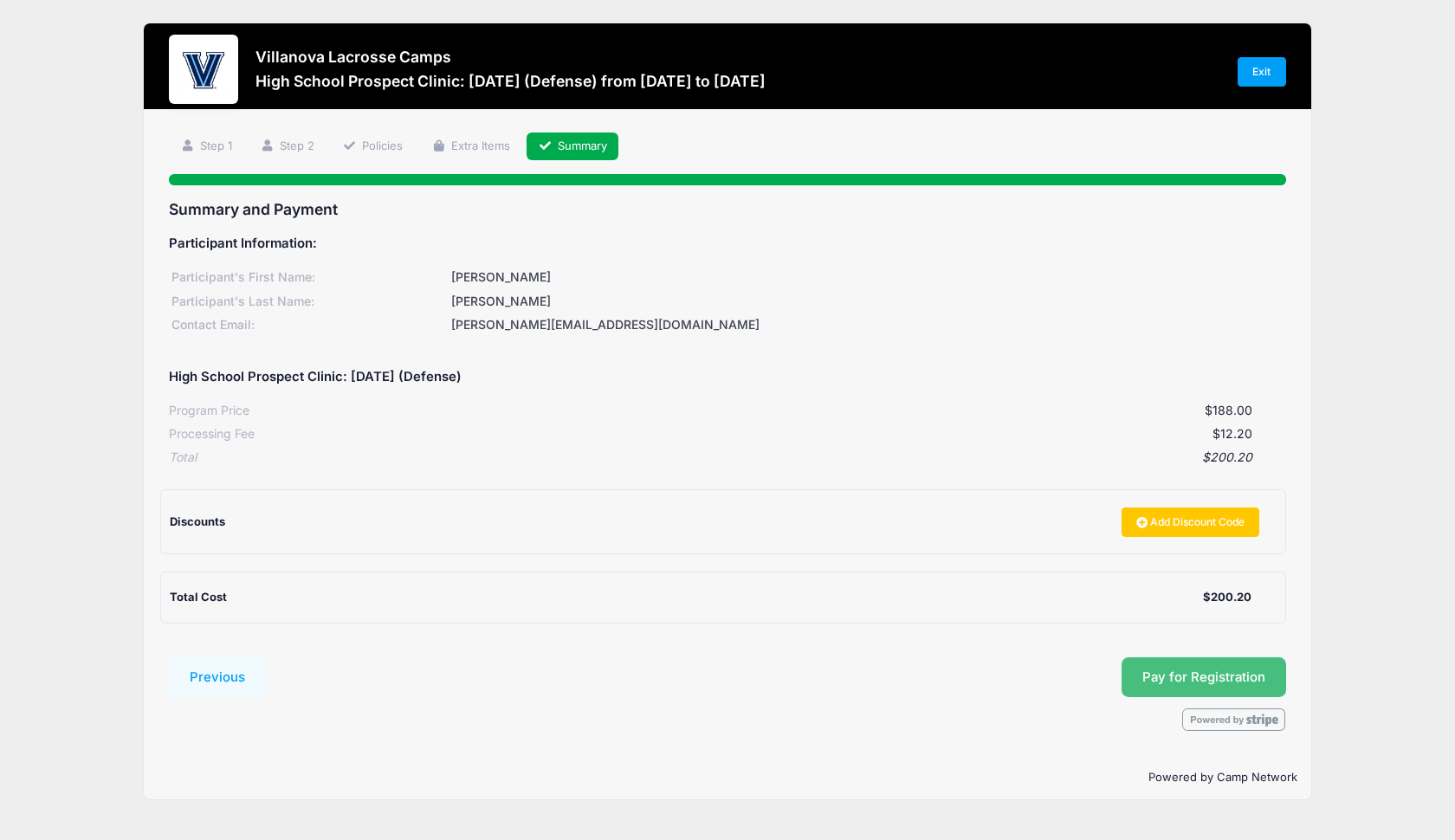
click at [1196, 669] on button "Pay for Registration" at bounding box center [1205, 677] width 165 height 40
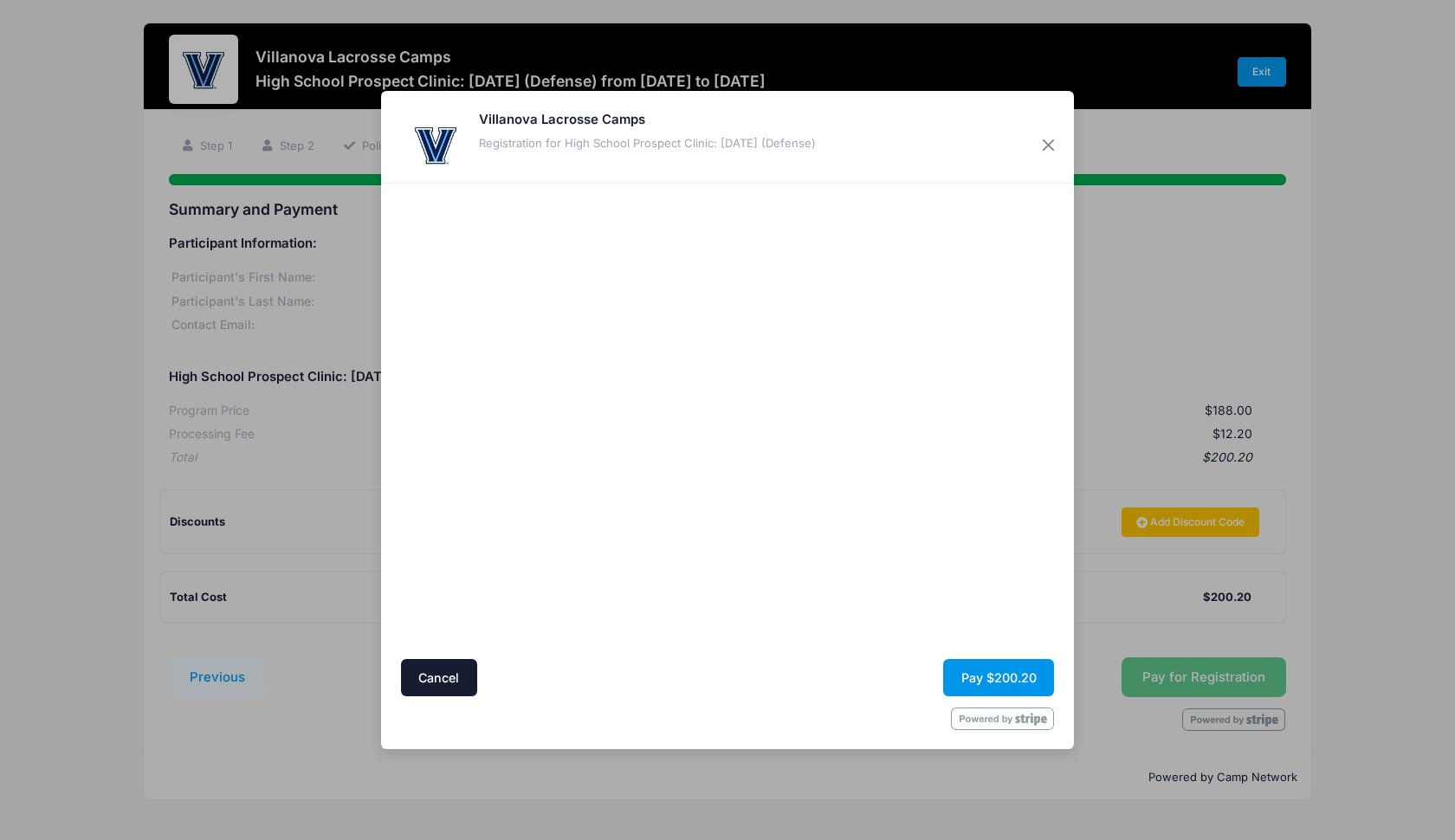
click at [996, 682] on button "Pay $200.20" at bounding box center [999, 677] width 111 height 38
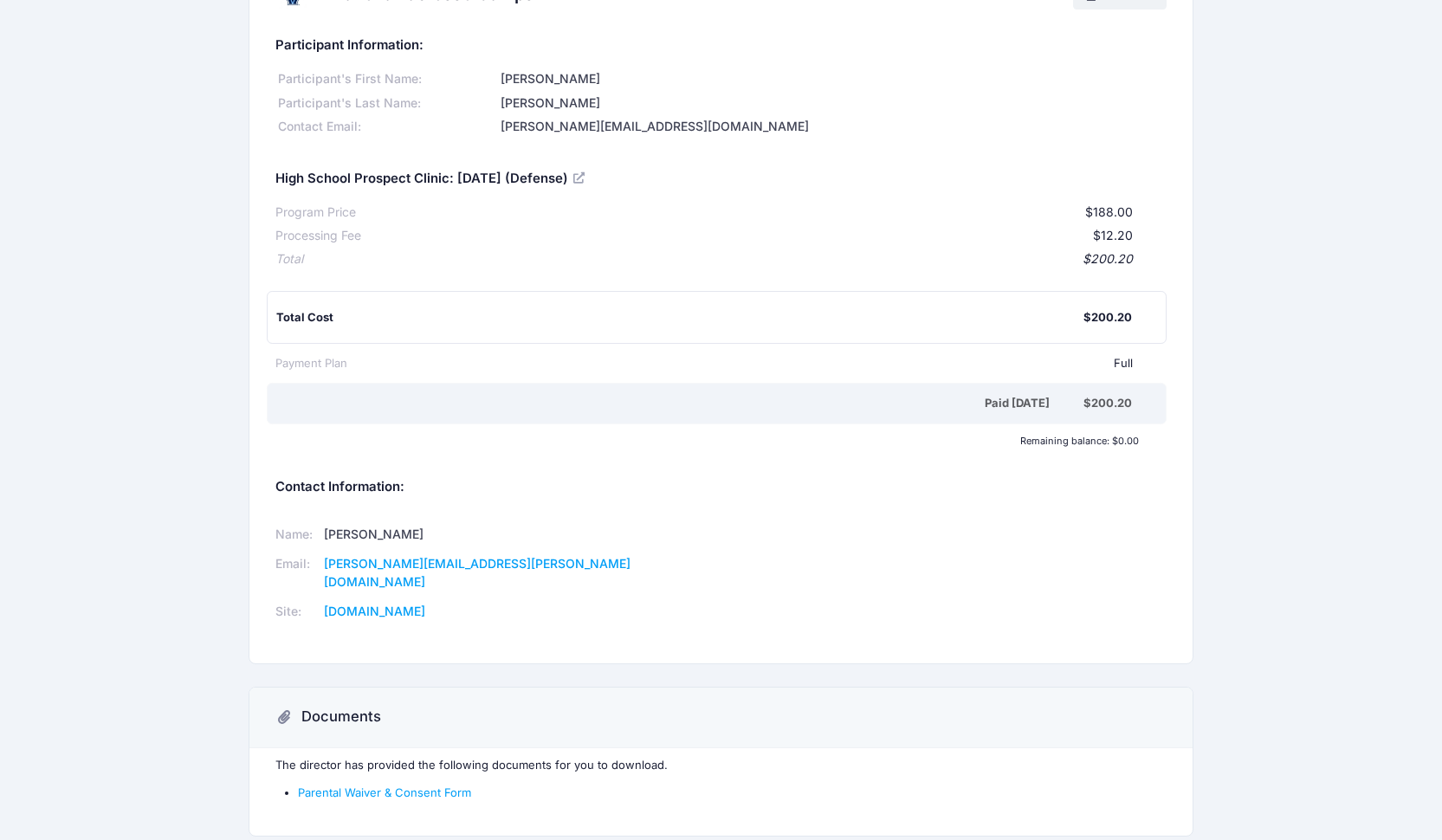
scroll to position [110, 0]
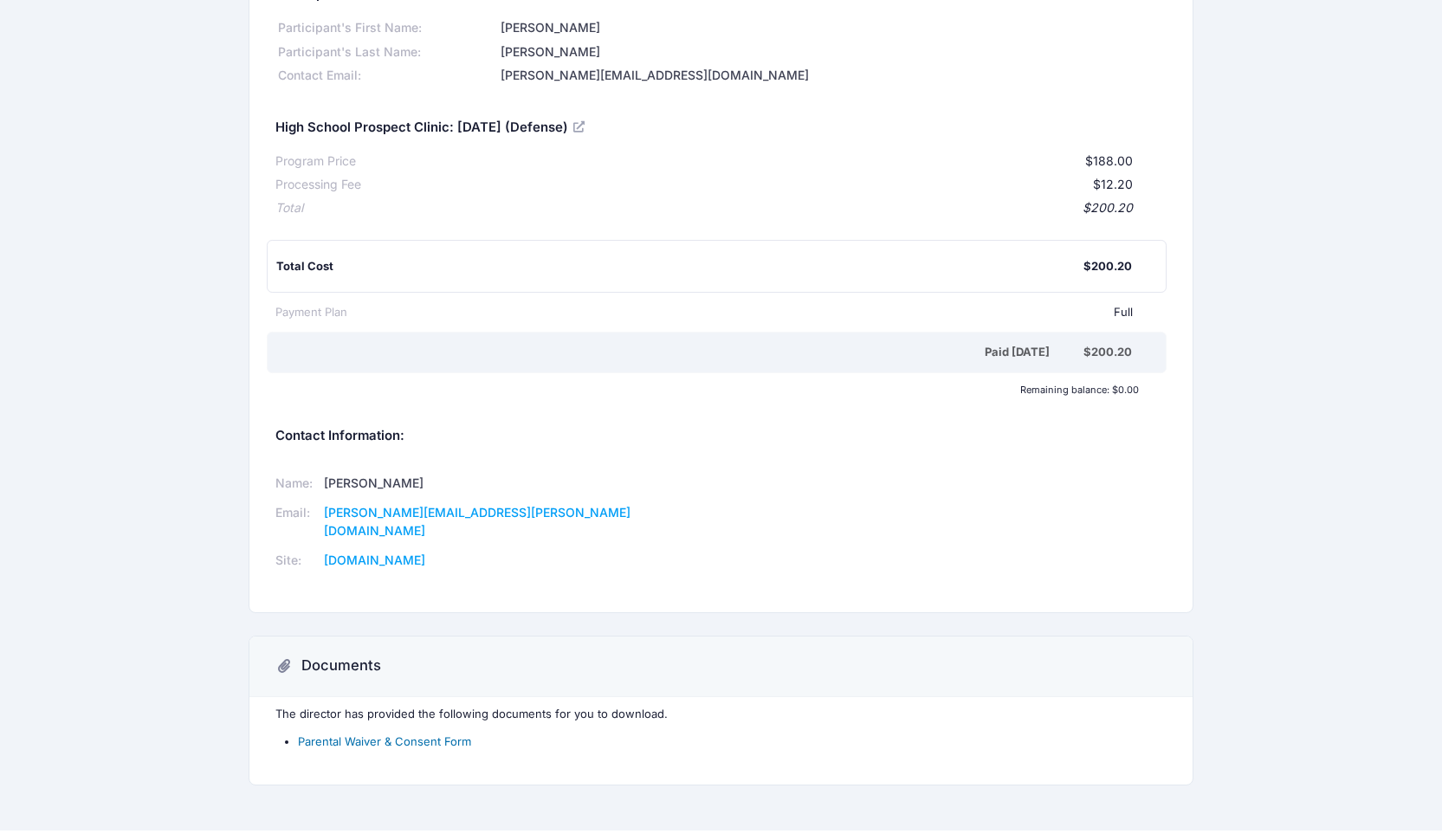
click at [368, 734] on link "Parental Waiver & Consent Form" at bounding box center [384, 741] width 173 height 14
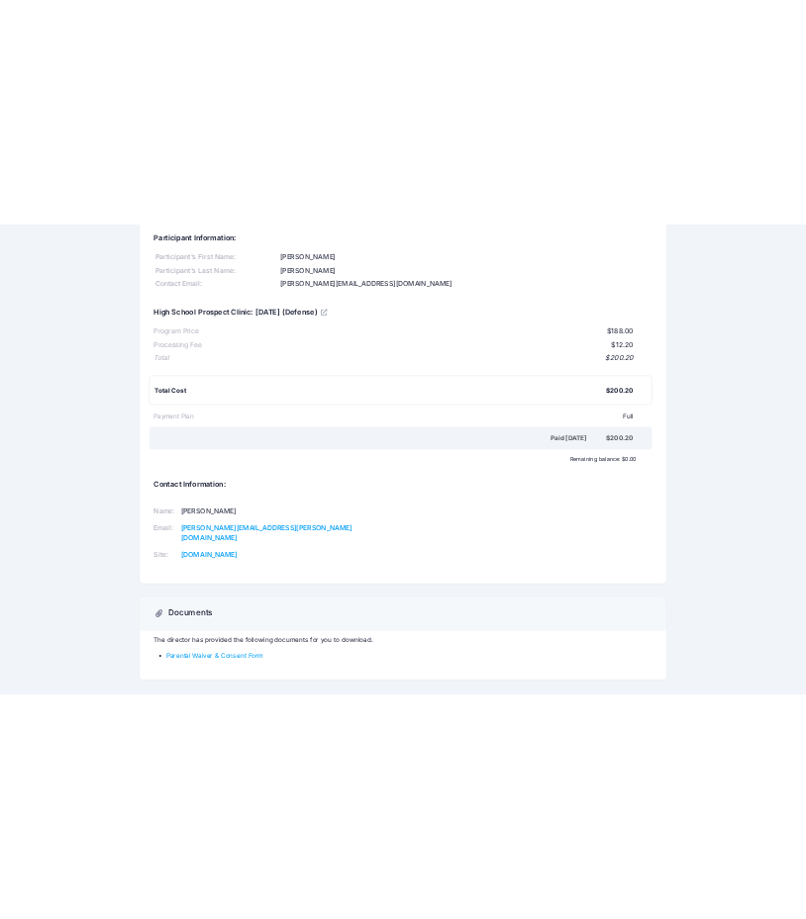
scroll to position [0, 0]
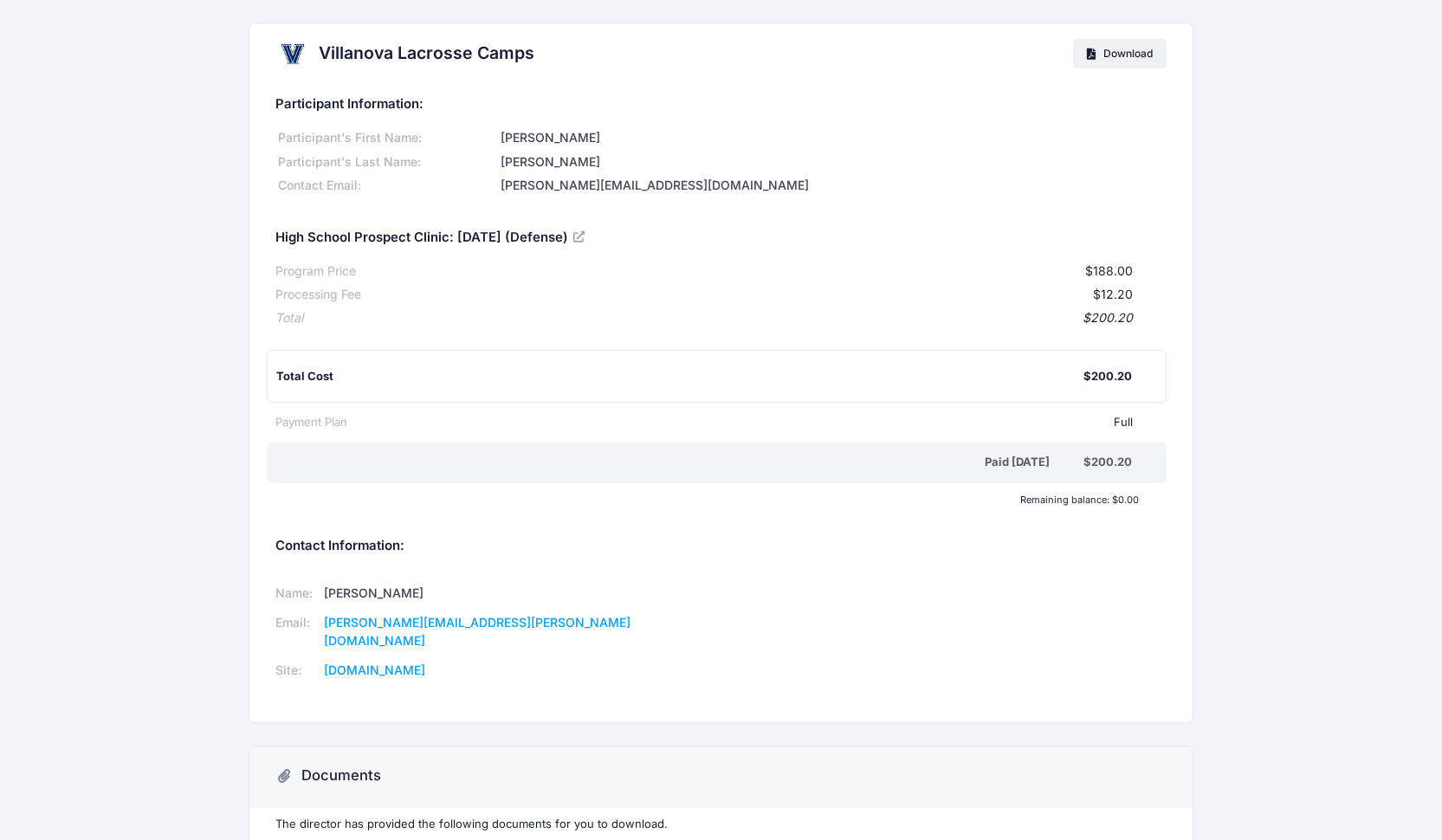
click at [90, 755] on div "Villanova Lacrosse Camps Download Participant Information: Participant's First …" at bounding box center [721, 470] width 1442 height 895
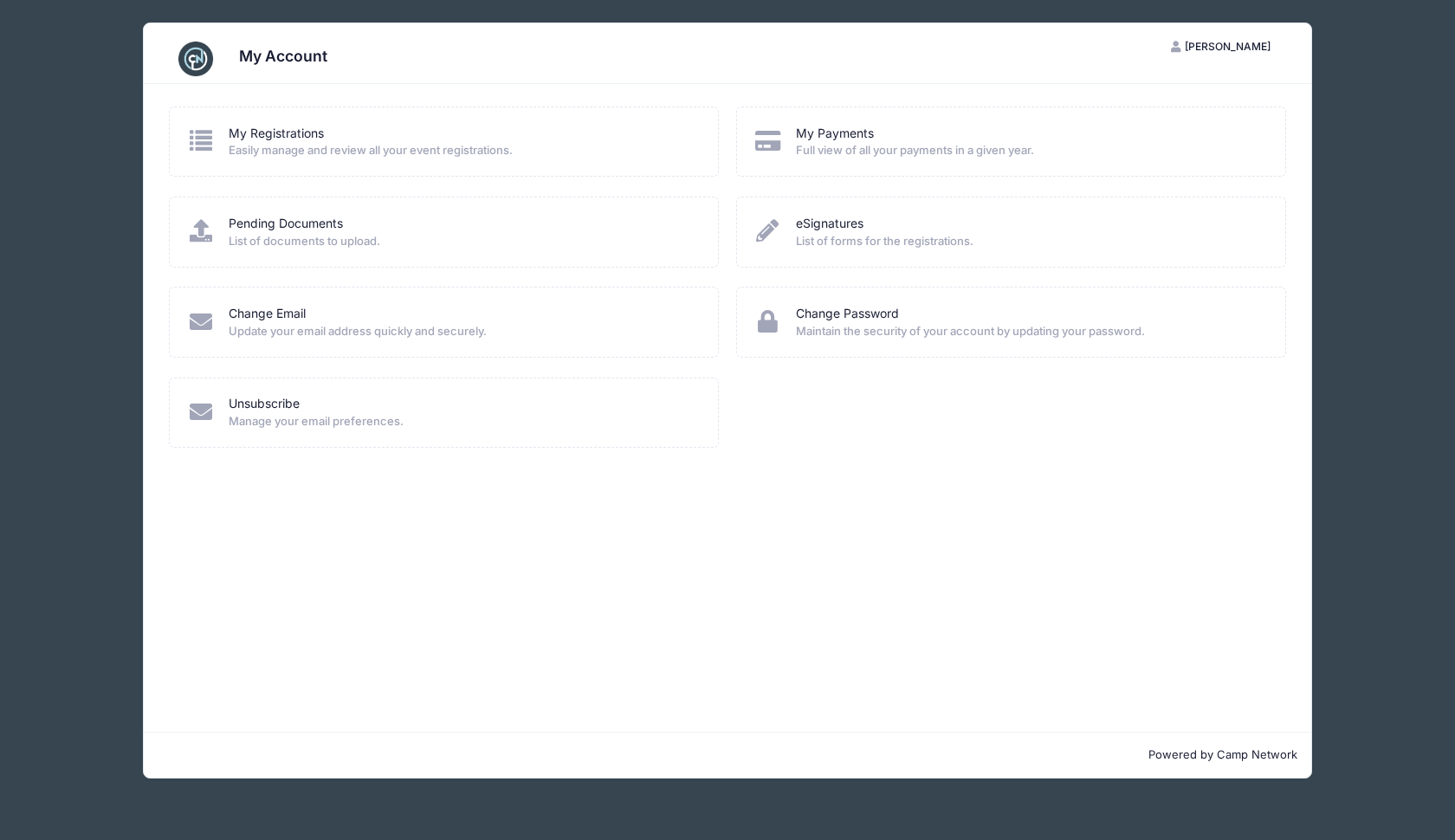
click at [70, 114] on div "My Account CA [PERSON_NAME] My Account Logout My Registrations Easily manage an…" at bounding box center [728, 400] width 1403 height 801
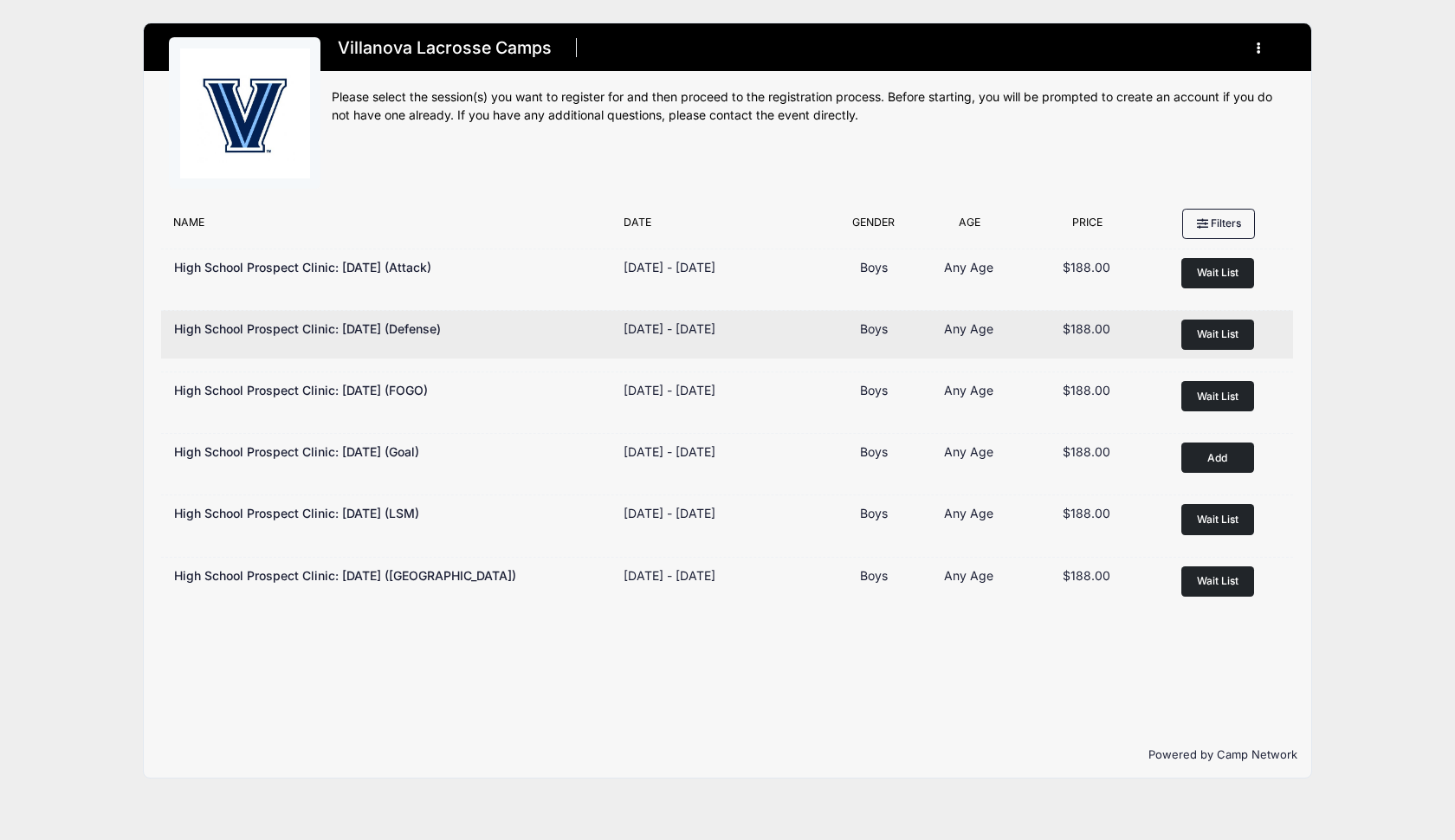
click at [1194, 332] on button "Wait List" at bounding box center [1218, 334] width 73 height 31
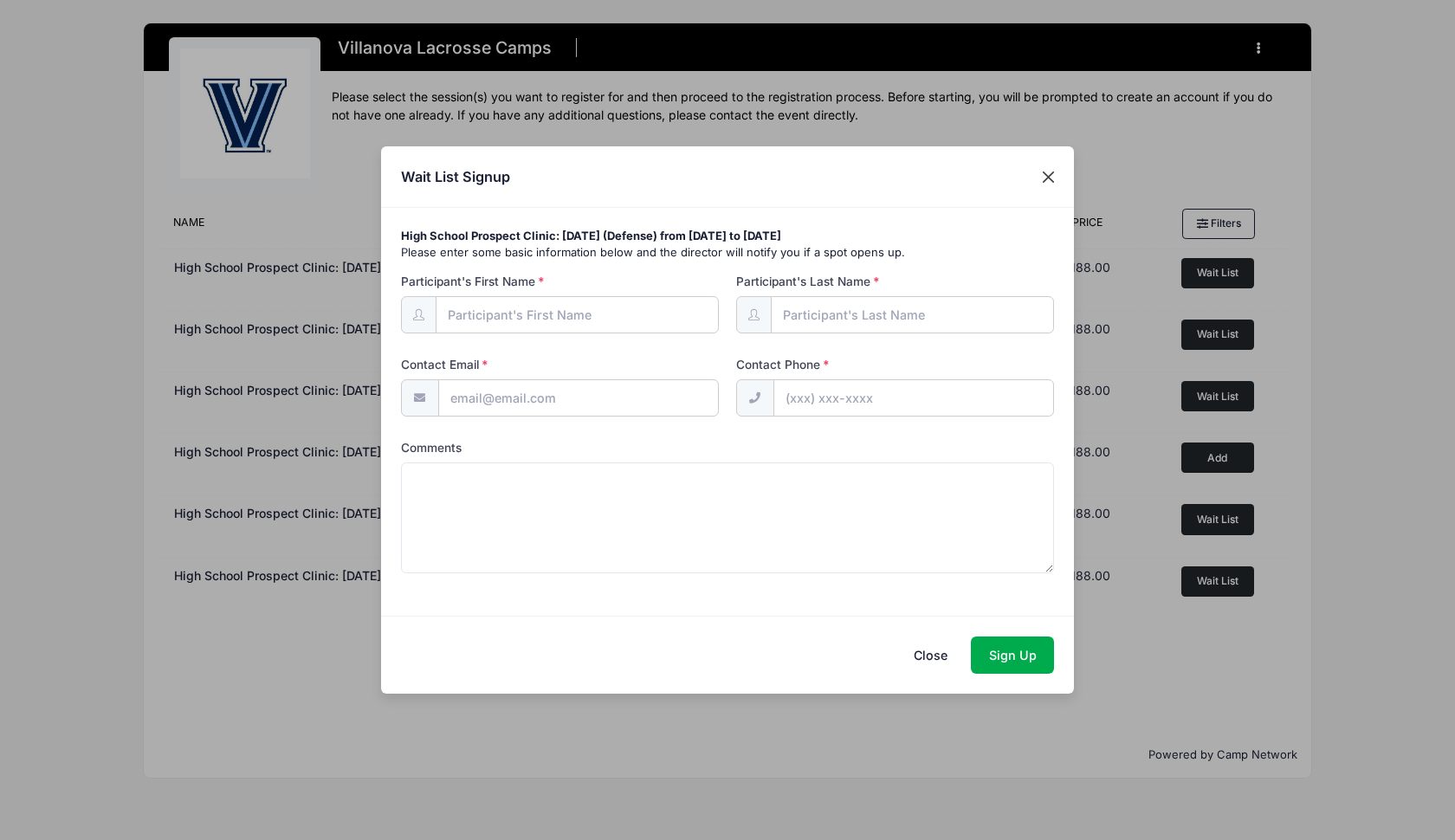
click at [1044, 180] on button "Close" at bounding box center [1050, 177] width 32 height 32
